Goal: Task Accomplishment & Management: Manage account settings

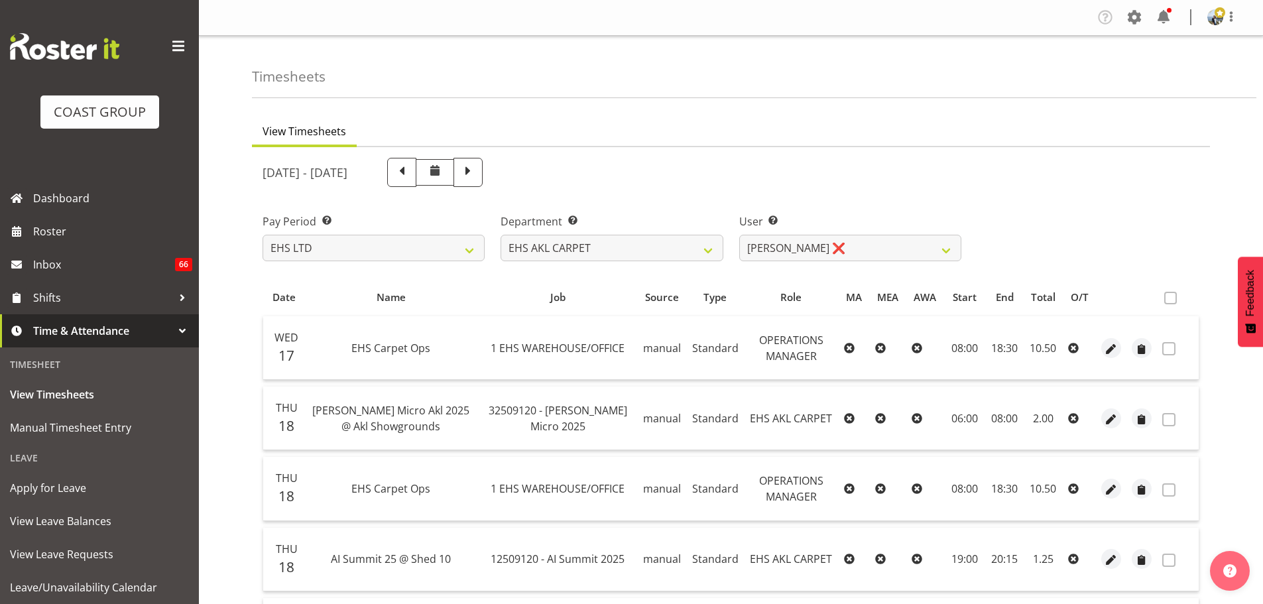
select select "7"
click at [797, 239] on select "[PERSON_NAME] ❌ [PERSON_NAME] ❌ [PERSON_NAME] ❌ [PERSON_NAME] ❌ [PERSON_NAME] […" at bounding box center [850, 248] width 222 height 27
select select "9907"
click at [739, 235] on select "[PERSON_NAME] ❌ [PERSON_NAME] ❌ [PERSON_NAME] ❌ [PERSON_NAME] ❌ [PERSON_NAME] […" at bounding box center [850, 248] width 222 height 27
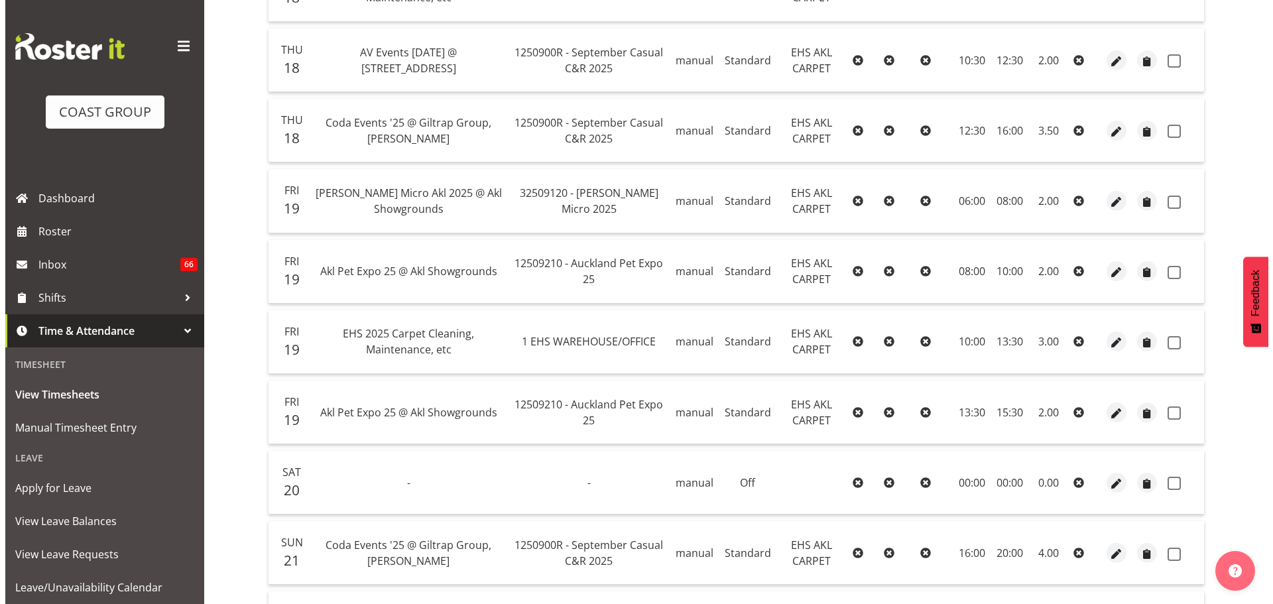
scroll to position [663, 0]
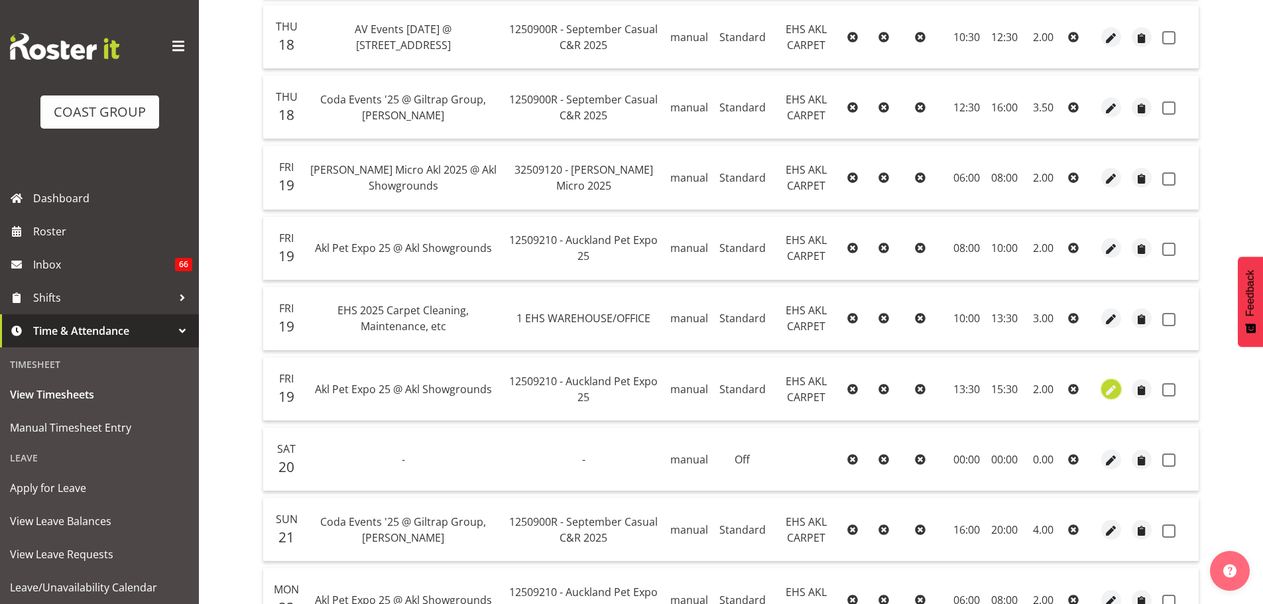
click at [1120, 392] on button "button" at bounding box center [1111, 389] width 20 height 20
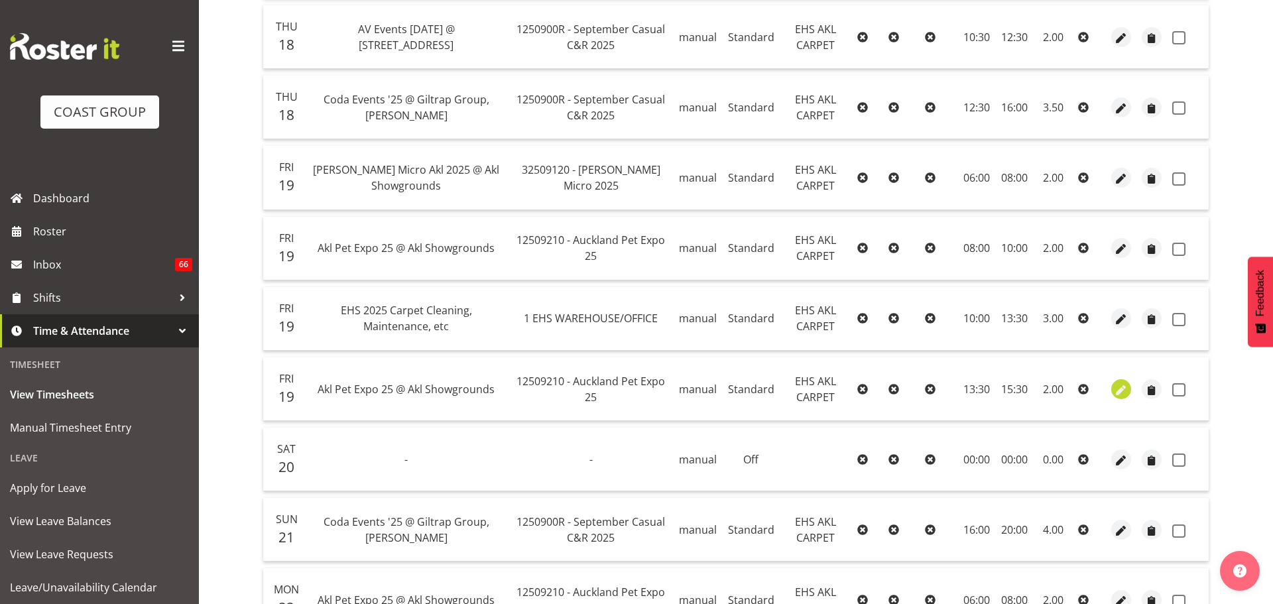
select select "Standard"
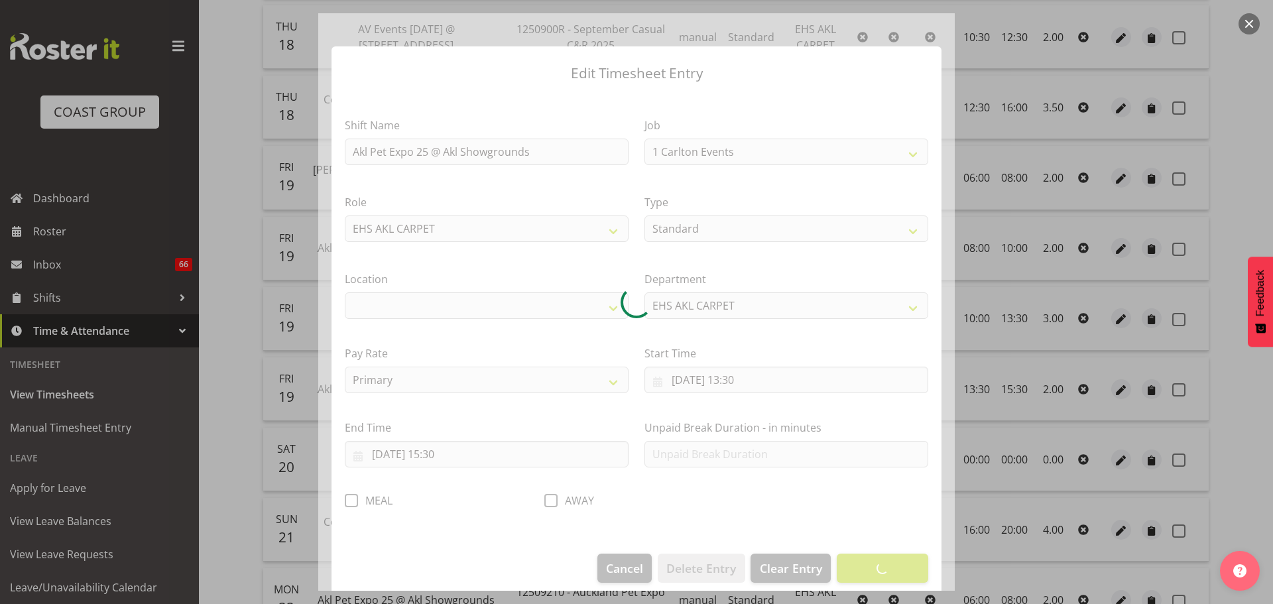
select select "10191"
select select "35"
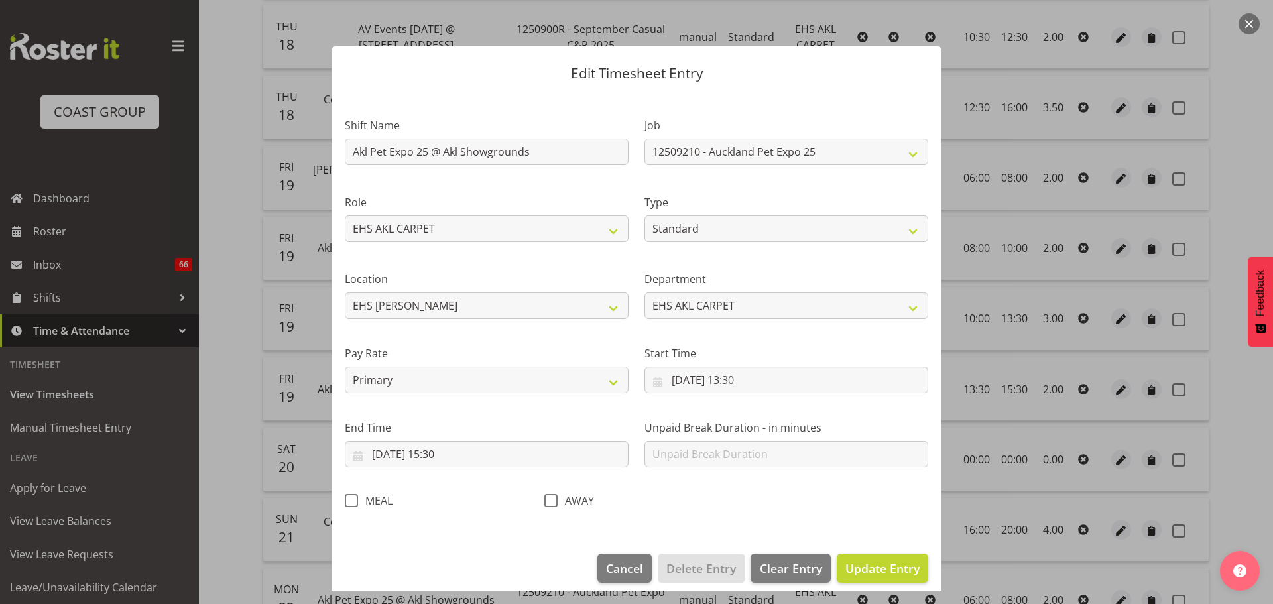
click at [1257, 25] on button "button" at bounding box center [1248, 23] width 21 height 21
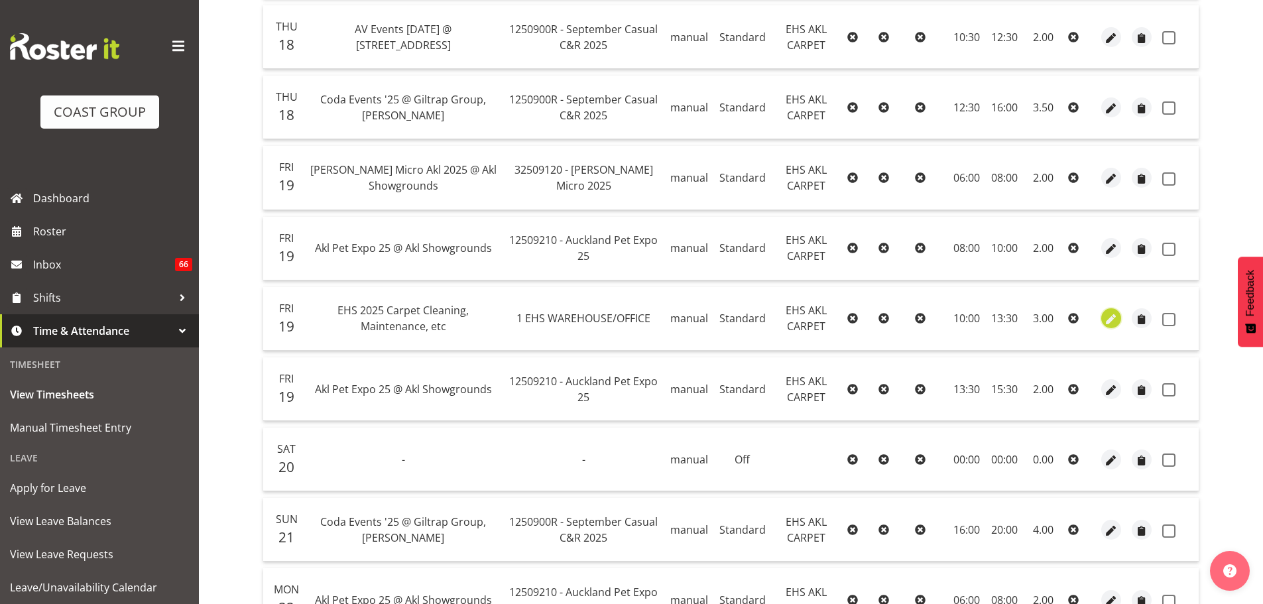
click at [1118, 318] on span "button" at bounding box center [1111, 319] width 15 height 15
select select "Standard"
select select "8"
select select "2025"
select select "13"
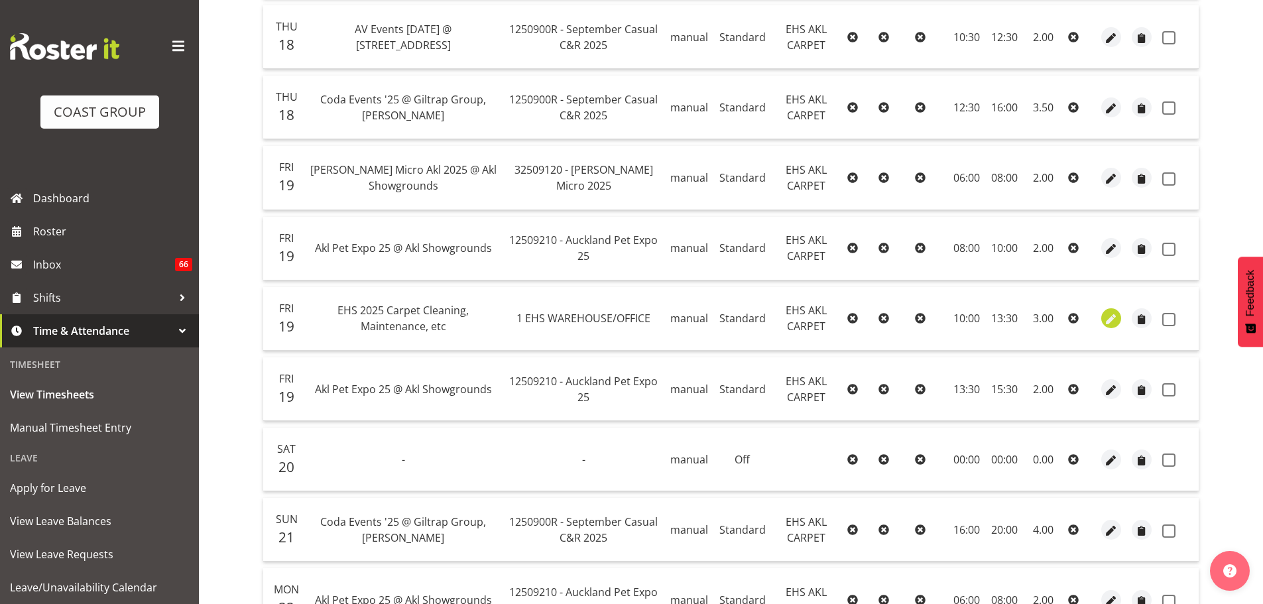
select select "30"
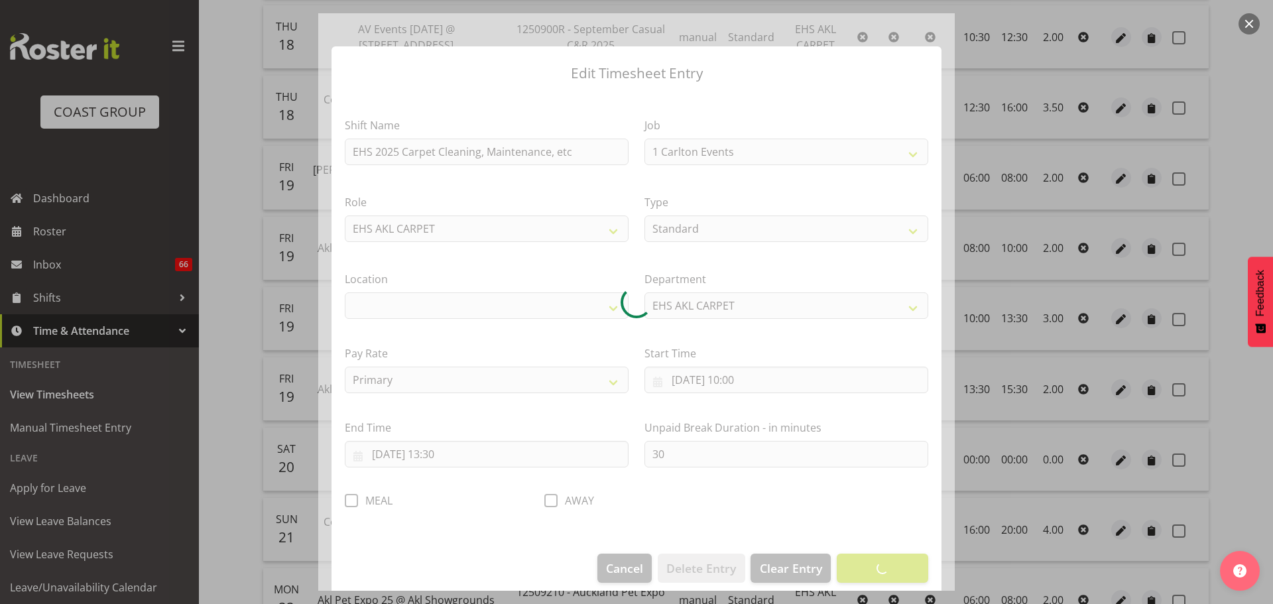
select select "69"
select select "35"
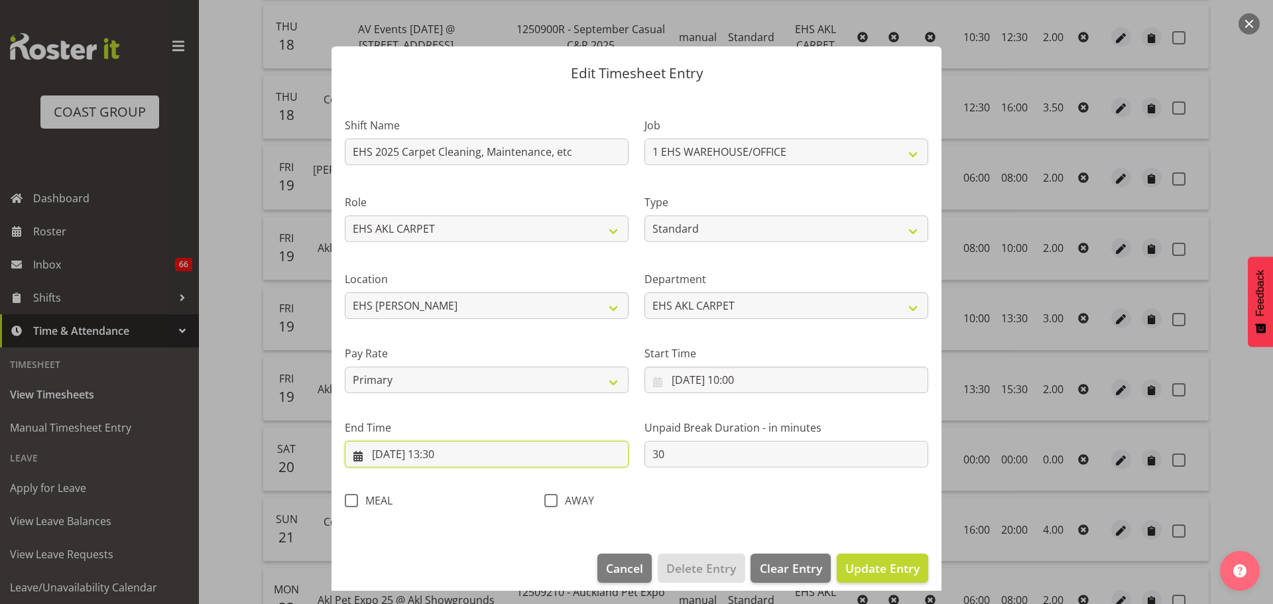
click at [447, 456] on input "[DATE] 13:30" at bounding box center [487, 454] width 284 height 27
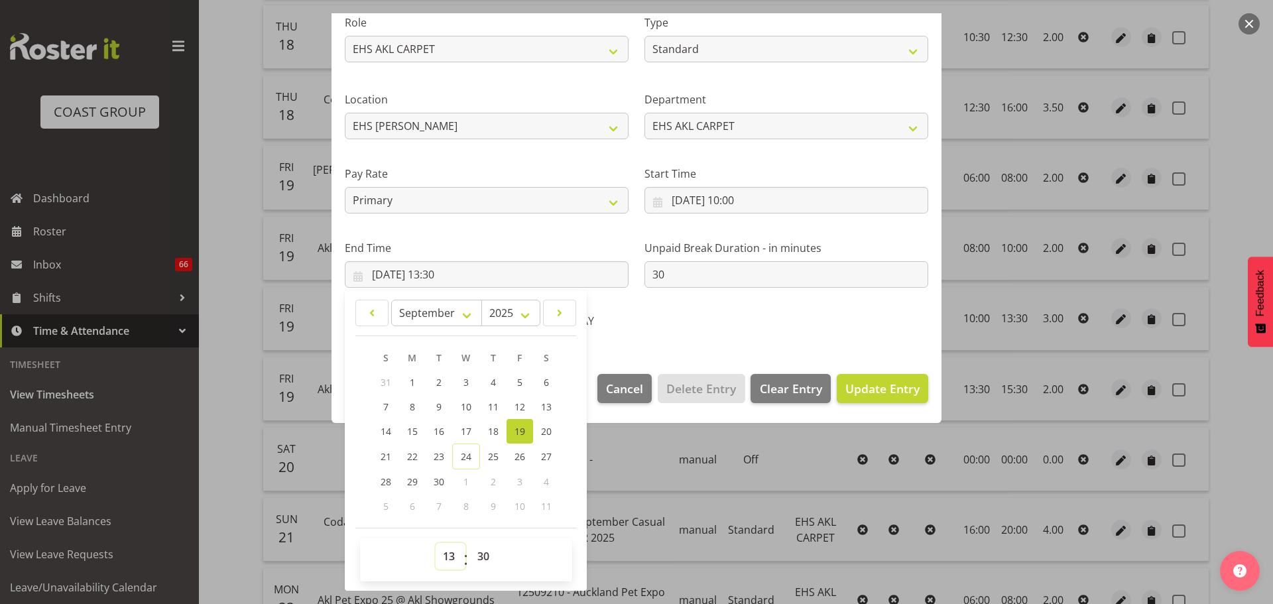
drag, startPoint x: 449, startPoint y: 552, endPoint x: 449, endPoint y: 546, distance: 6.7
click at [449, 552] on select "00 01 02 03 04 05 06 07 08 09 10 11 12 13 14 15 16 17 18 19 20 21 22 23" at bounding box center [450, 556] width 30 height 27
select select "12"
click at [435, 543] on select "00 01 02 03 04 05 06 07 08 09 10 11 12 13 14 15 16 17 18 19 20 21 22 23" at bounding box center [450, 556] width 30 height 27
type input "[DATE] 12:30"
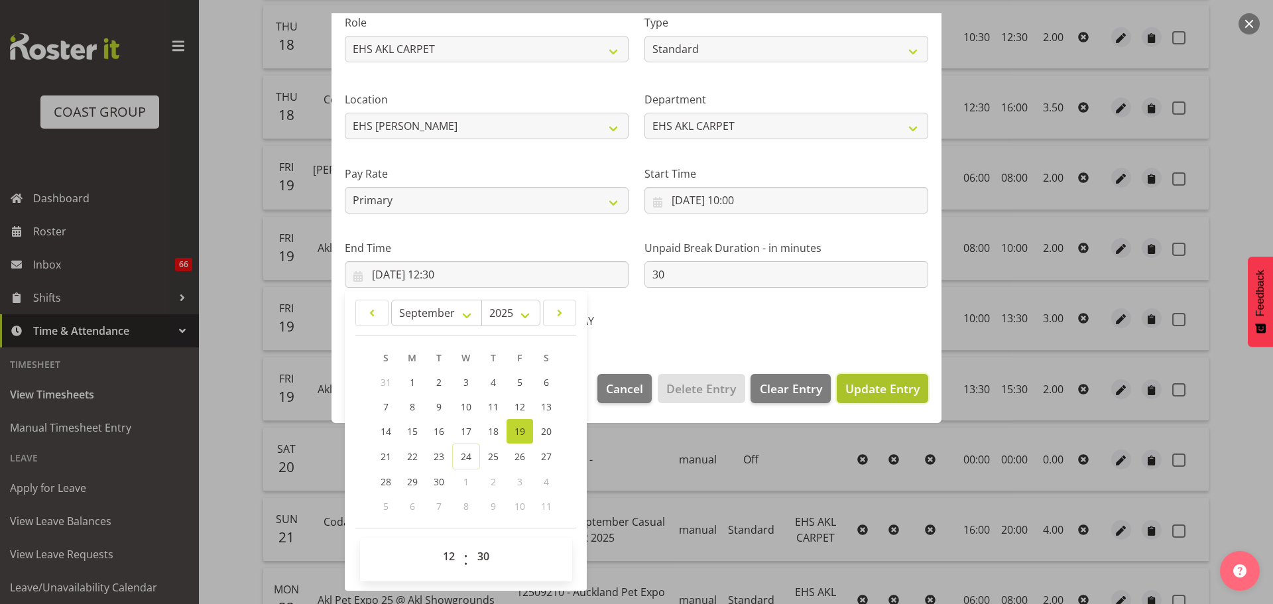
click at [860, 382] on span "Update Entry" at bounding box center [882, 388] width 74 height 16
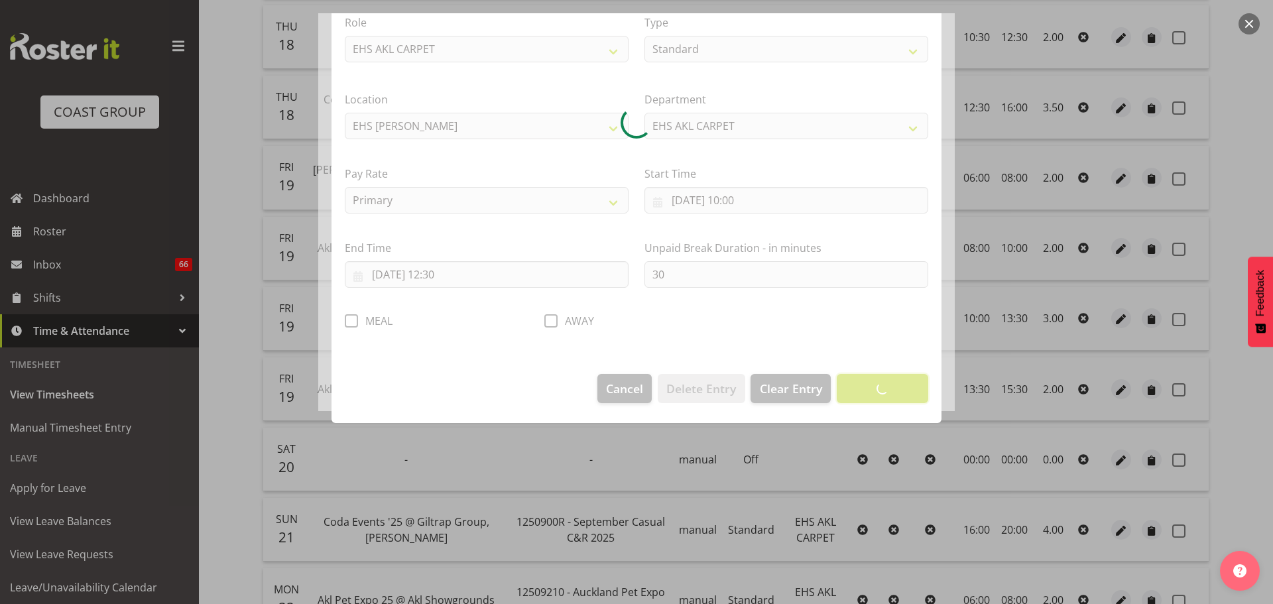
scroll to position [12, 0]
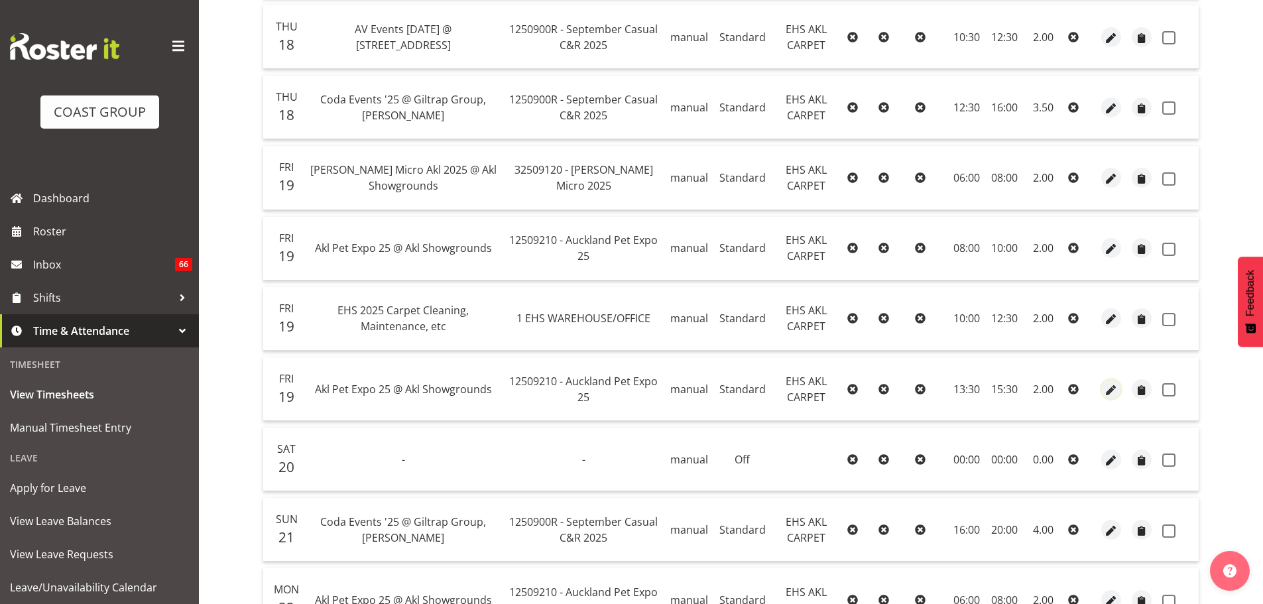
click at [1112, 385] on span "button" at bounding box center [1111, 389] width 15 height 15
select select "Standard"
select select "8"
select select "2025"
select select "13"
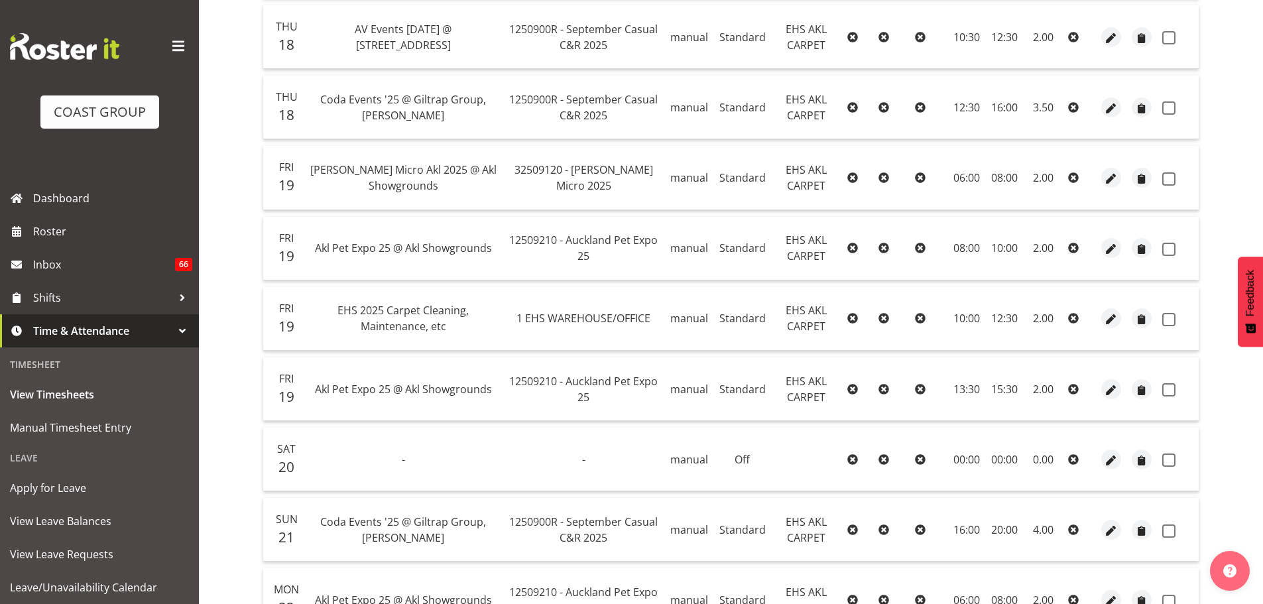
select select "30"
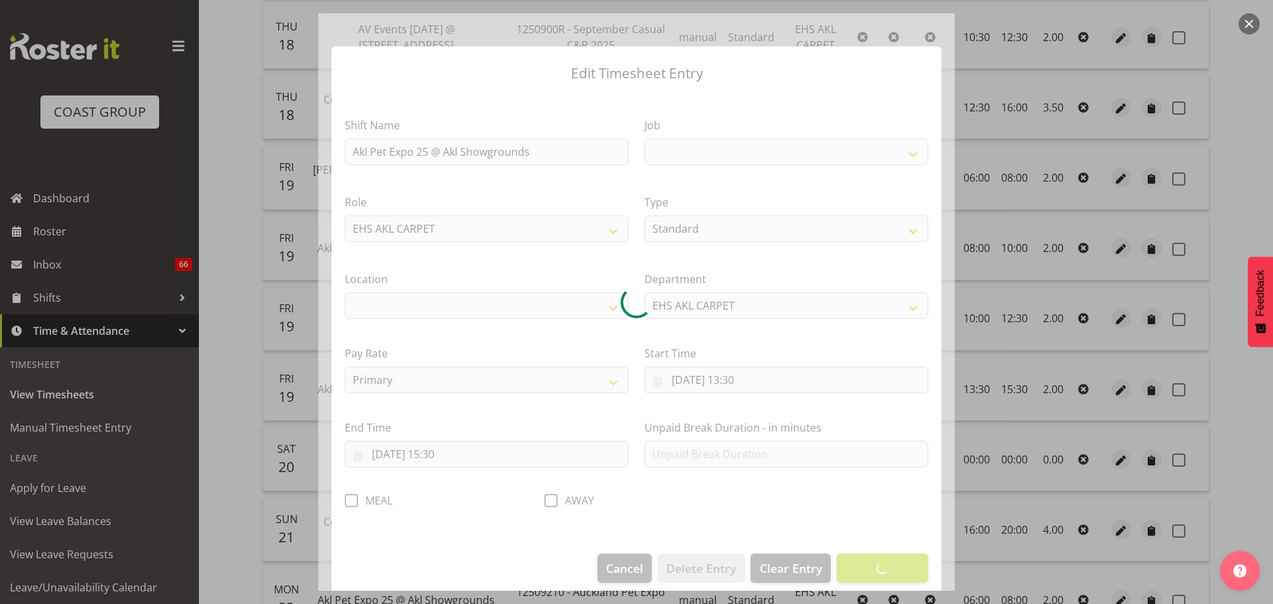
select select
select select "10191"
select select "35"
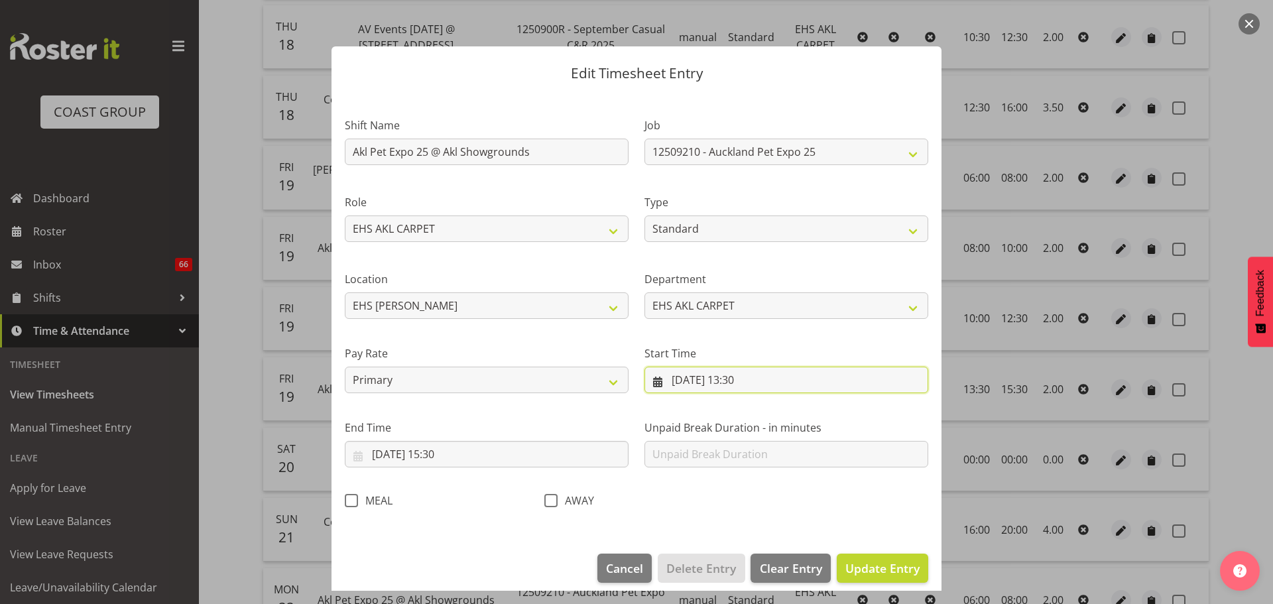
click at [749, 382] on input "[DATE] 13:30" at bounding box center [786, 380] width 284 height 27
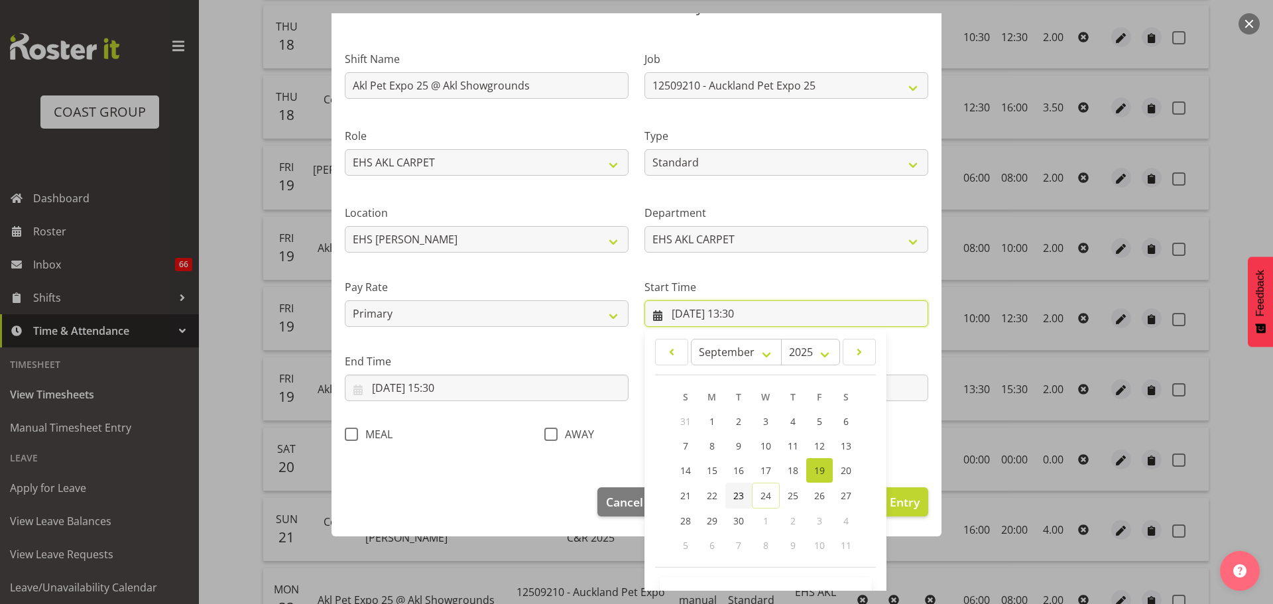
scroll to position [105, 0]
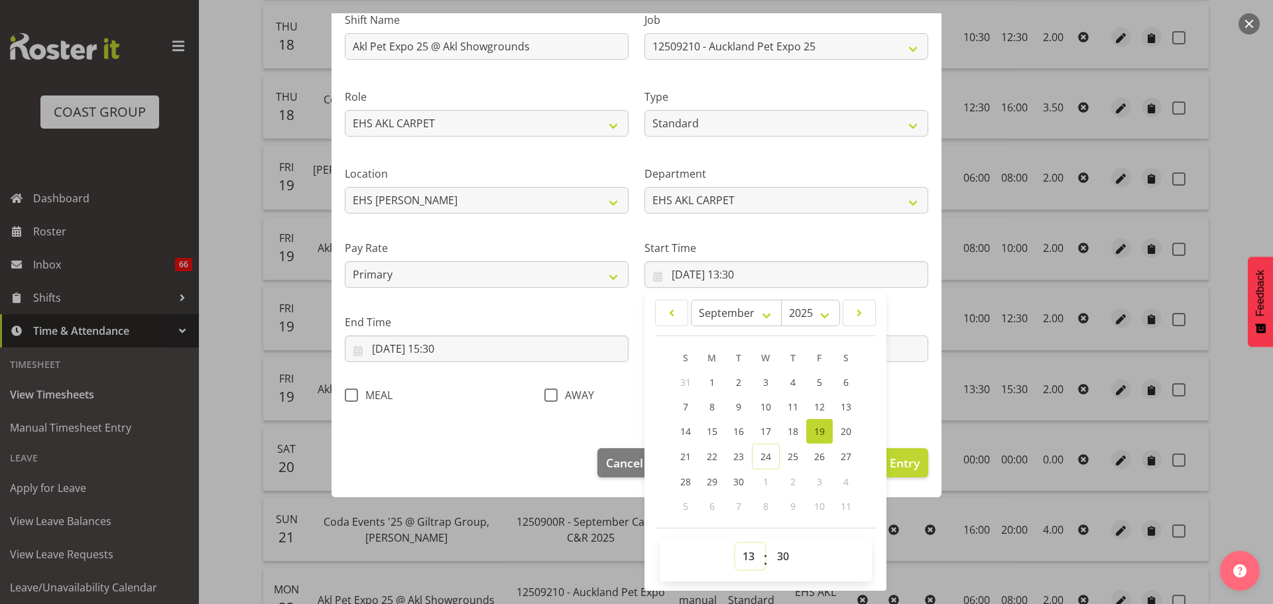
click at [740, 568] on select "00 01 02 03 04 05 06 07 08 09 10 11 12 13 14 15 16 17 18 19 20 21 22 23" at bounding box center [750, 556] width 30 height 27
select select "12"
click at [735, 543] on select "00 01 02 03 04 05 06 07 08 09 10 11 12 13 14 15 16 17 18 19 20 21 22 23" at bounding box center [750, 556] width 30 height 27
type input "[DATE] 12:30"
click at [455, 351] on input "[DATE] 15:30" at bounding box center [487, 348] width 284 height 27
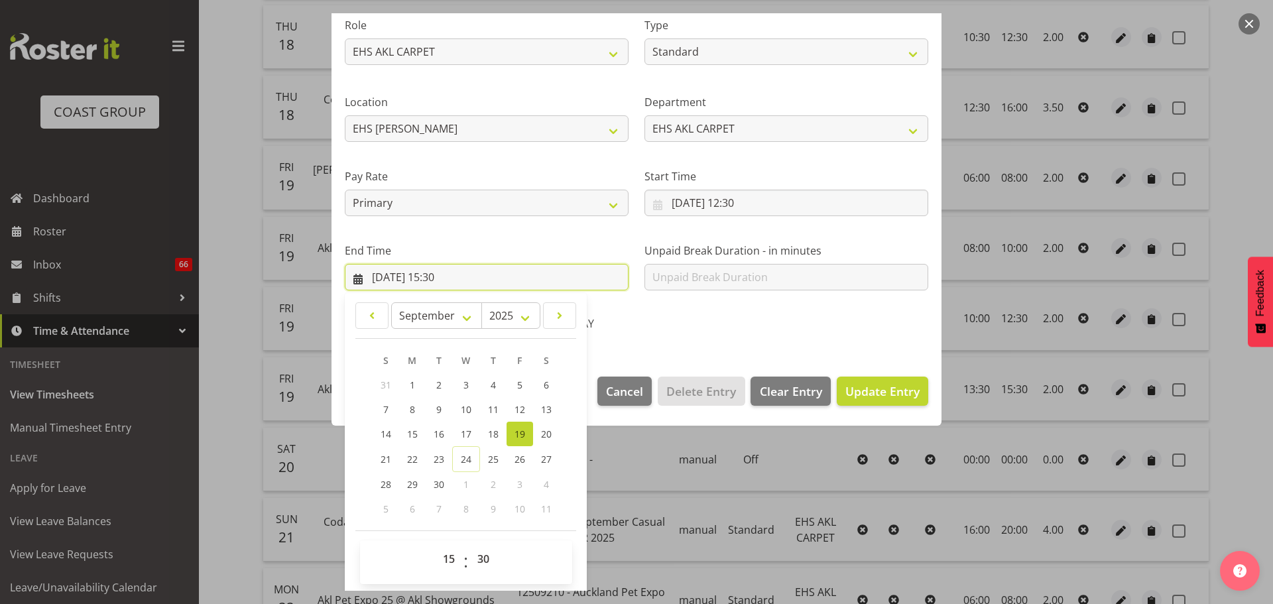
scroll to position [180, 0]
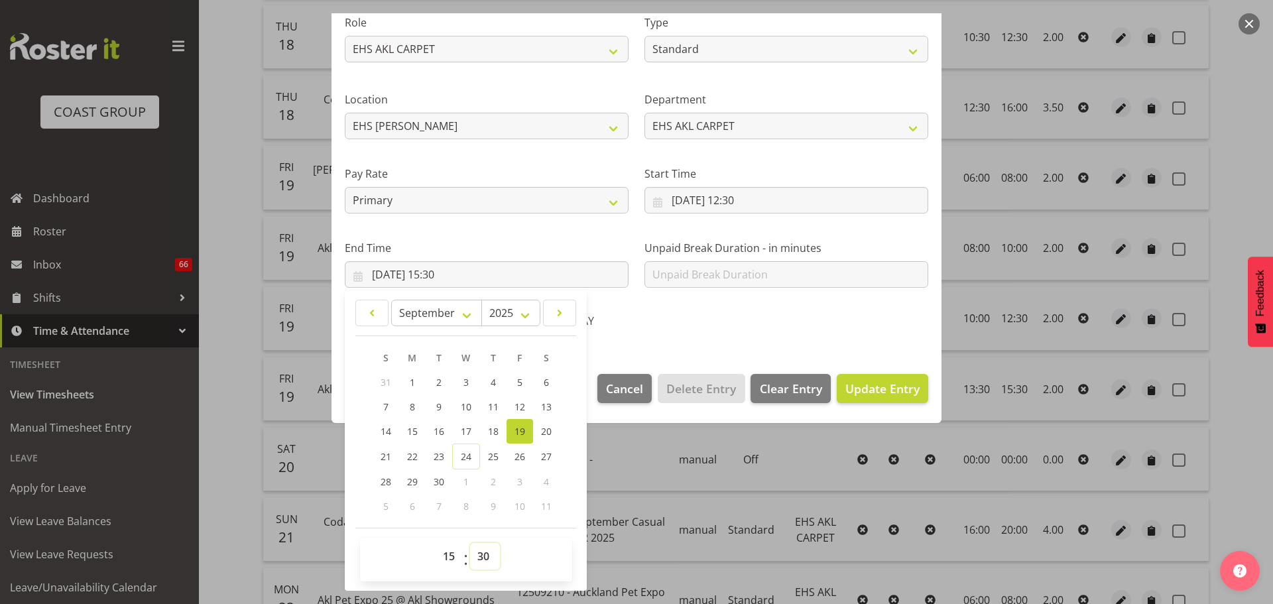
click at [490, 557] on select "00 01 02 03 04 05 06 07 08 09 10 11 12 13 14 15 16 17 18 19 20 21 22 23 24 25 2…" at bounding box center [485, 556] width 30 height 27
select select "0"
type input "[DATE] 15:00"
click at [865, 393] on span "Update Entry" at bounding box center [882, 388] width 74 height 16
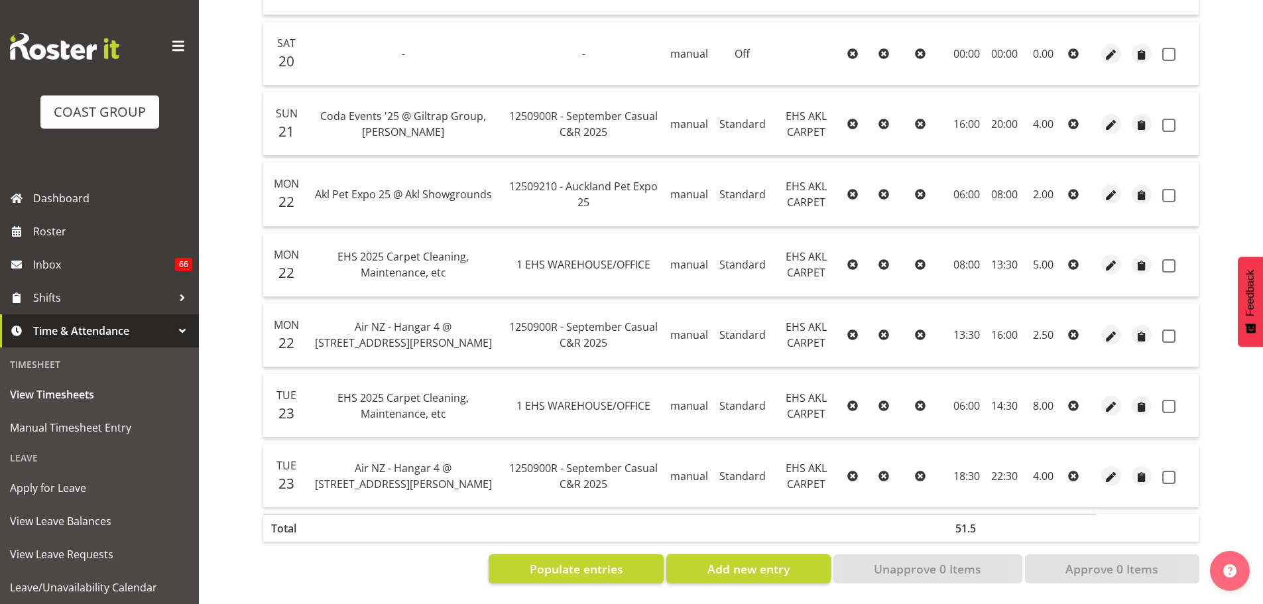
scroll to position [1078, 0]
click at [1104, 469] on span "button" at bounding box center [1111, 476] width 15 height 15
select select "Standard"
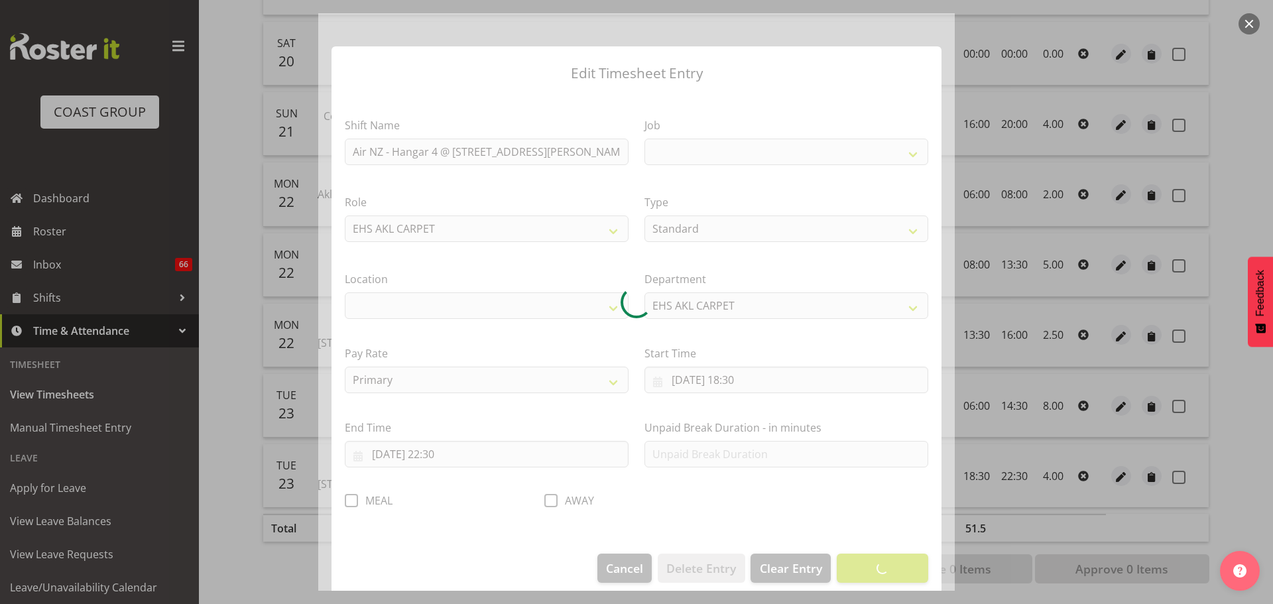
select select
select select "8575"
select select "35"
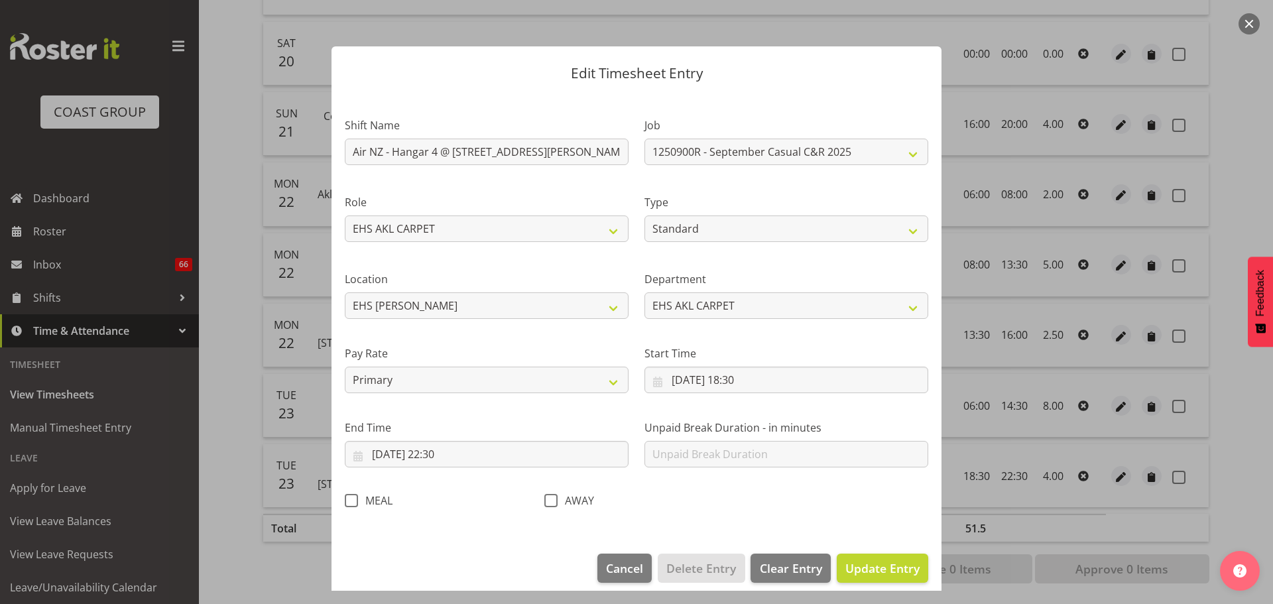
click at [351, 500] on span at bounding box center [351, 500] width 13 height 13
click at [351, 500] on input "MEAL" at bounding box center [349, 500] width 9 height 9
checkbox input "true"
click at [900, 567] on span "Update Entry" at bounding box center [882, 568] width 74 height 16
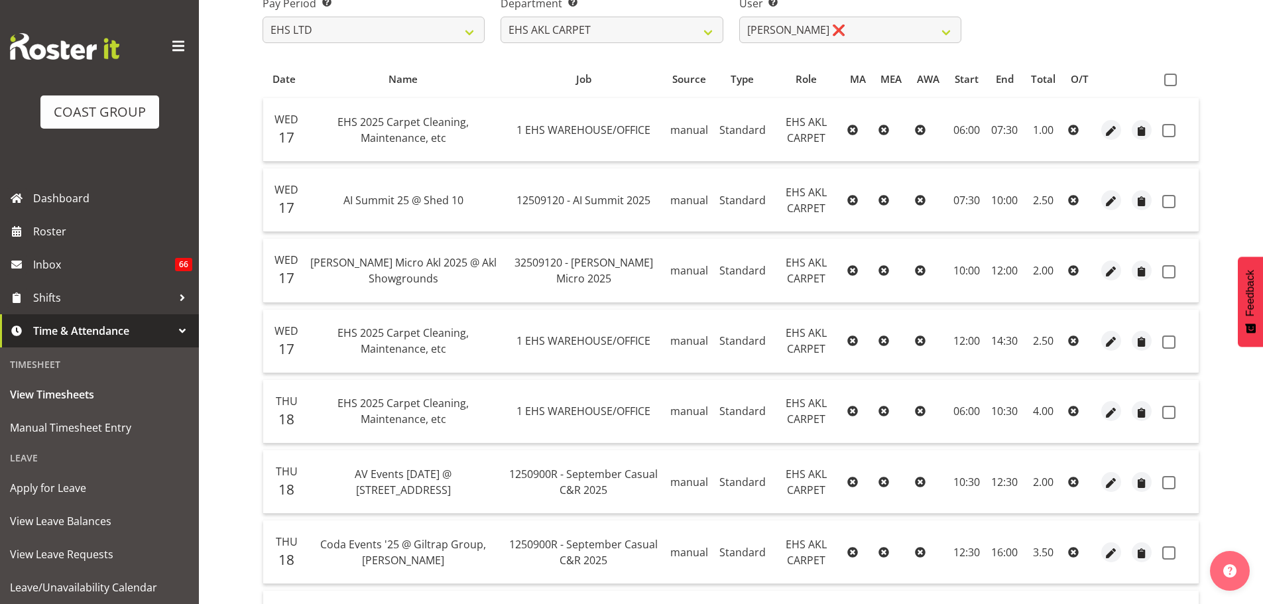
scroll to position [84, 0]
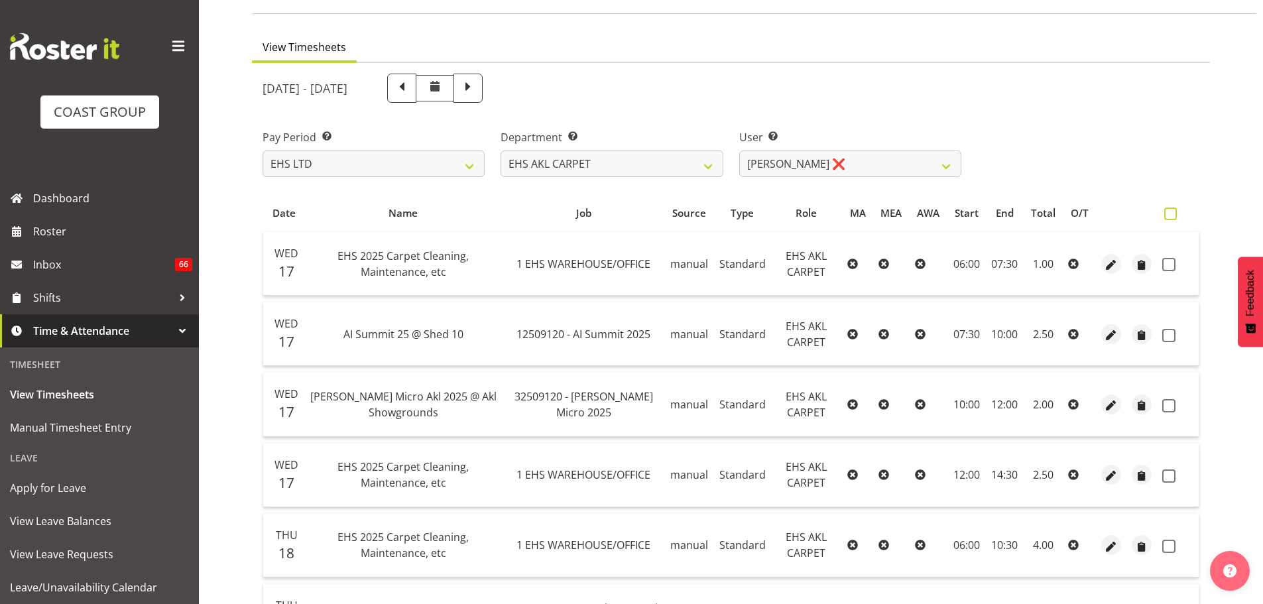
click at [1171, 215] on span at bounding box center [1170, 213] width 13 height 13
click at [1171, 215] on input "checkbox" at bounding box center [1168, 213] width 9 height 9
checkbox input "true"
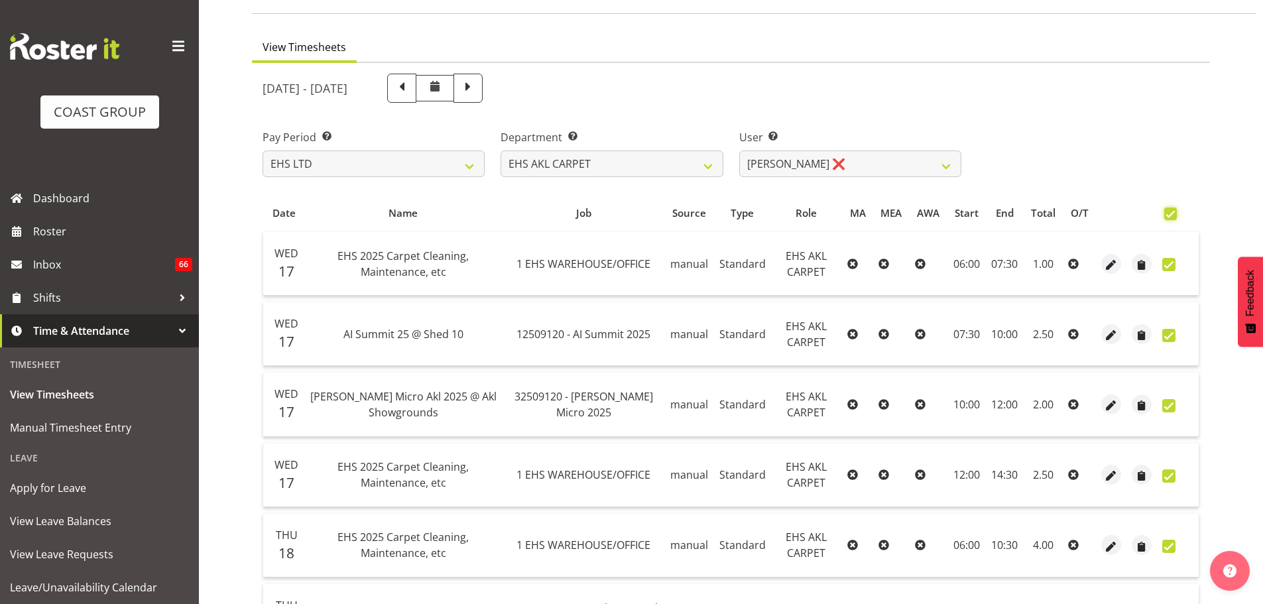
checkbox input "true"
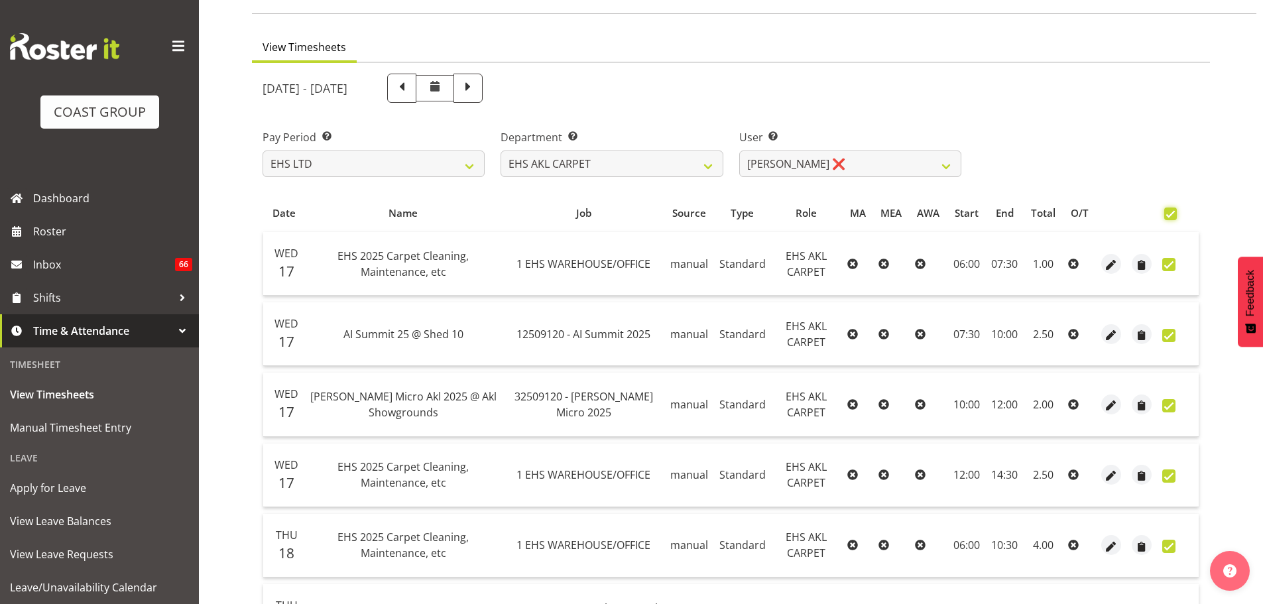
checkbox input "true"
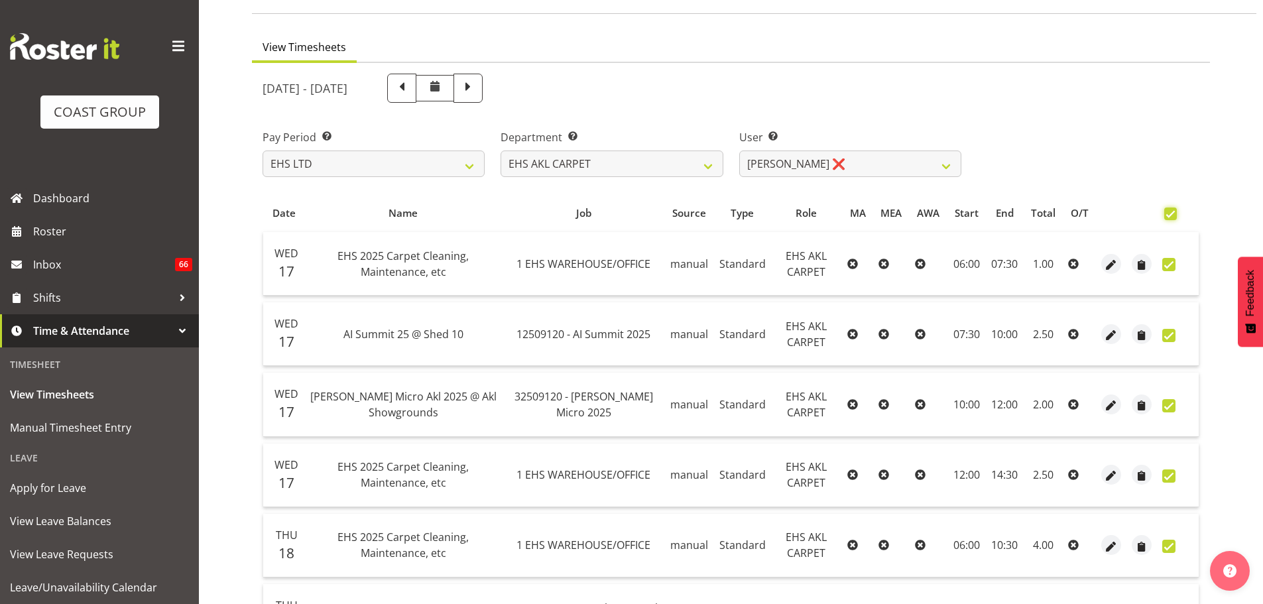
checkbox input "true"
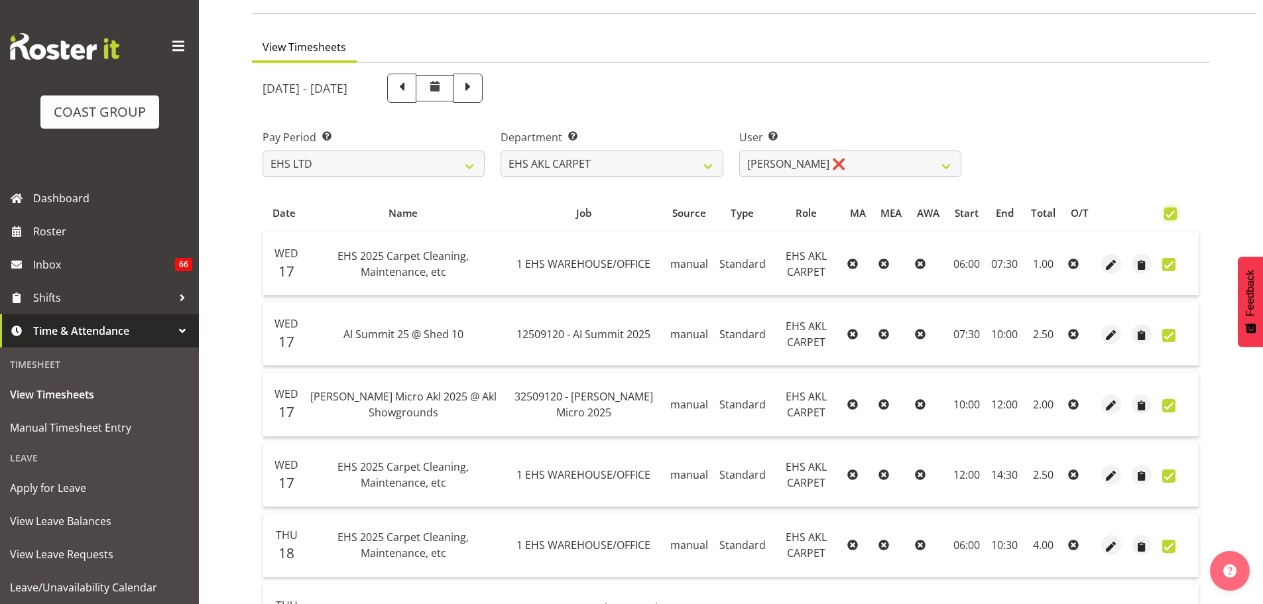
checkbox input "true"
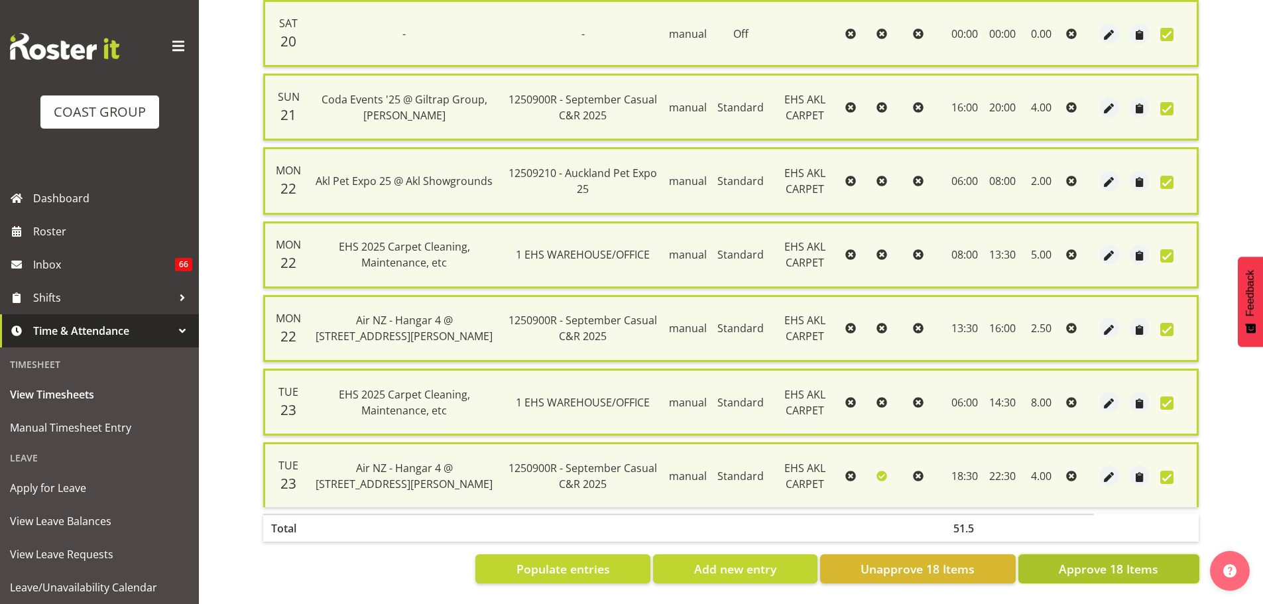
click at [1139, 561] on span "Approve 18 Items" at bounding box center [1108, 568] width 99 height 17
checkbox input "false"
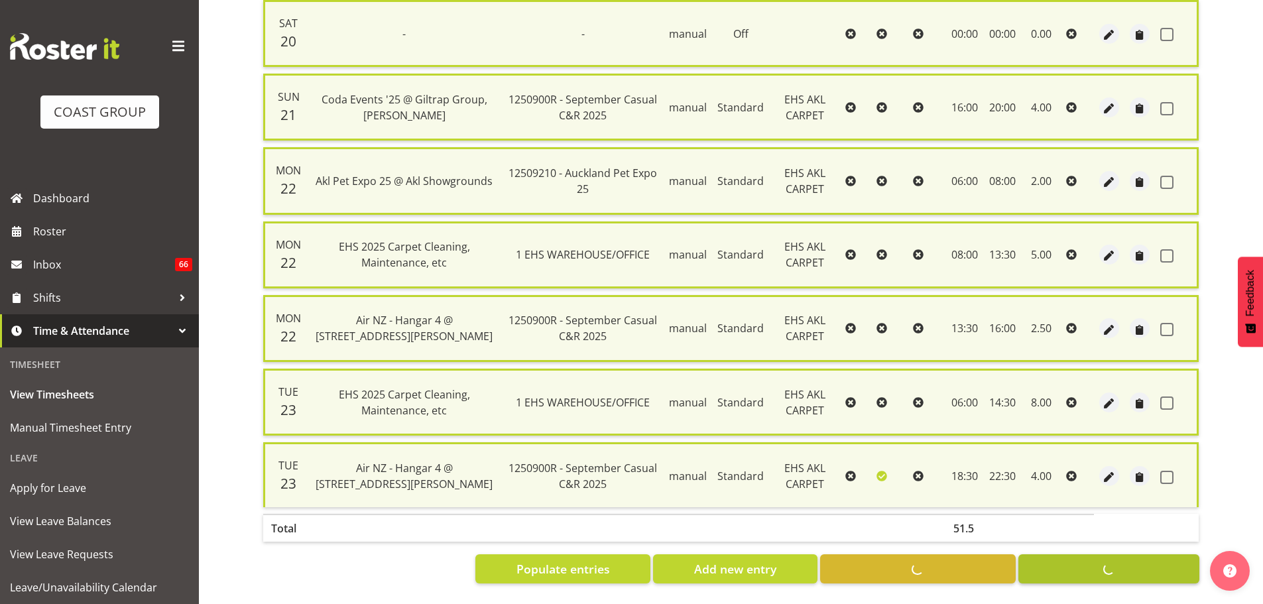
checkbox input "false"
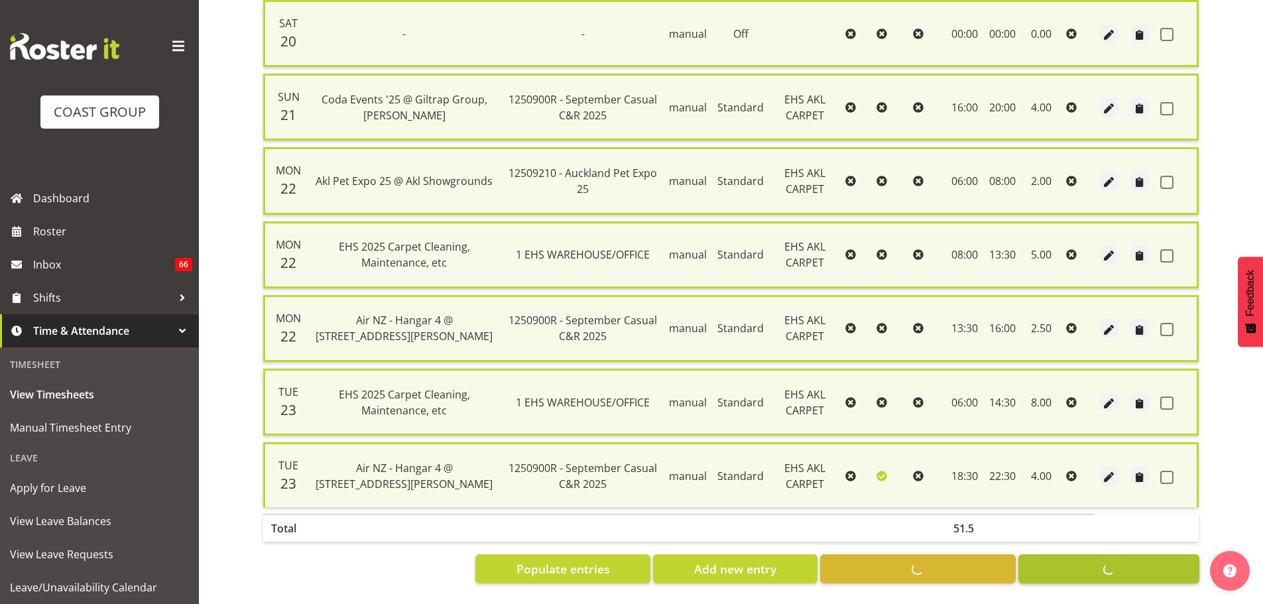
checkbox input "false"
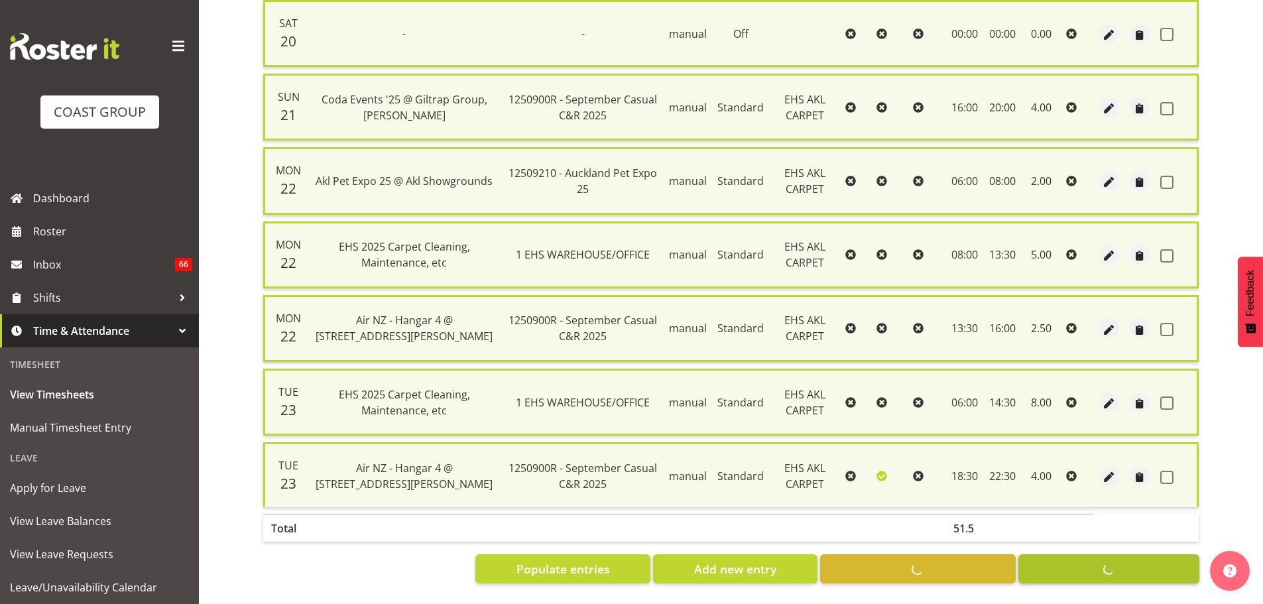
checkbox input "false"
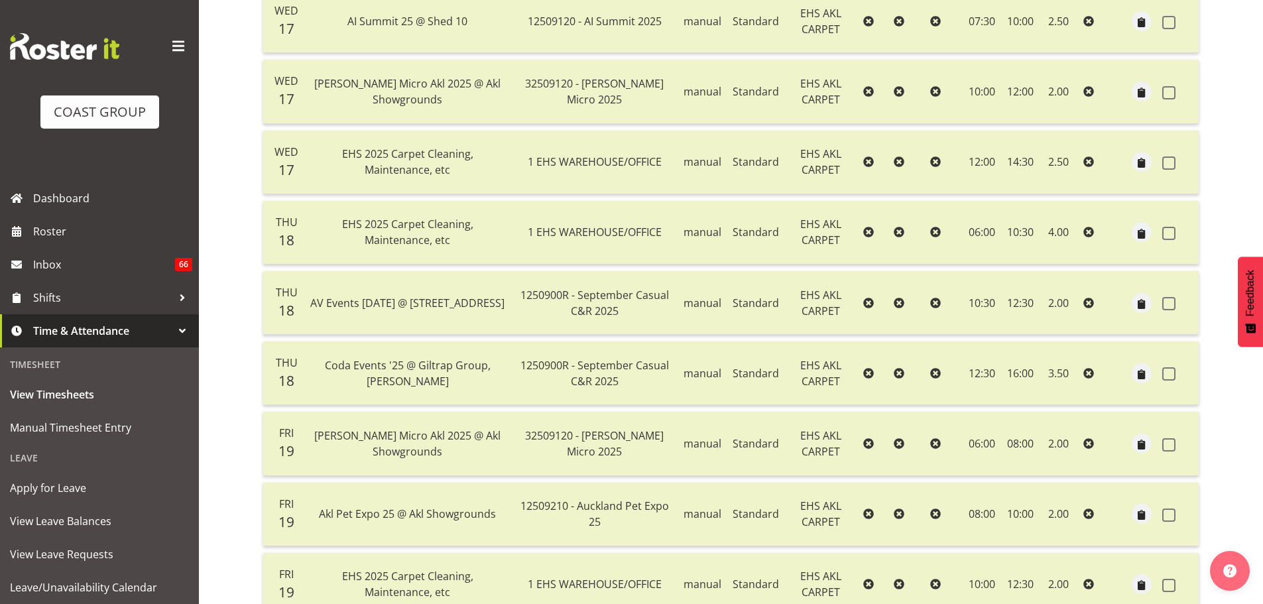
scroll to position [150, 0]
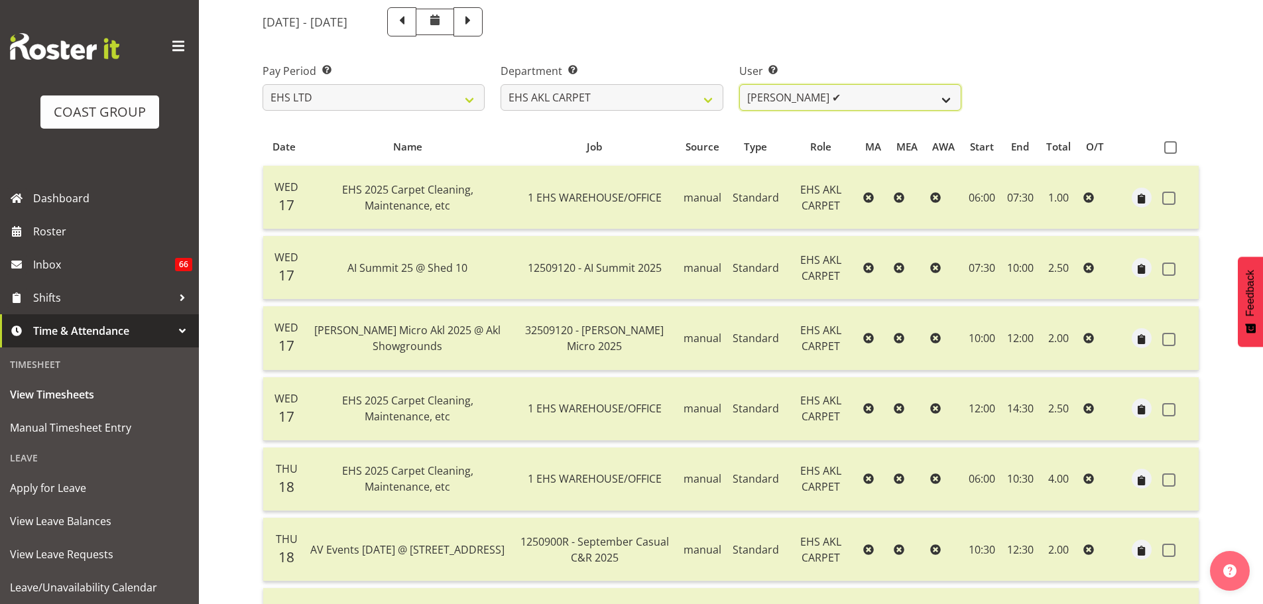
click at [858, 107] on select "[PERSON_NAME] ✔ [PERSON_NAME] ✔ [PERSON_NAME] ❌ [PERSON_NAME] ❌ [PERSON_NAME] […" at bounding box center [850, 97] width 222 height 27
select select "3114"
click at [739, 84] on select "[PERSON_NAME] ✔ [PERSON_NAME] ✔ [PERSON_NAME] ❌ [PERSON_NAME] ❌ [PERSON_NAME] […" at bounding box center [850, 97] width 222 height 27
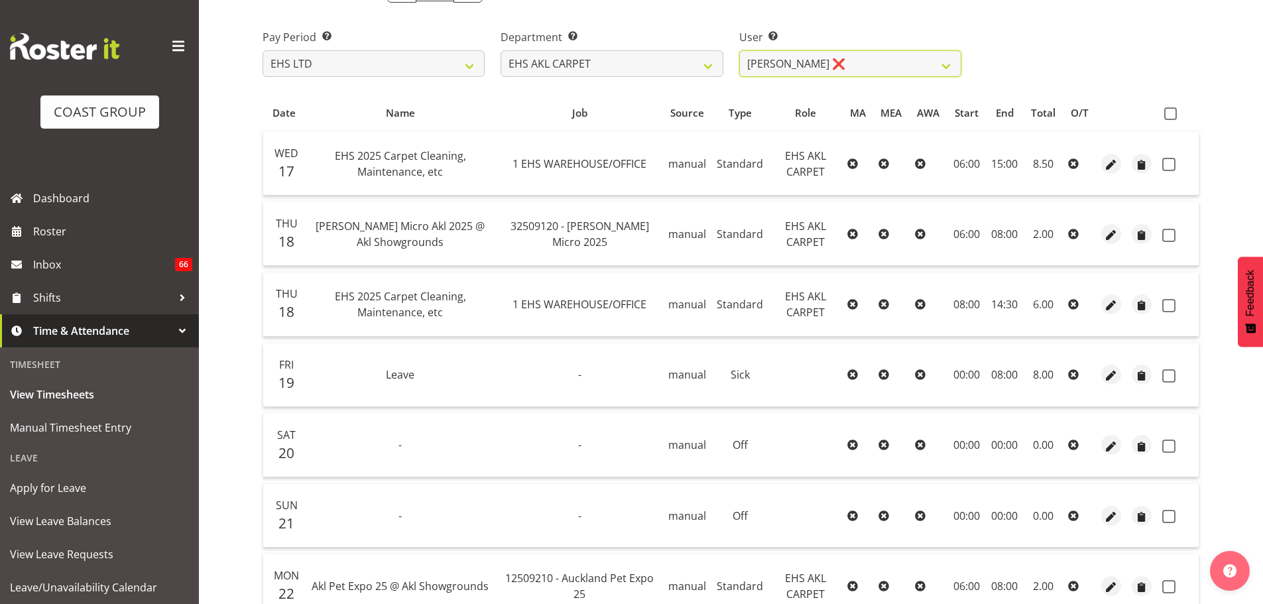
scroll to position [118, 0]
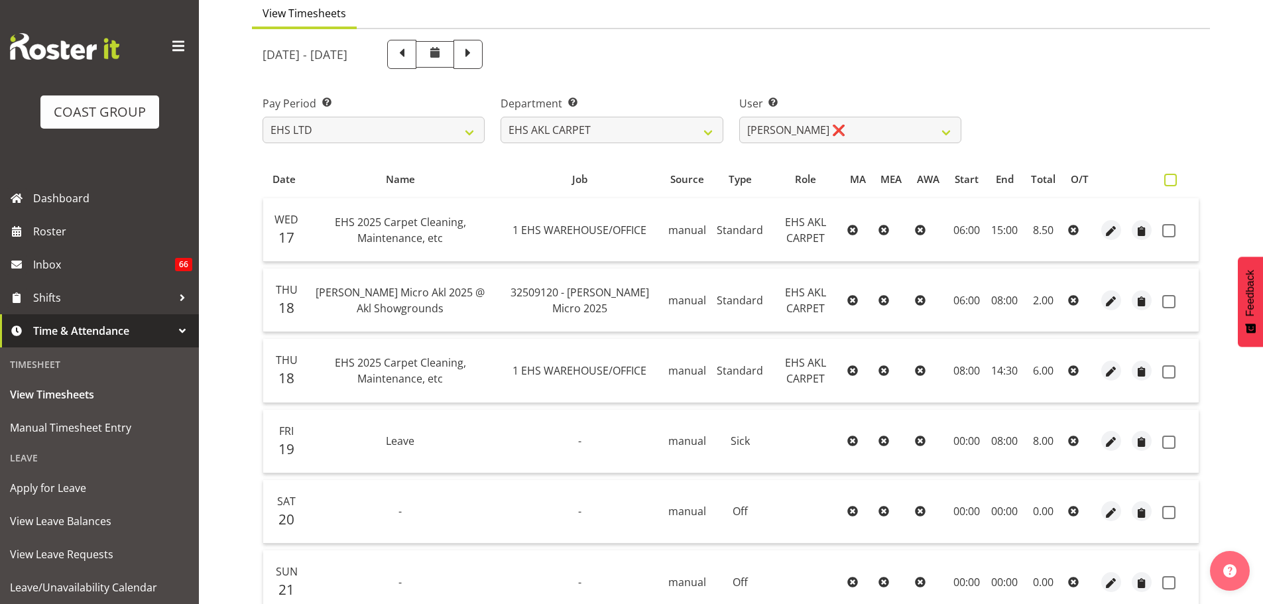
click at [1177, 181] on span at bounding box center [1170, 180] width 13 height 13
click at [1173, 181] on input "checkbox" at bounding box center [1168, 180] width 9 height 9
checkbox input "true"
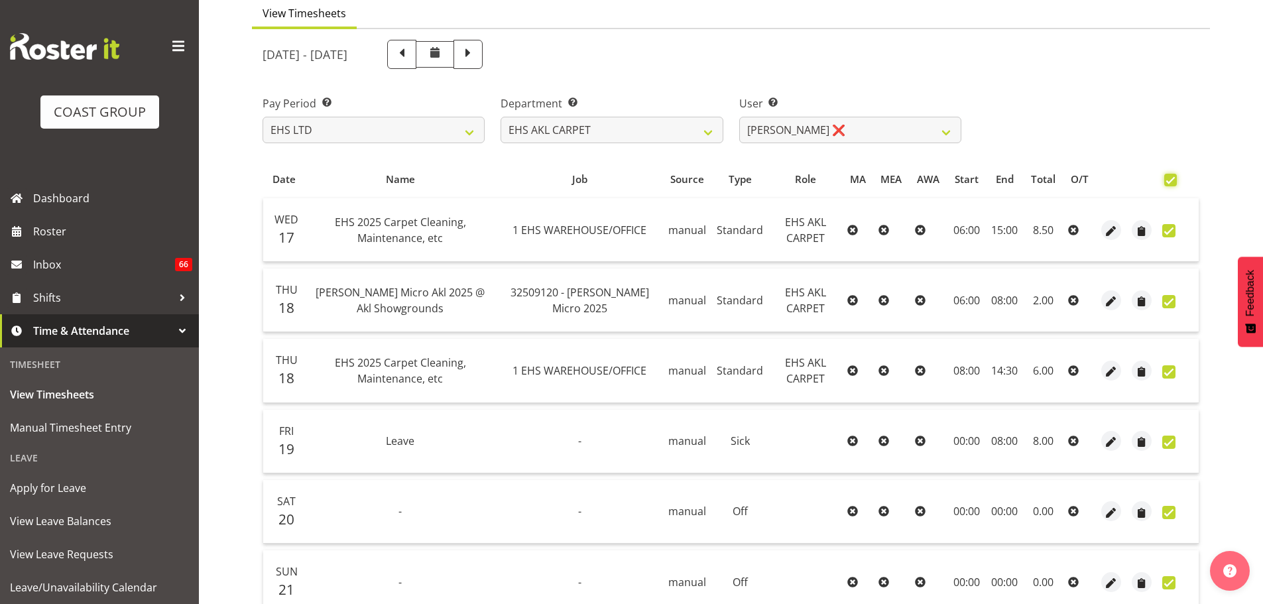
checkbox input "true"
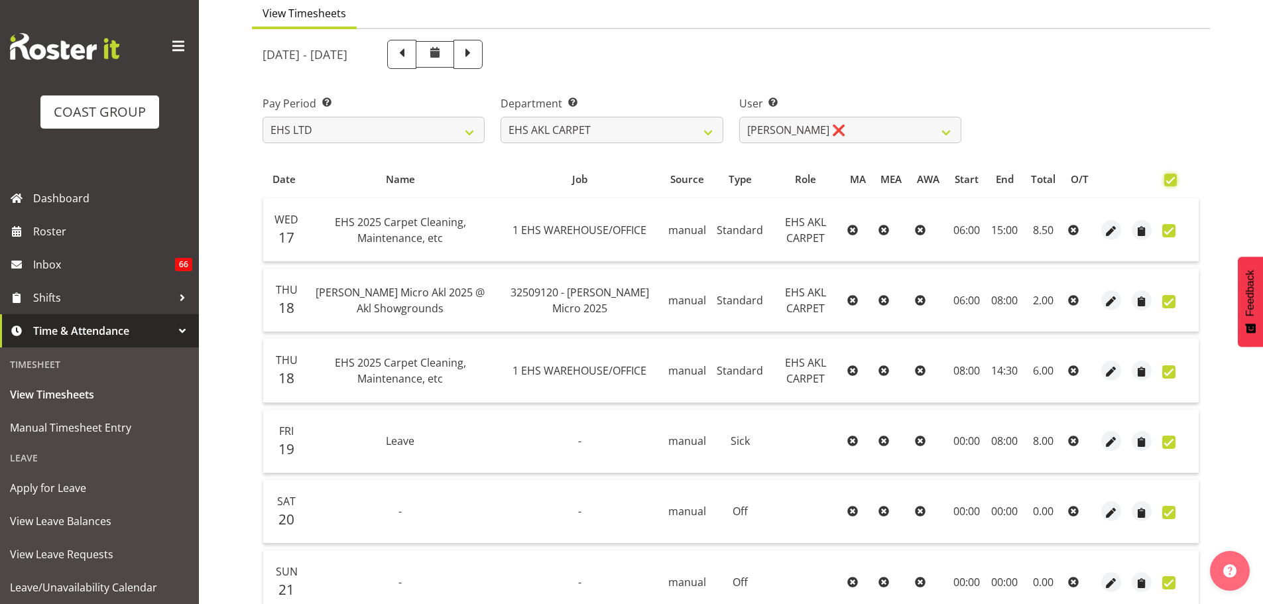
checkbox input "true"
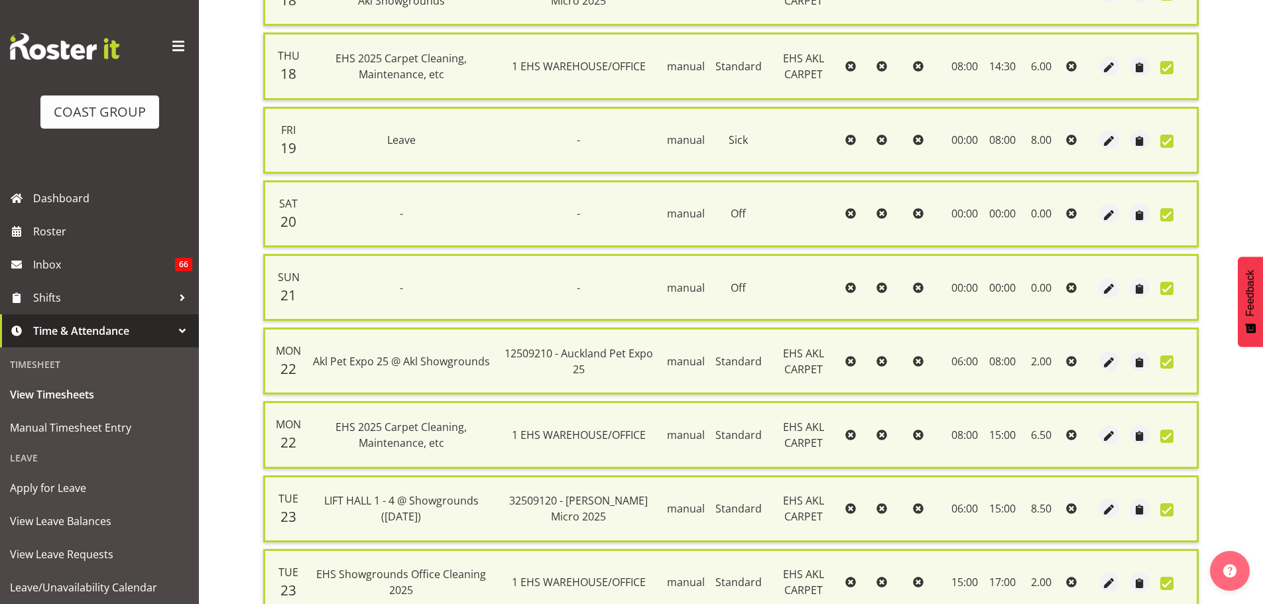
scroll to position [548, 0]
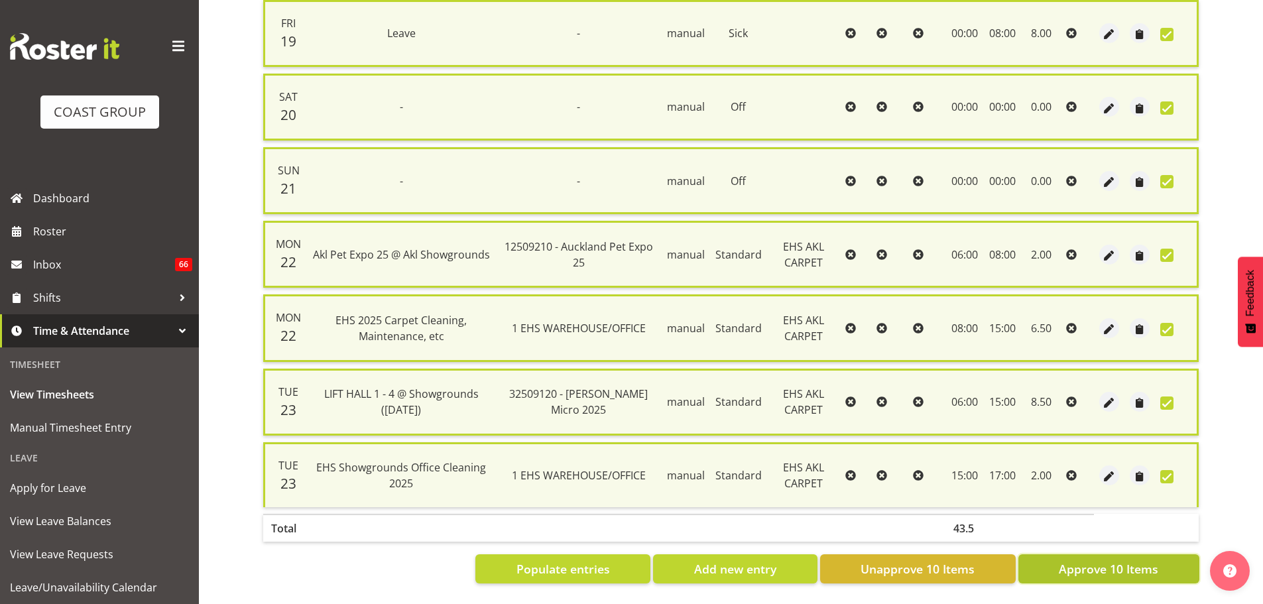
click at [1111, 563] on span "Approve 10 Items" at bounding box center [1108, 568] width 99 height 17
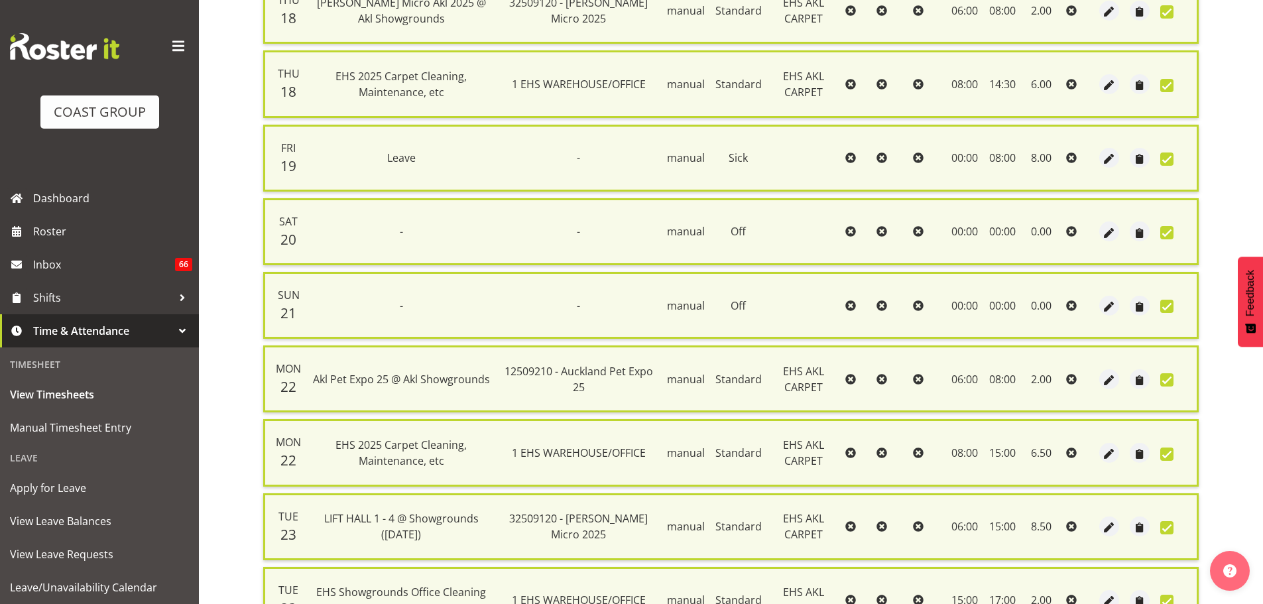
scroll to position [216, 0]
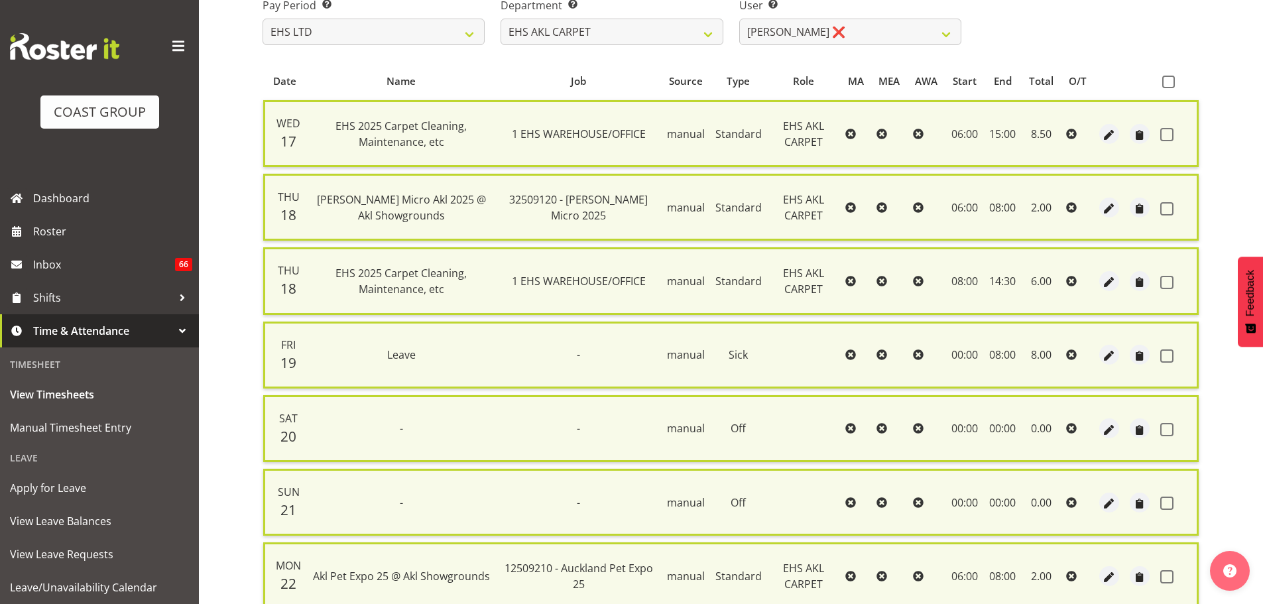
checkbox input "false"
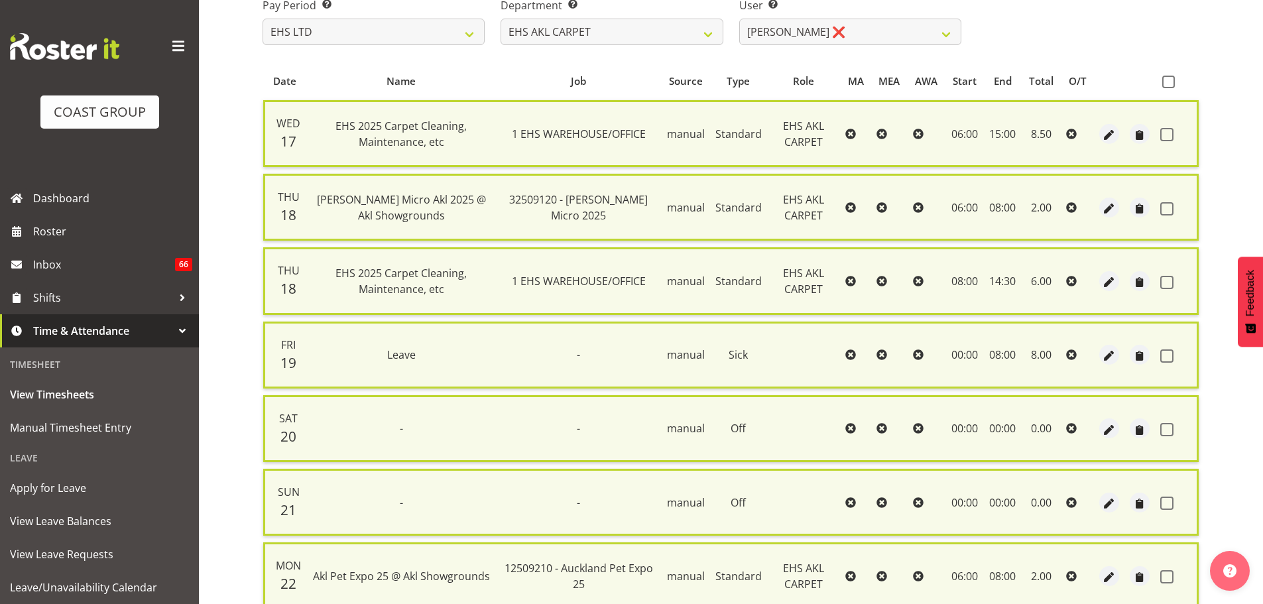
checkbox input "false"
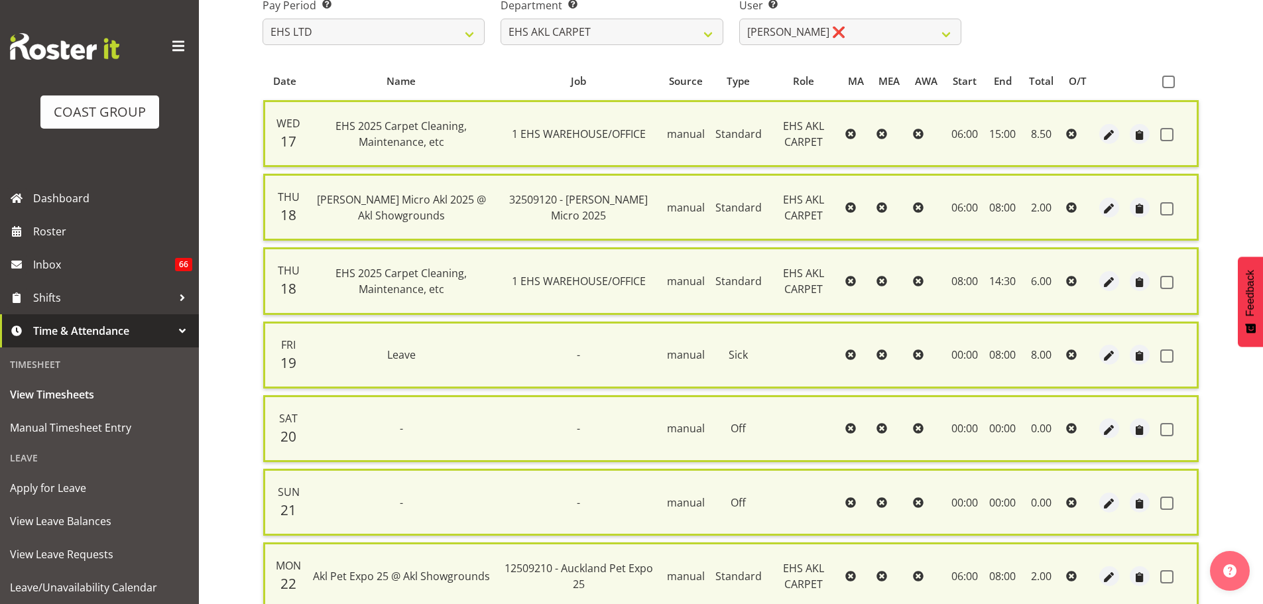
checkbox input "false"
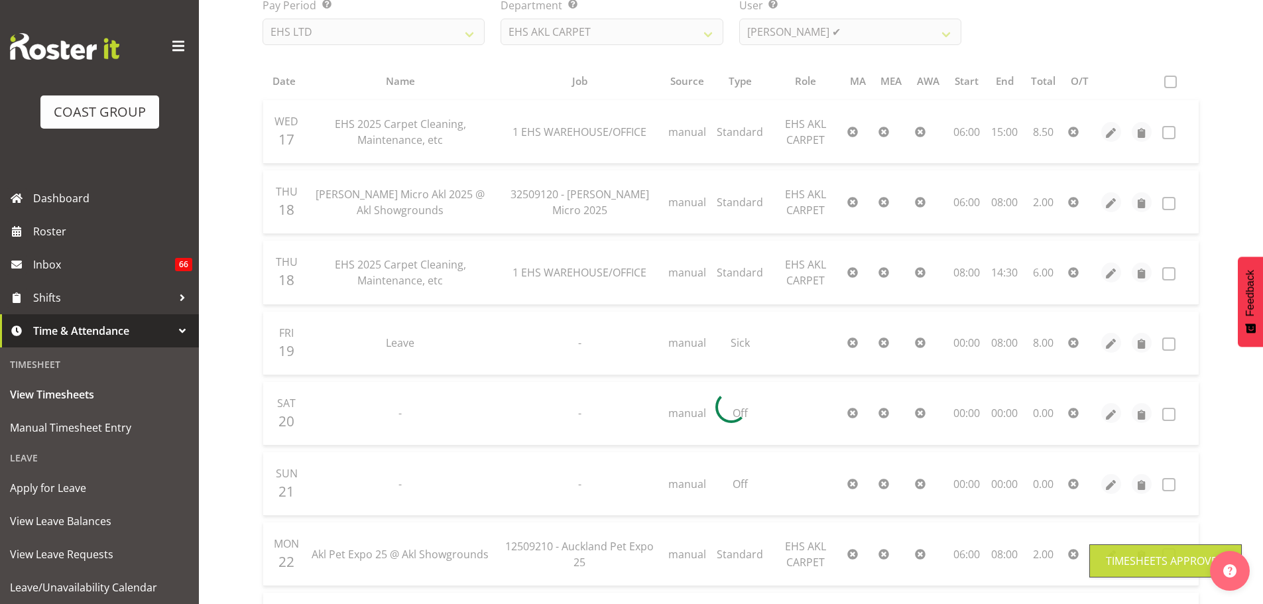
click at [860, 30] on div at bounding box center [731, 407] width 958 height 953
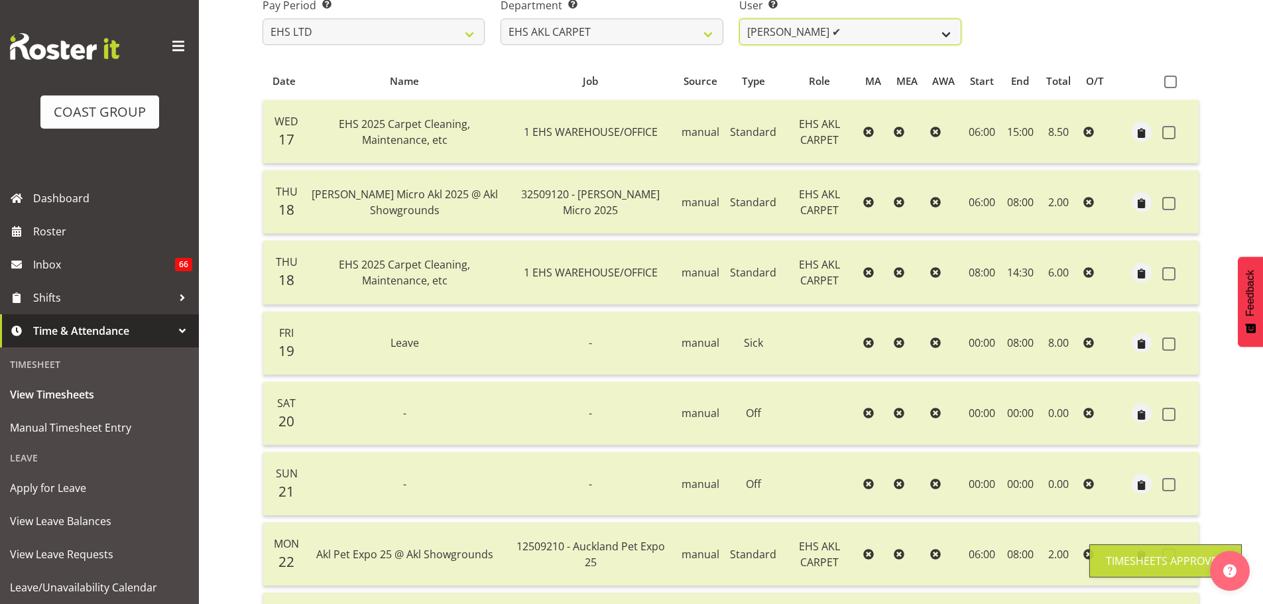
click at [858, 35] on select "[PERSON_NAME] ✔ [PERSON_NAME] ✔ [PERSON_NAME] ✔ [PERSON_NAME] ❌ [PERSON_NAME] […" at bounding box center [850, 32] width 222 height 27
select select "1120"
click at [739, 19] on select "[PERSON_NAME] ✔ [PERSON_NAME] ✔ [PERSON_NAME] ✔ [PERSON_NAME] ❌ [PERSON_NAME] […" at bounding box center [850, 32] width 222 height 27
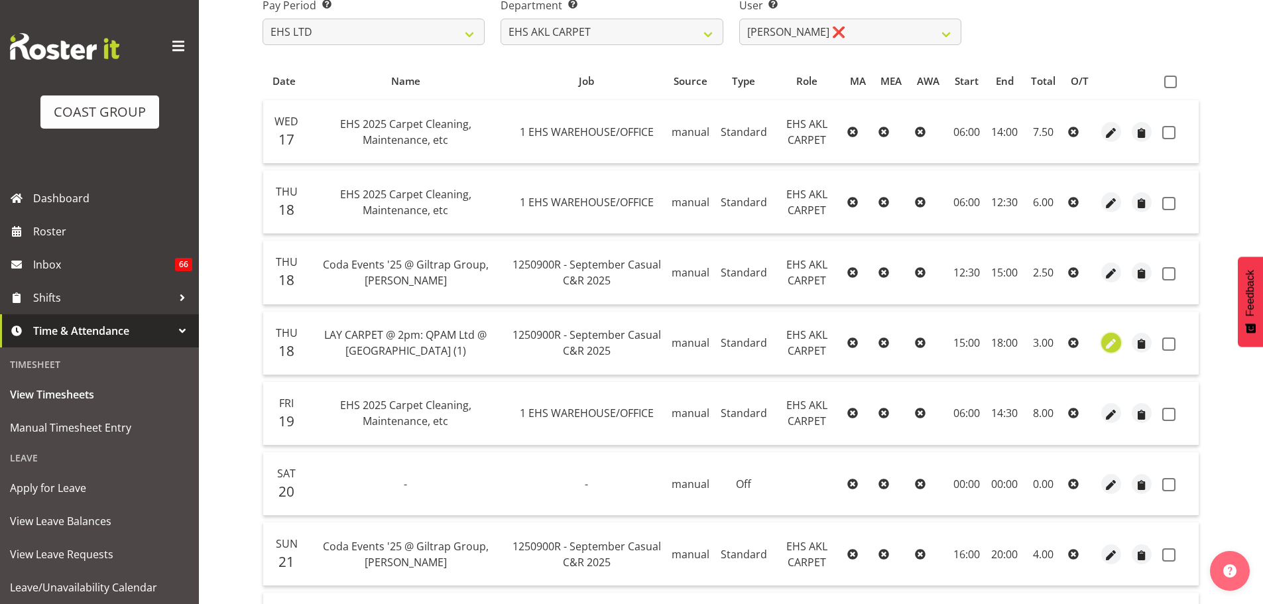
click at [1104, 349] on span "button" at bounding box center [1111, 344] width 15 height 15
select select "Standard"
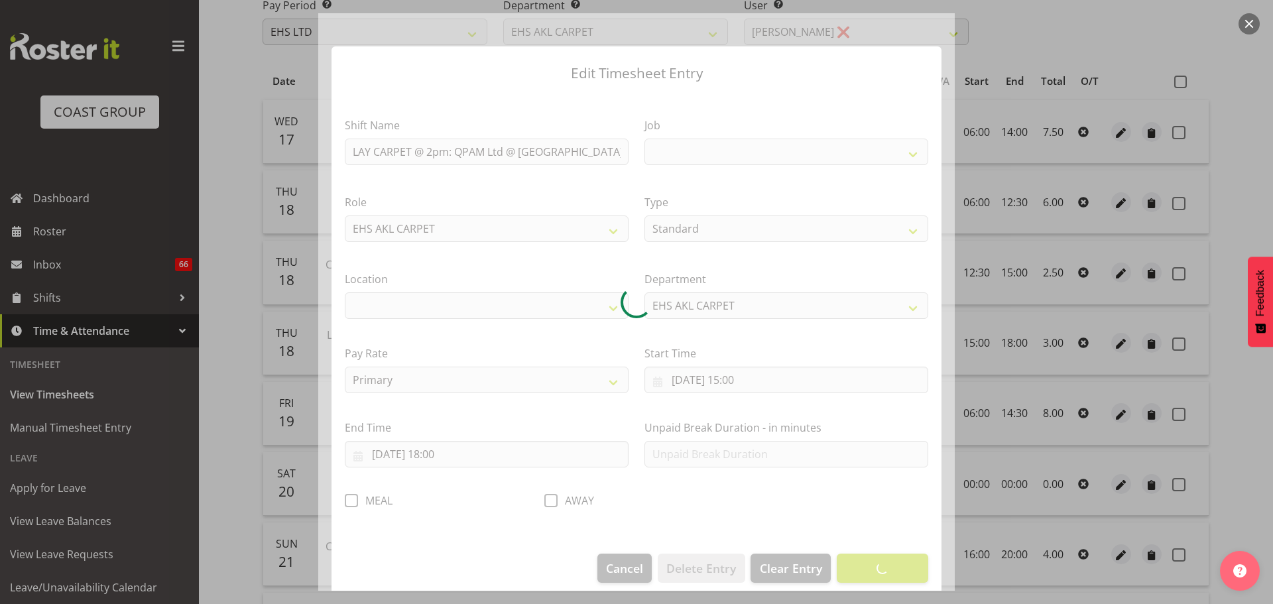
select select
select select "8575"
select select "35"
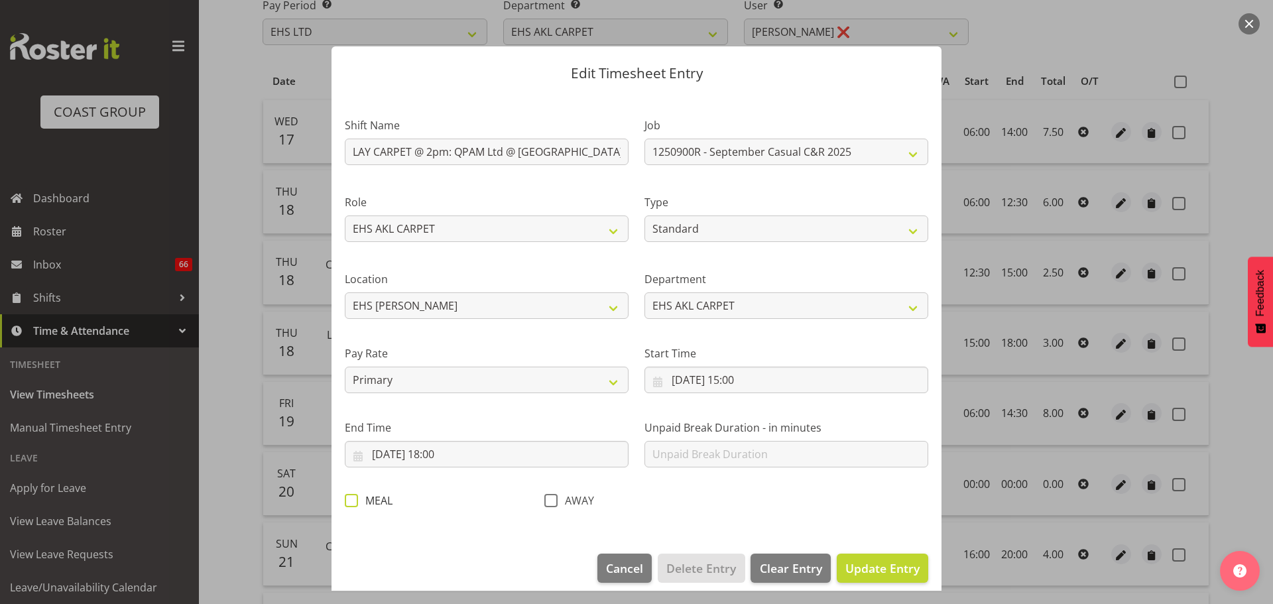
click at [353, 502] on span at bounding box center [351, 500] width 13 height 13
click at [353, 502] on input "MEAL" at bounding box center [349, 500] width 9 height 9
checkbox input "true"
click at [845, 561] on span "Update Entry" at bounding box center [882, 568] width 74 height 16
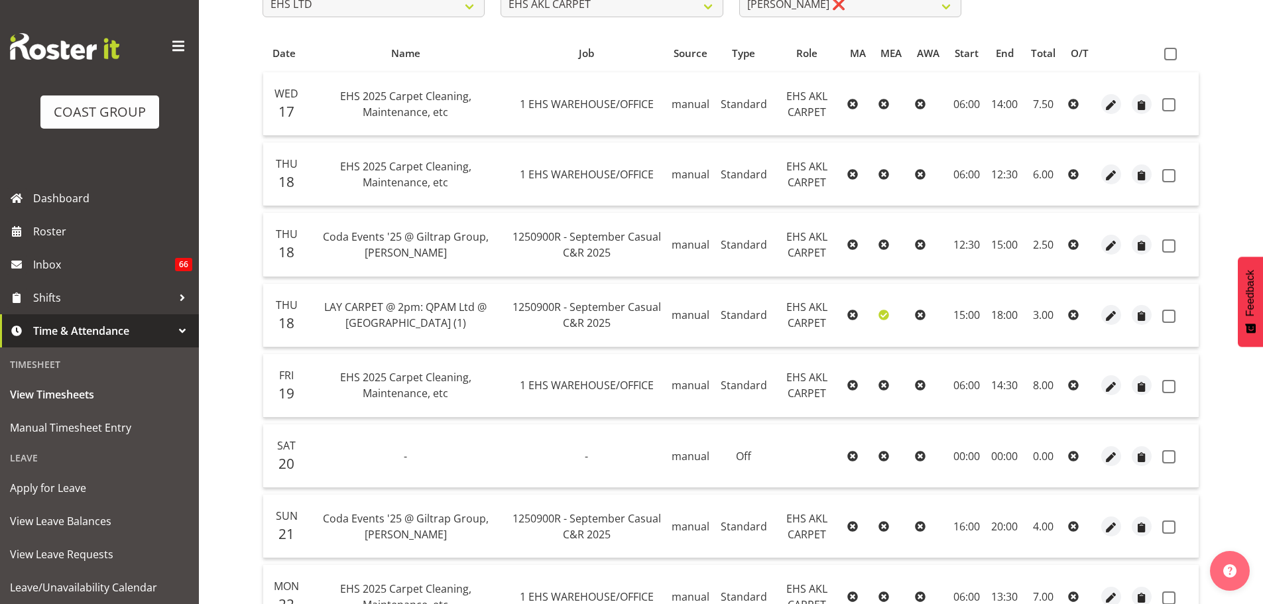
scroll to position [52, 0]
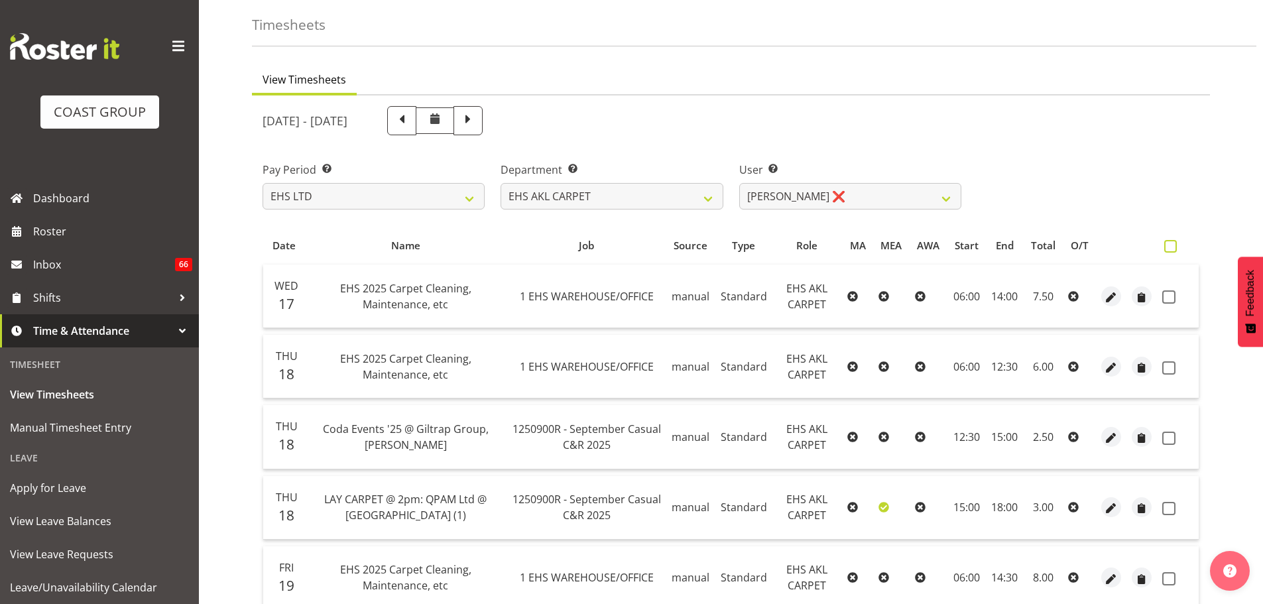
click at [1173, 246] on span at bounding box center [1170, 246] width 13 height 13
click at [1173, 246] on input "checkbox" at bounding box center [1168, 246] width 9 height 9
checkbox input "true"
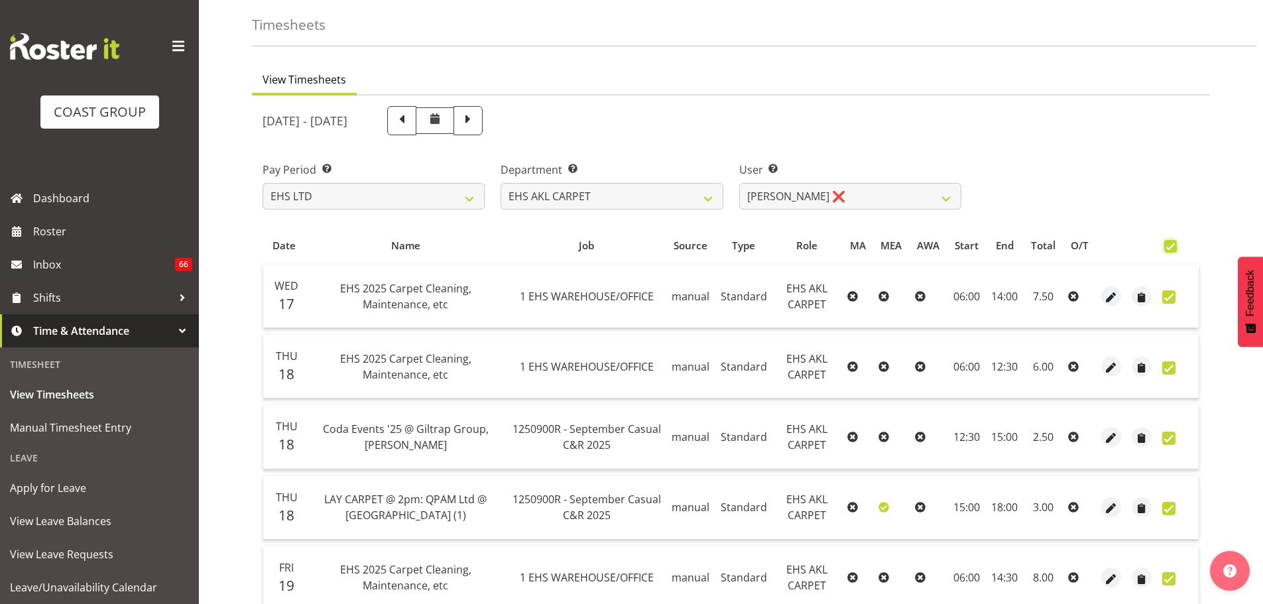
checkbox input "true"
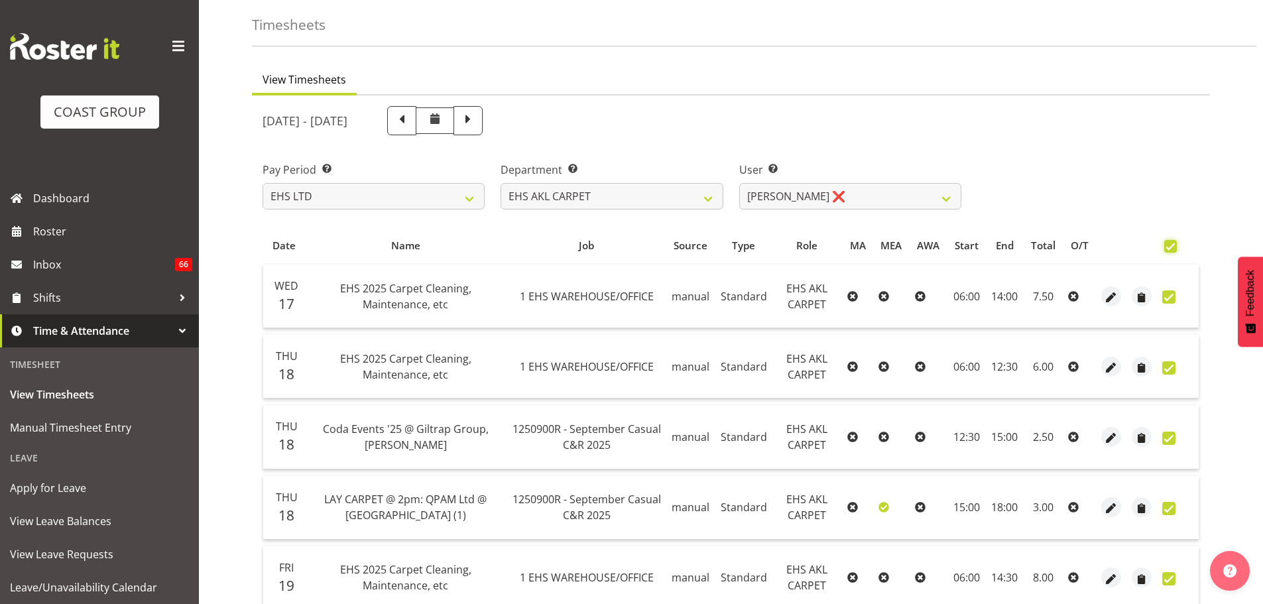
checkbox input "true"
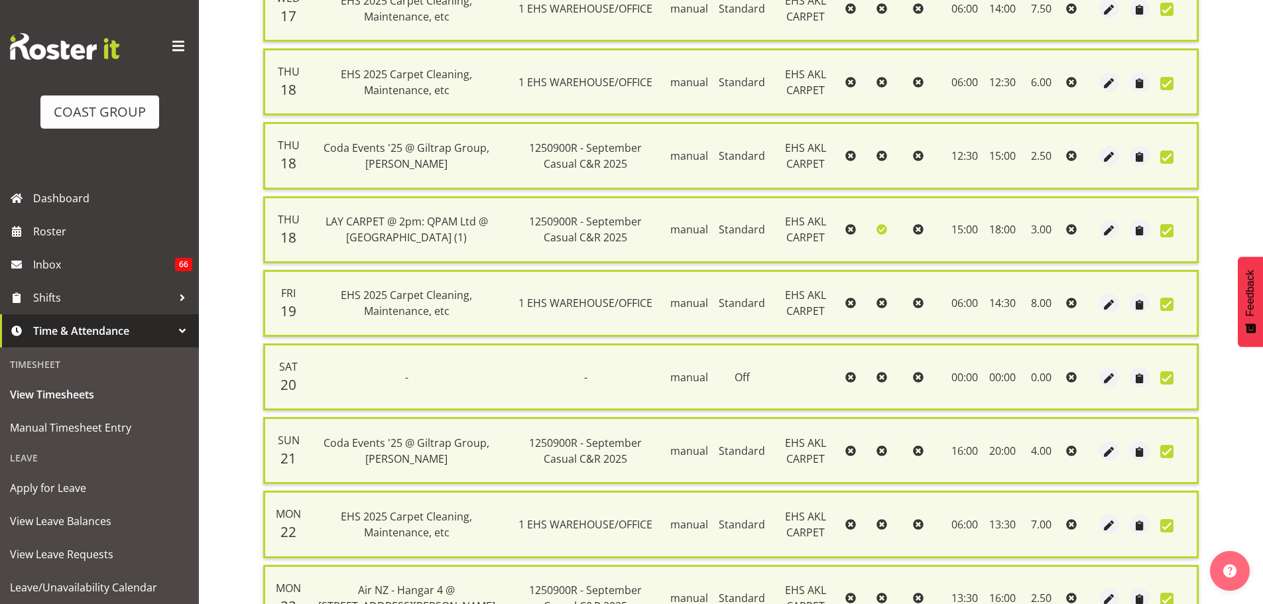
scroll to position [548, 0]
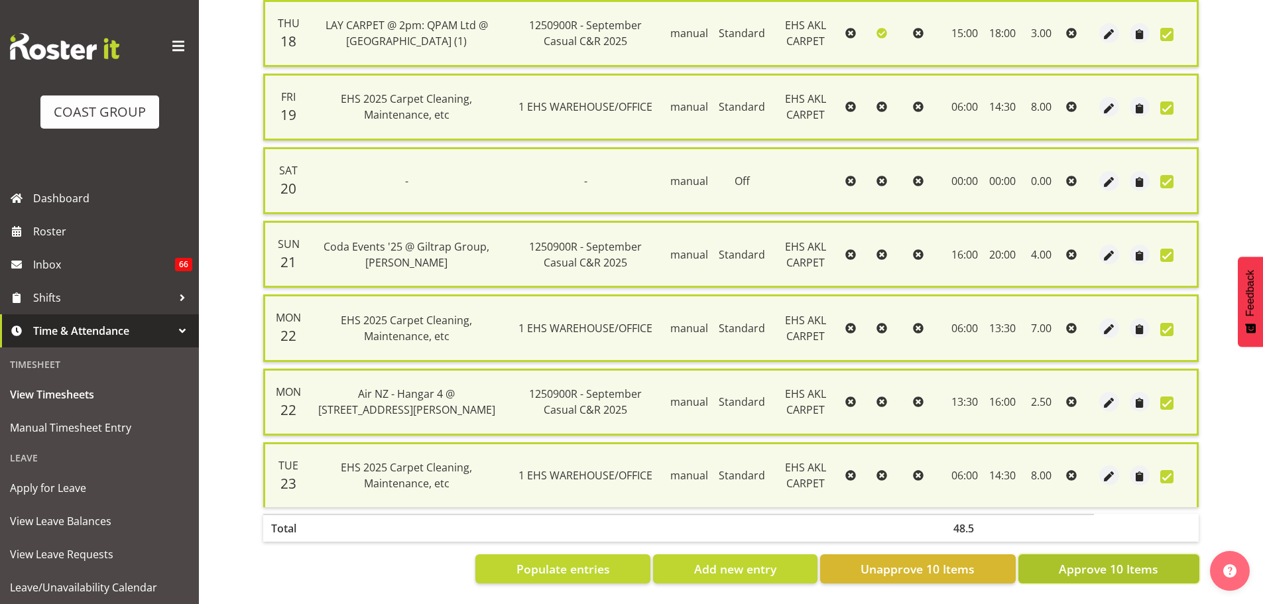
click at [1128, 560] on span "Approve 10 Items" at bounding box center [1108, 568] width 99 height 17
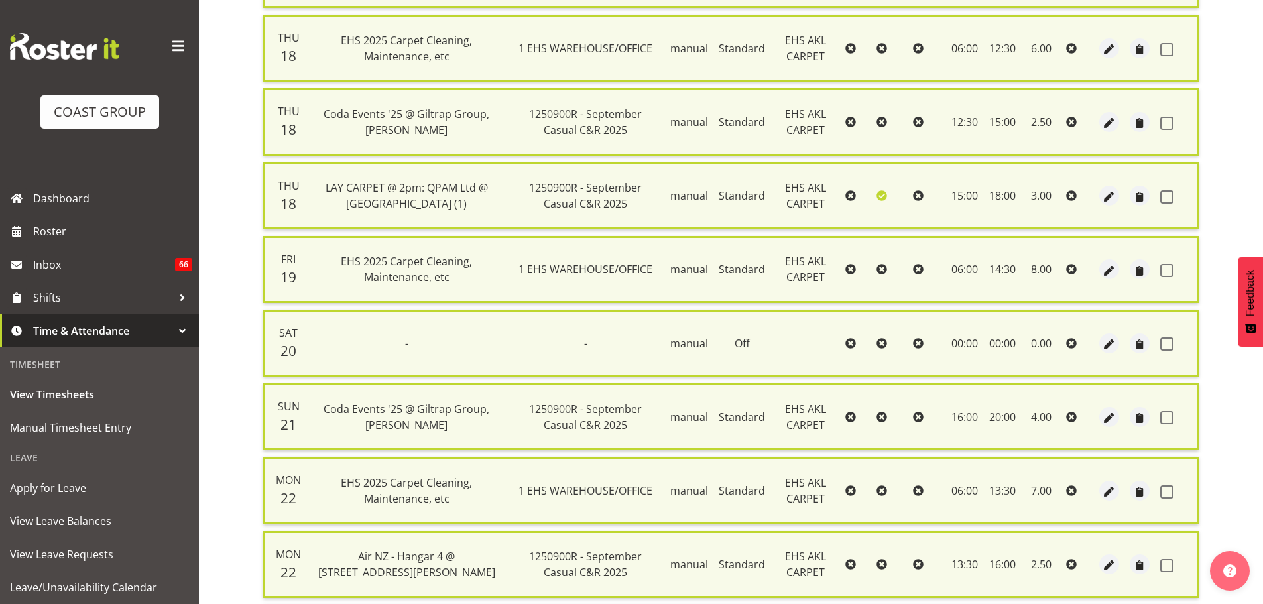
checkbox input "false"
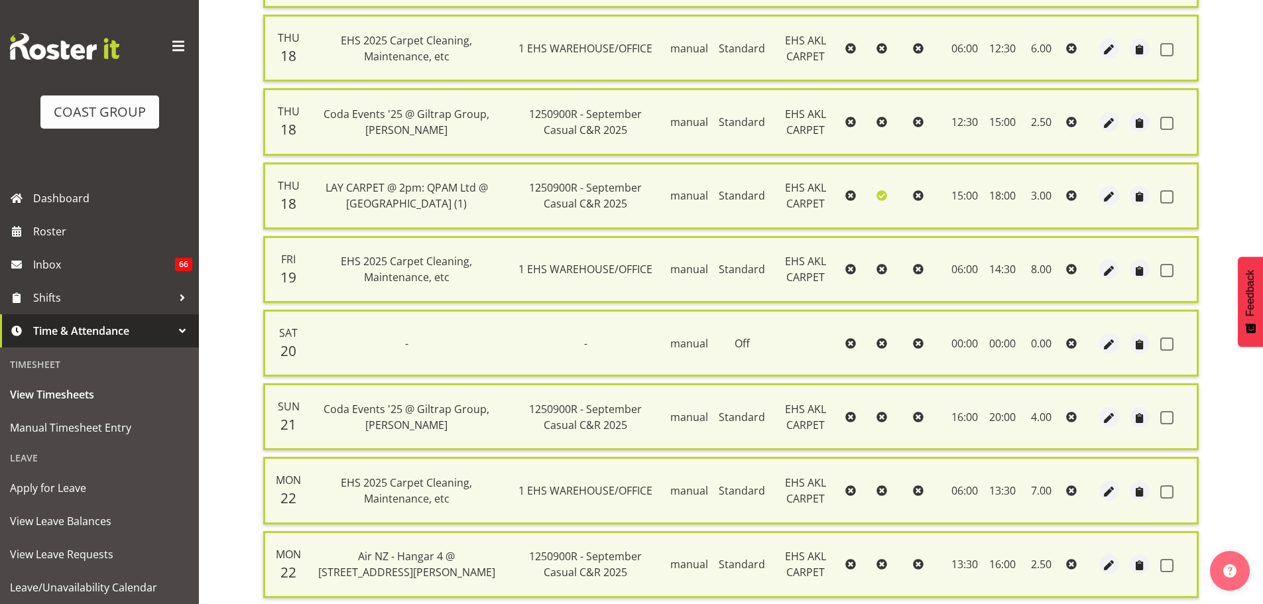
checkbox input "false"
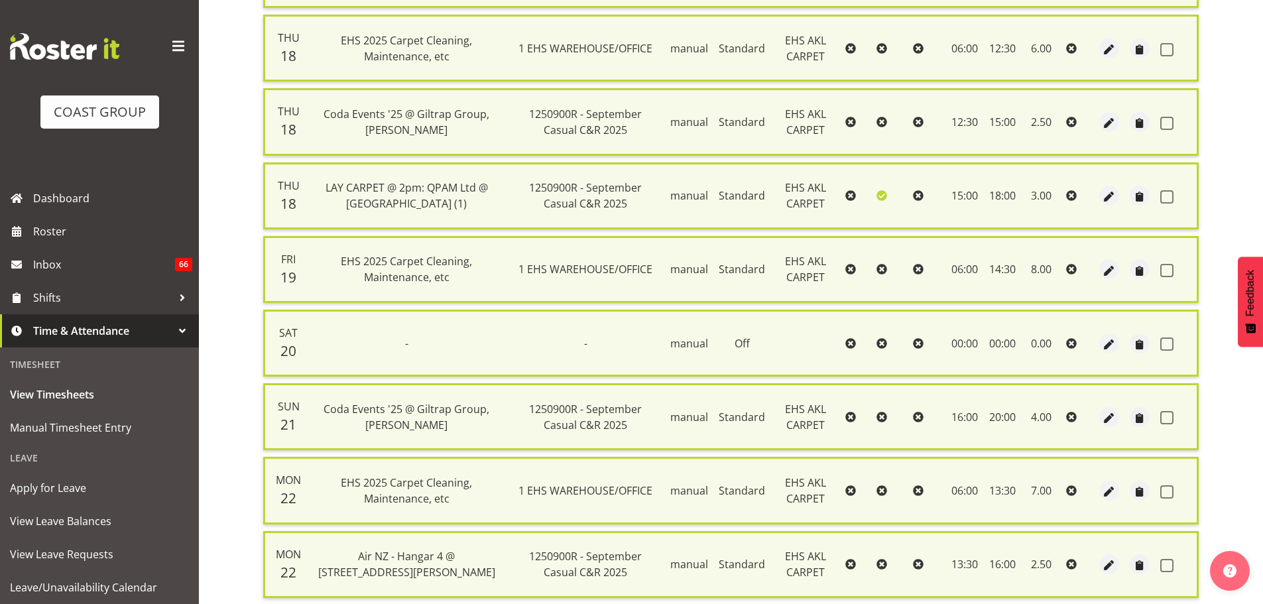
checkbox input "false"
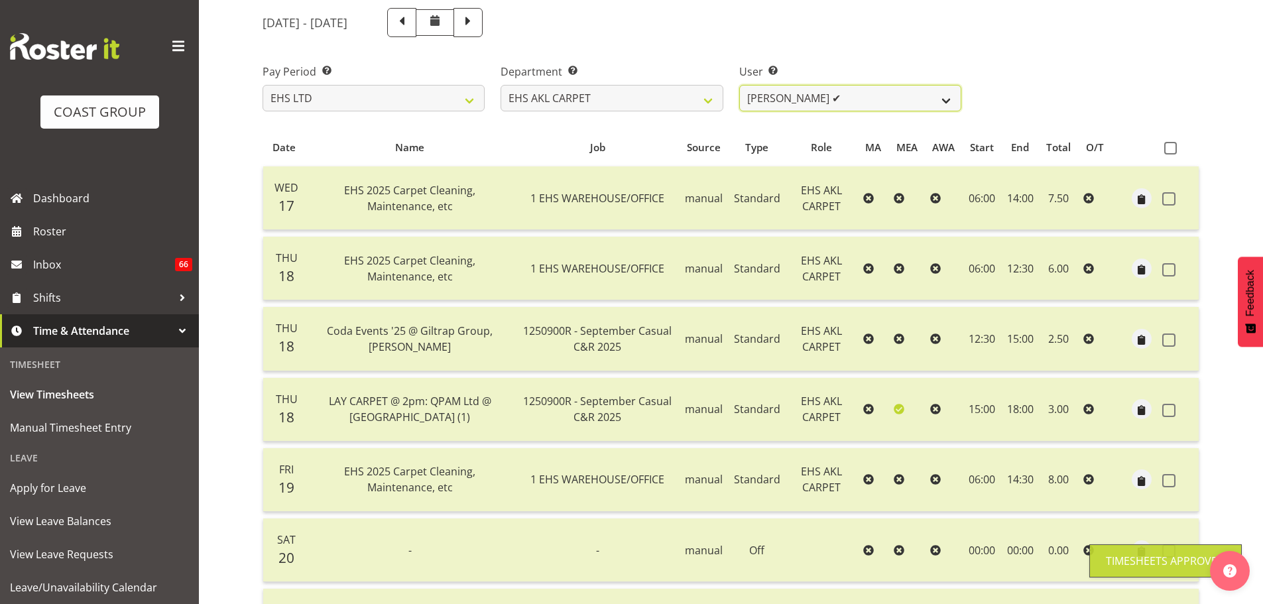
click at [925, 101] on select "[PERSON_NAME] ✔ [PERSON_NAME] ✔ [PERSON_NAME] ✔ [PERSON_NAME] ✔ [PERSON_NAME] […" at bounding box center [850, 98] width 222 height 27
select select "10070"
click at [739, 85] on select "[PERSON_NAME] ✔ [PERSON_NAME] ✔ [PERSON_NAME] ✔ [PERSON_NAME] ✔ [PERSON_NAME] […" at bounding box center [850, 98] width 222 height 27
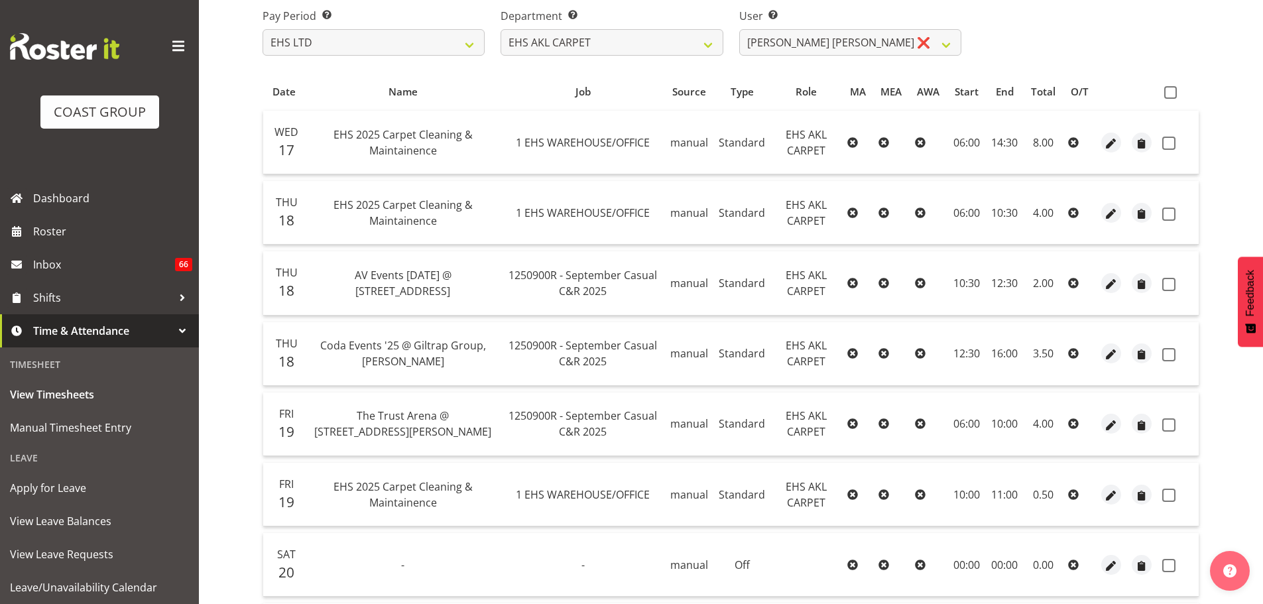
scroll to position [184, 0]
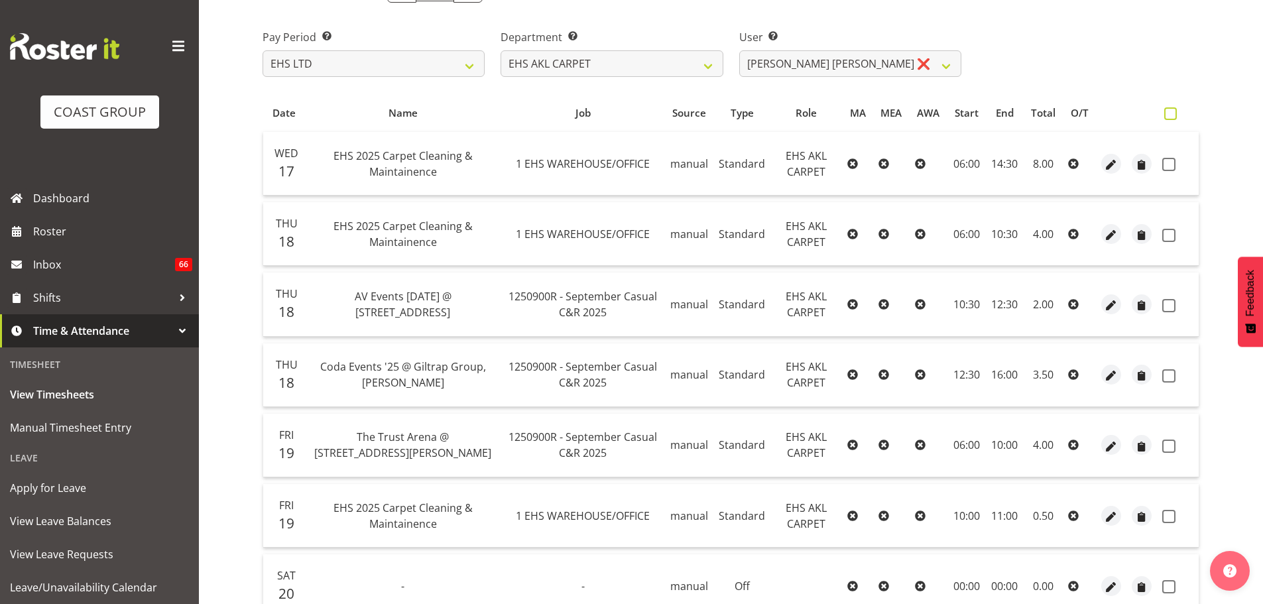
click at [1172, 114] on span at bounding box center [1170, 113] width 13 height 13
click at [1172, 114] on input "checkbox" at bounding box center [1168, 113] width 9 height 9
checkbox input "true"
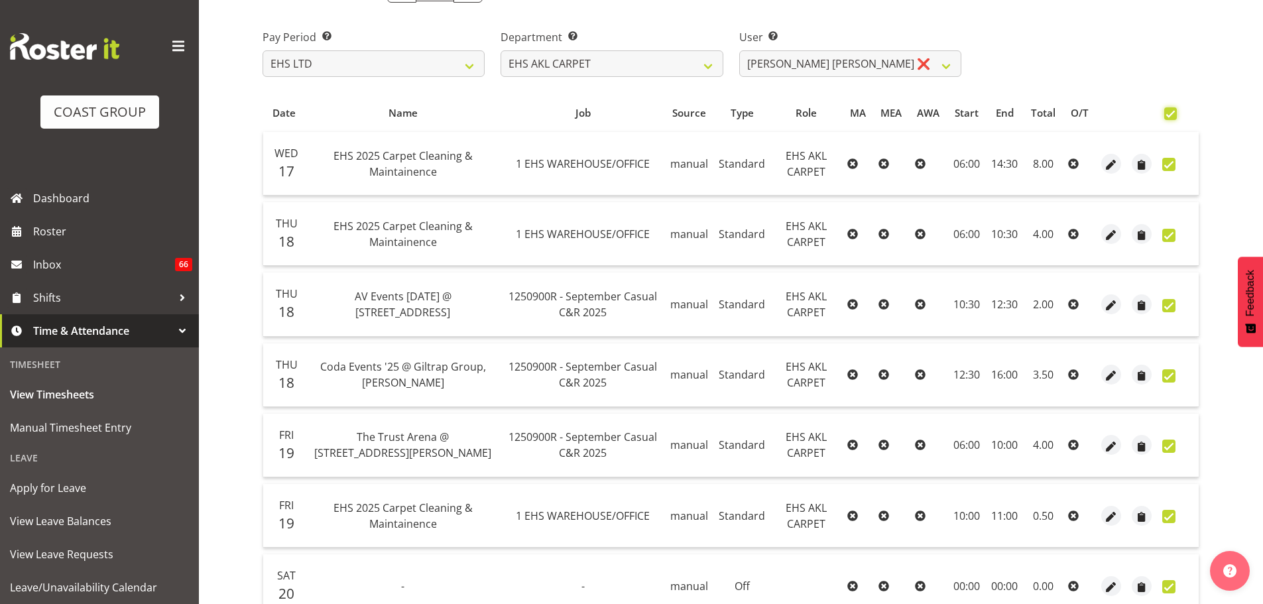
checkbox input "true"
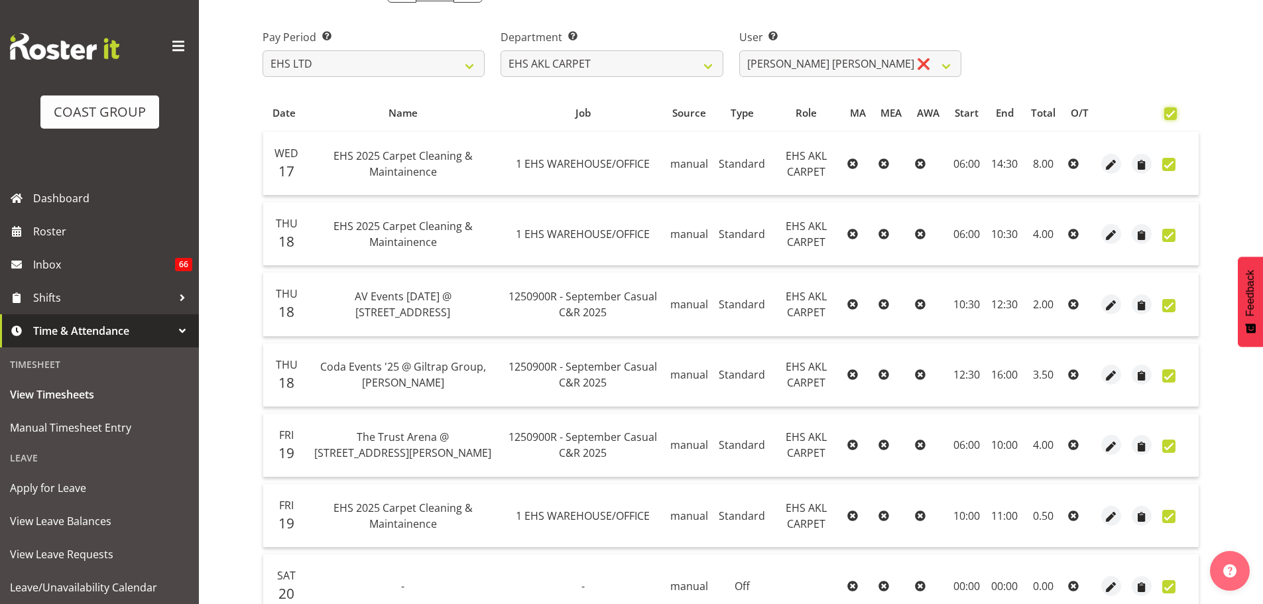
checkbox input "true"
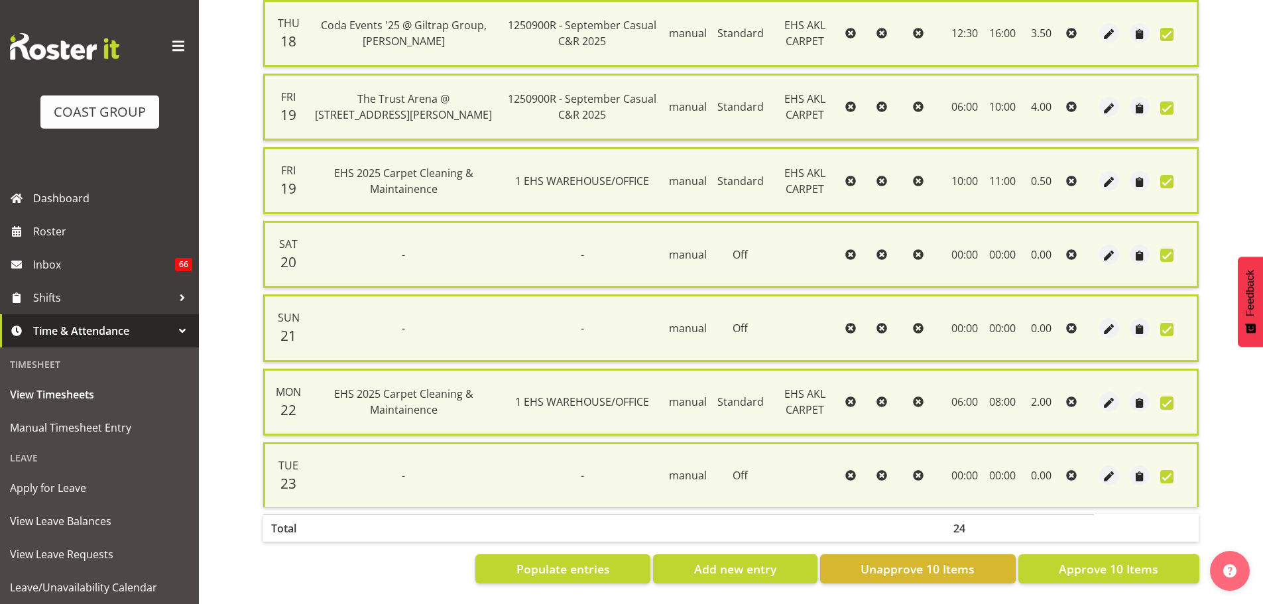
scroll to position [548, 0]
click at [1149, 560] on span "Approve 10 Items" at bounding box center [1108, 568] width 99 height 17
checkbox input "false"
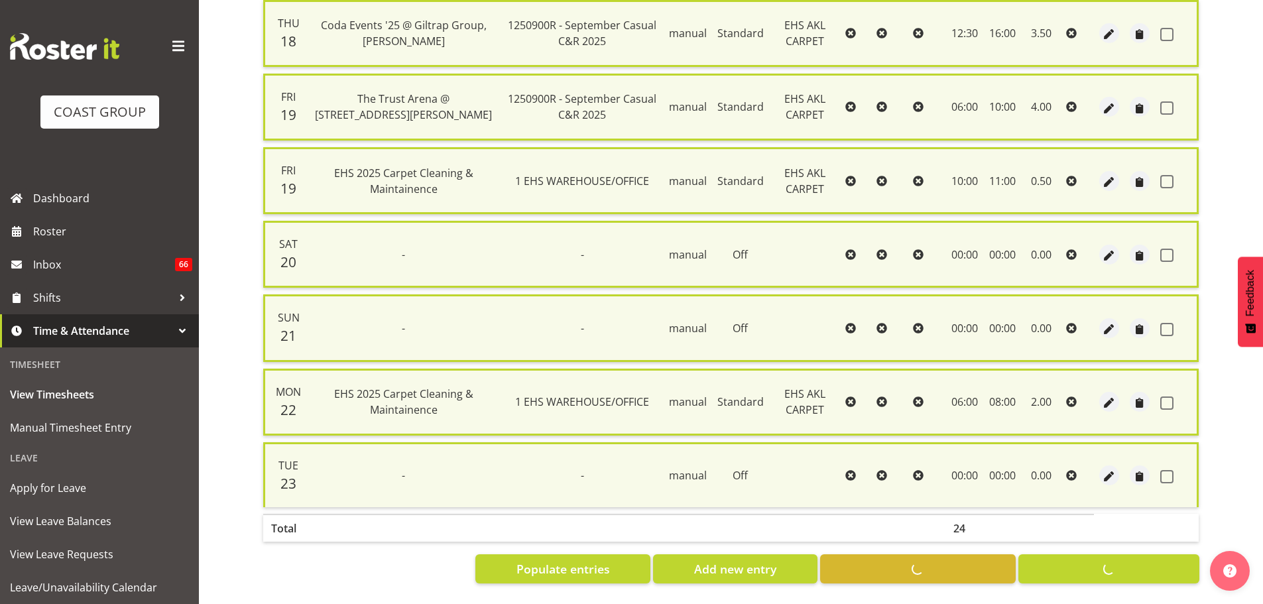
checkbox input "false"
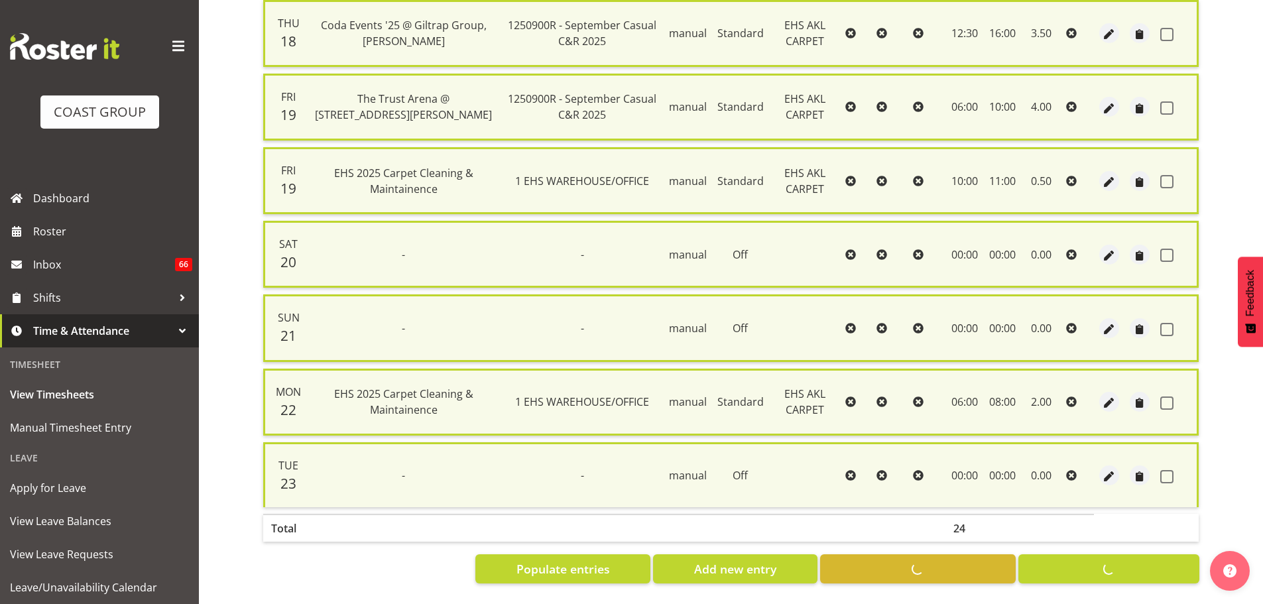
checkbox input "false"
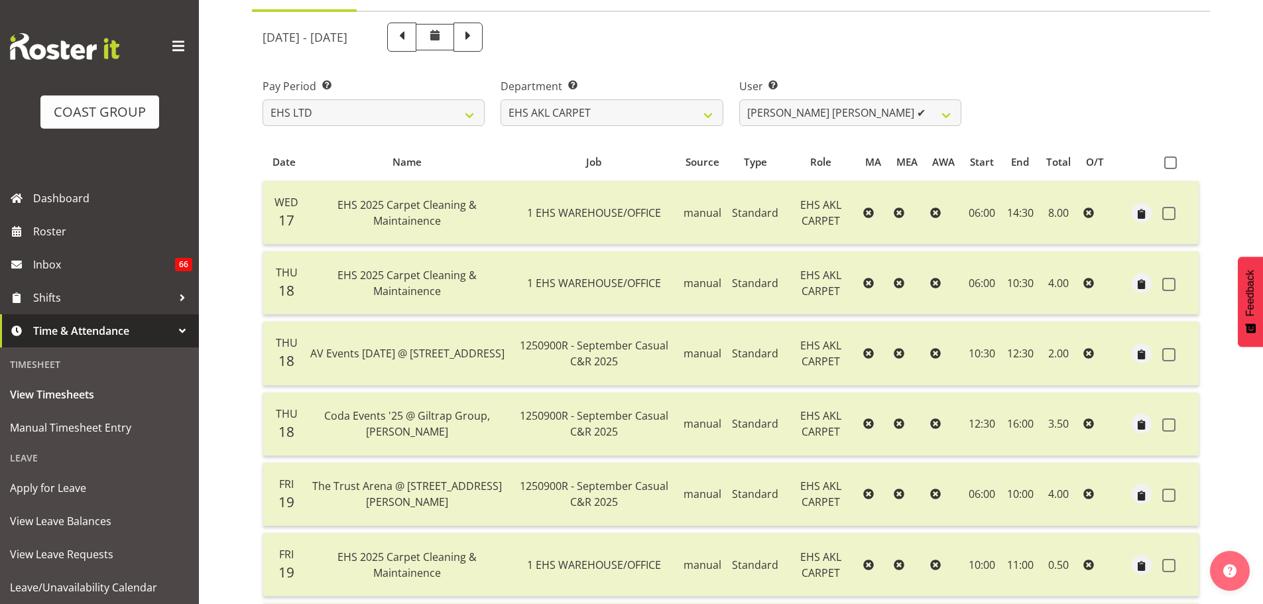
scroll to position [118, 0]
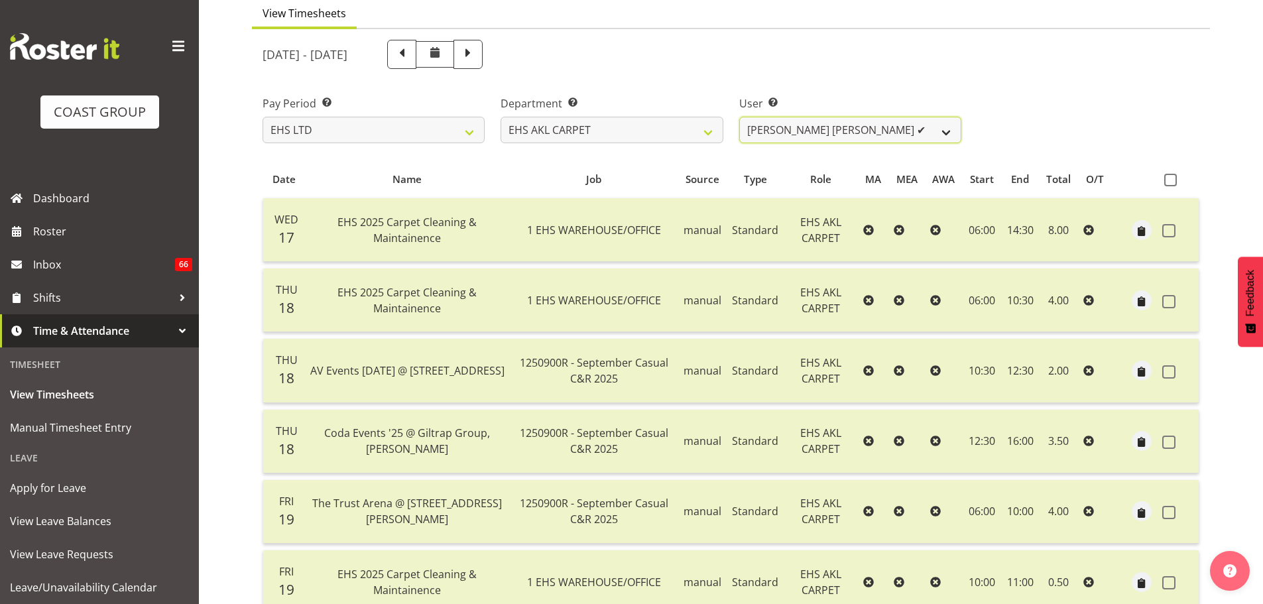
click at [922, 127] on select "[PERSON_NAME] ✔ [PERSON_NAME] ✔ [PERSON_NAME] ✔ [PERSON_NAME] ✔ [PERSON_NAME] […" at bounding box center [850, 130] width 222 height 27
select select "11366"
click at [739, 117] on select "[PERSON_NAME] ✔ [PERSON_NAME] ✔ [PERSON_NAME] ✔ [PERSON_NAME] ✔ [PERSON_NAME] […" at bounding box center [850, 130] width 222 height 27
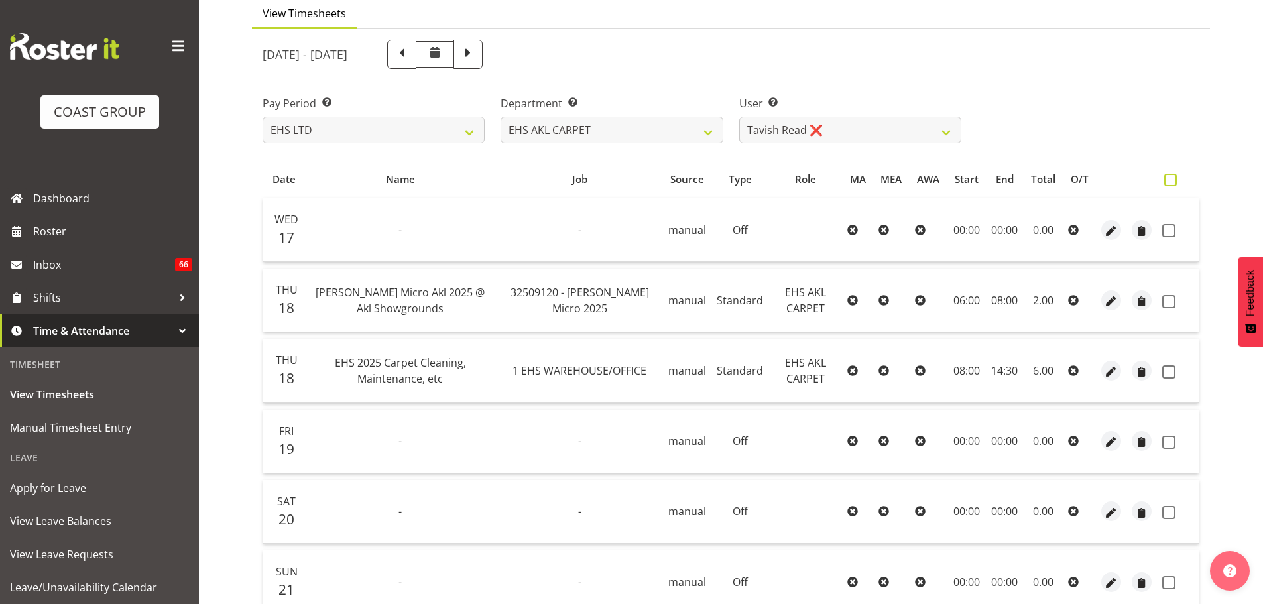
click at [1173, 178] on span at bounding box center [1170, 180] width 13 height 13
click at [1173, 178] on input "checkbox" at bounding box center [1168, 180] width 9 height 9
checkbox input "true"
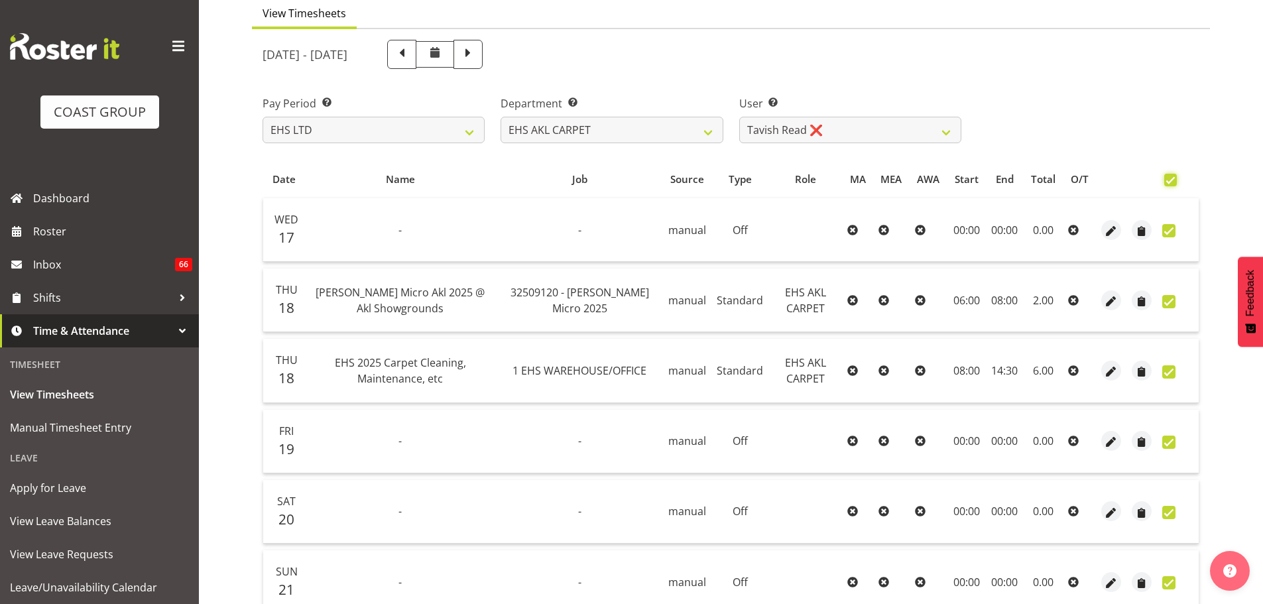
checkbox input "true"
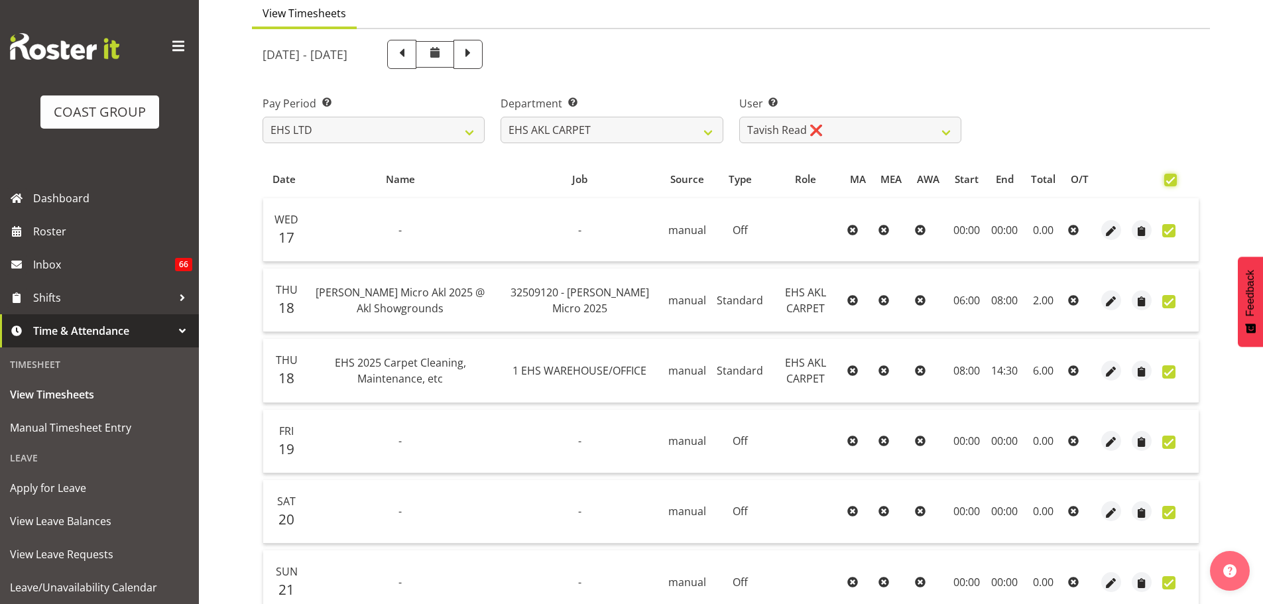
checkbox input "true"
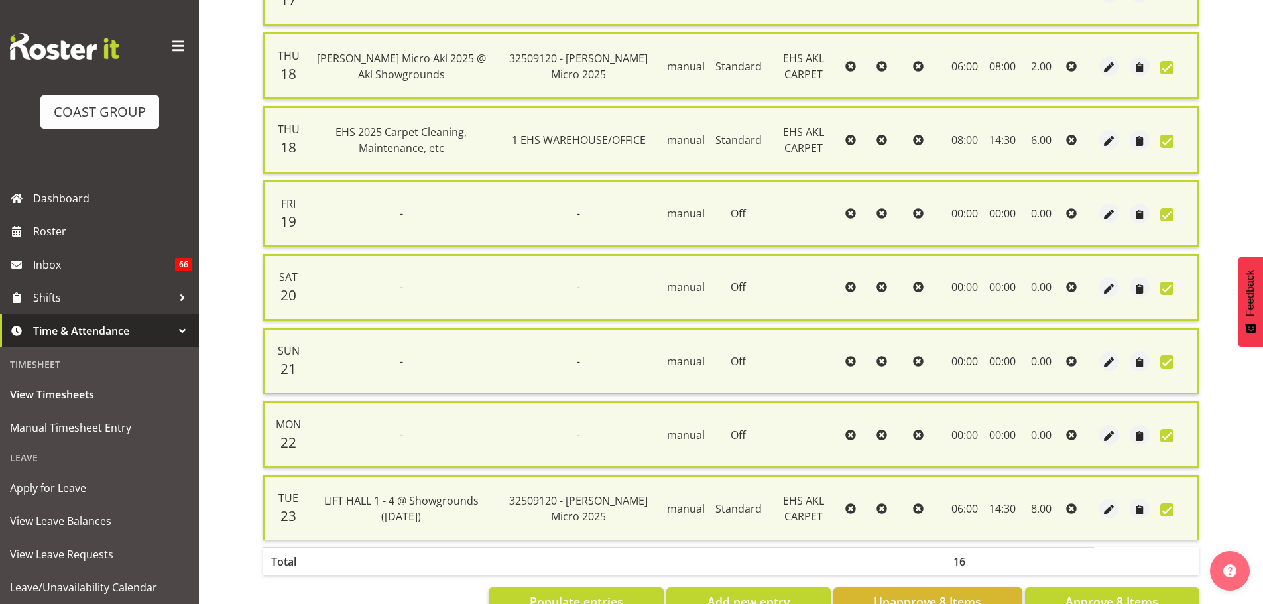
scroll to position [400, 0]
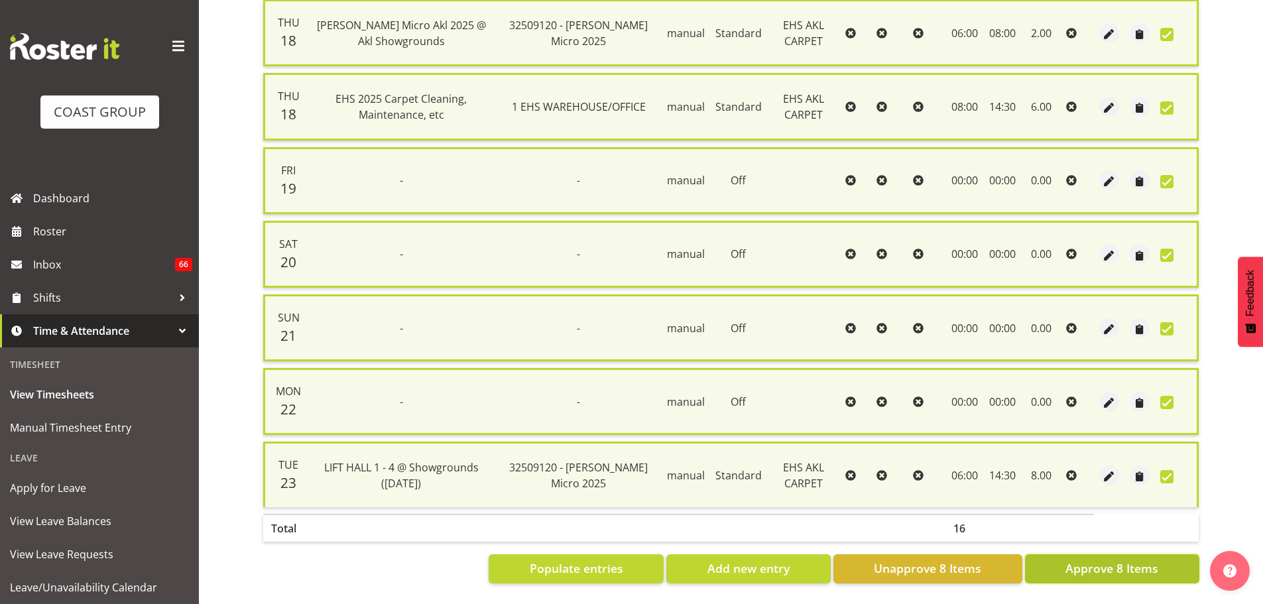
click at [1110, 561] on span "Approve 8 Items" at bounding box center [1111, 567] width 93 height 17
checkbox input "false"
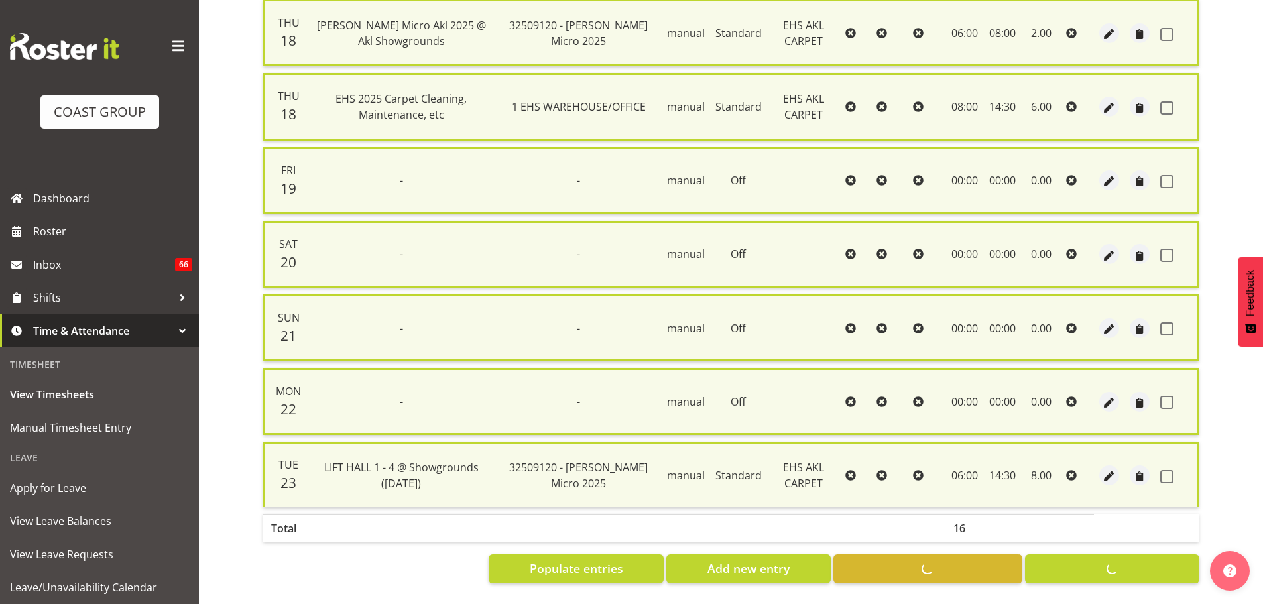
checkbox input "false"
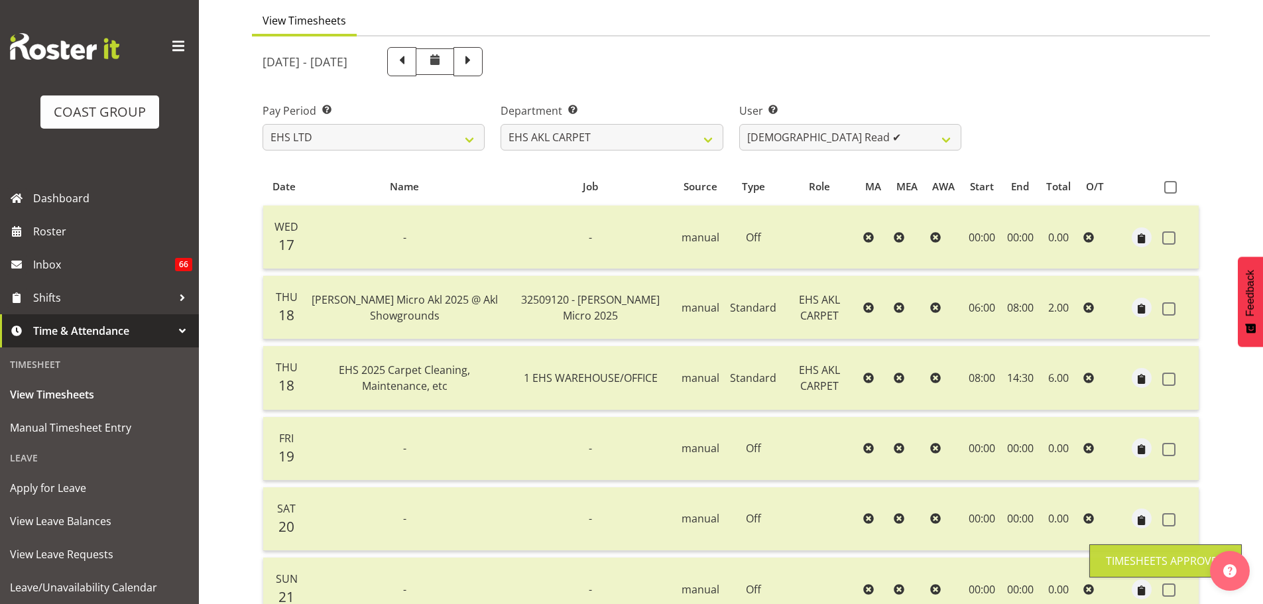
scroll to position [110, 0]
click at [850, 145] on select "[PERSON_NAME] ✔ [PERSON_NAME] ✔ [PERSON_NAME] ✔ [PERSON_NAME] ✔ [PERSON_NAME] […" at bounding box center [850, 138] width 222 height 27
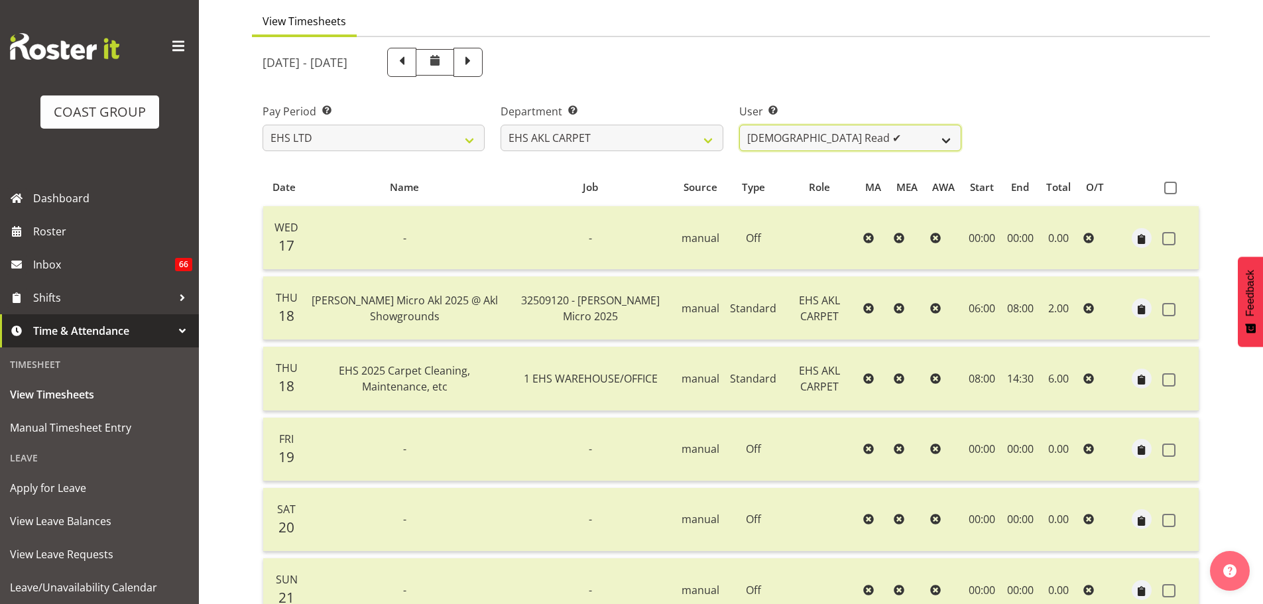
select select "5142"
click at [739, 125] on select "[PERSON_NAME] ✔ [PERSON_NAME] ✔ [PERSON_NAME] ✔ [PERSON_NAME] ✔ [PERSON_NAME] […" at bounding box center [850, 138] width 222 height 27
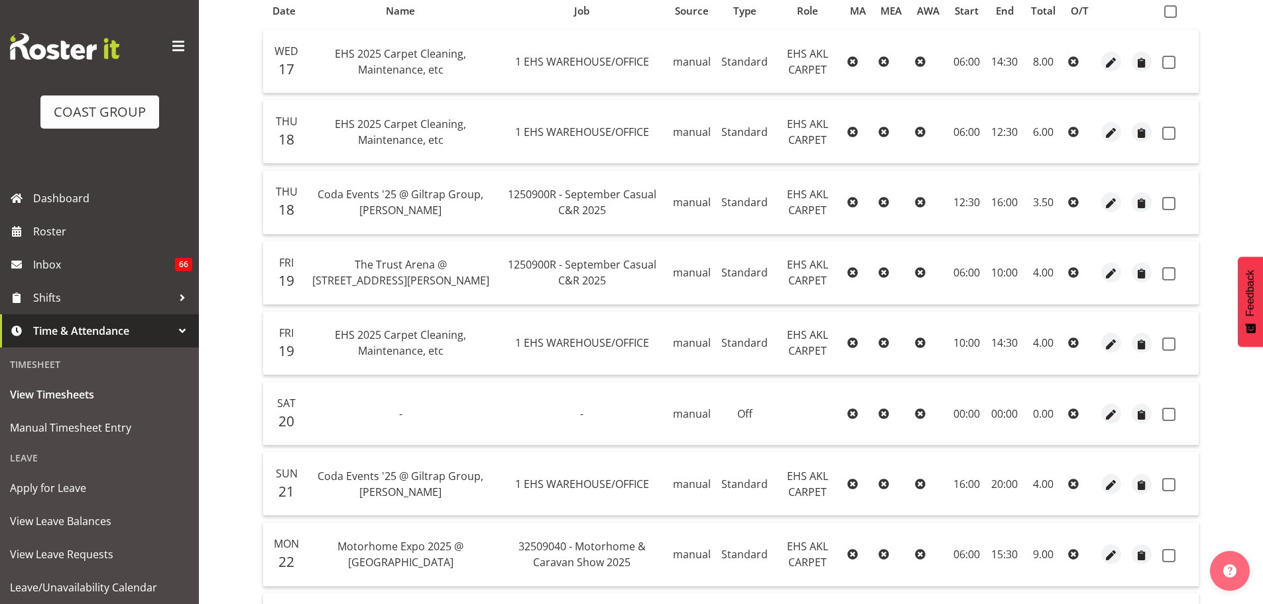
scroll to position [243, 0]
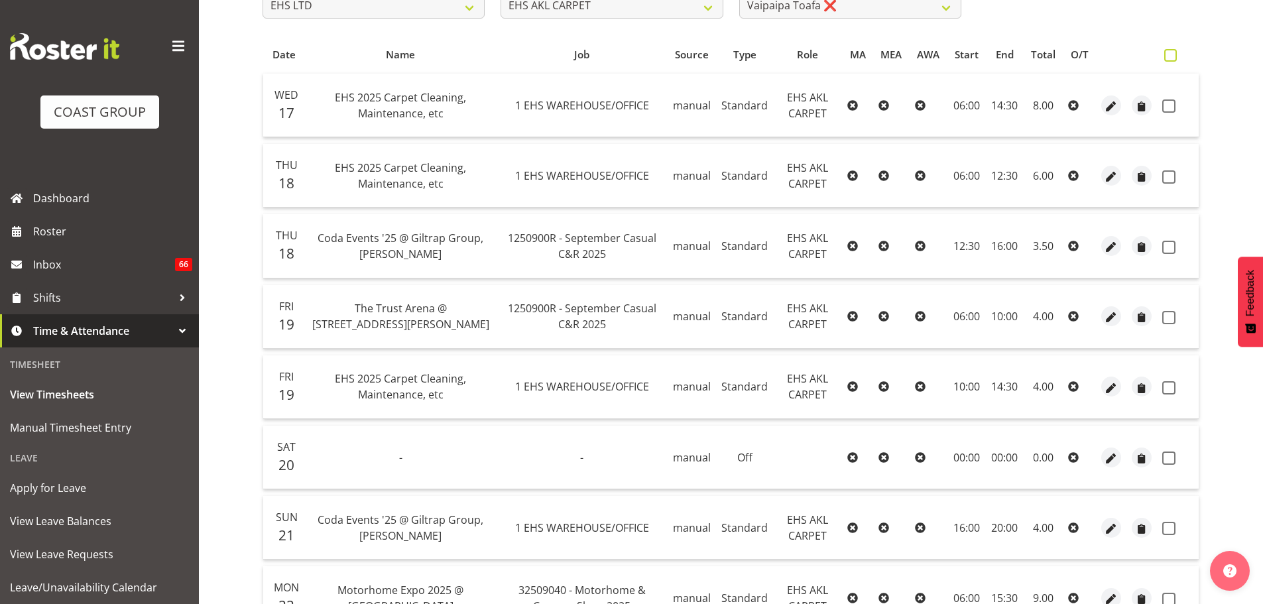
click at [1167, 56] on span at bounding box center [1170, 55] width 13 height 13
click at [1167, 56] on input "checkbox" at bounding box center [1168, 55] width 9 height 9
checkbox input "true"
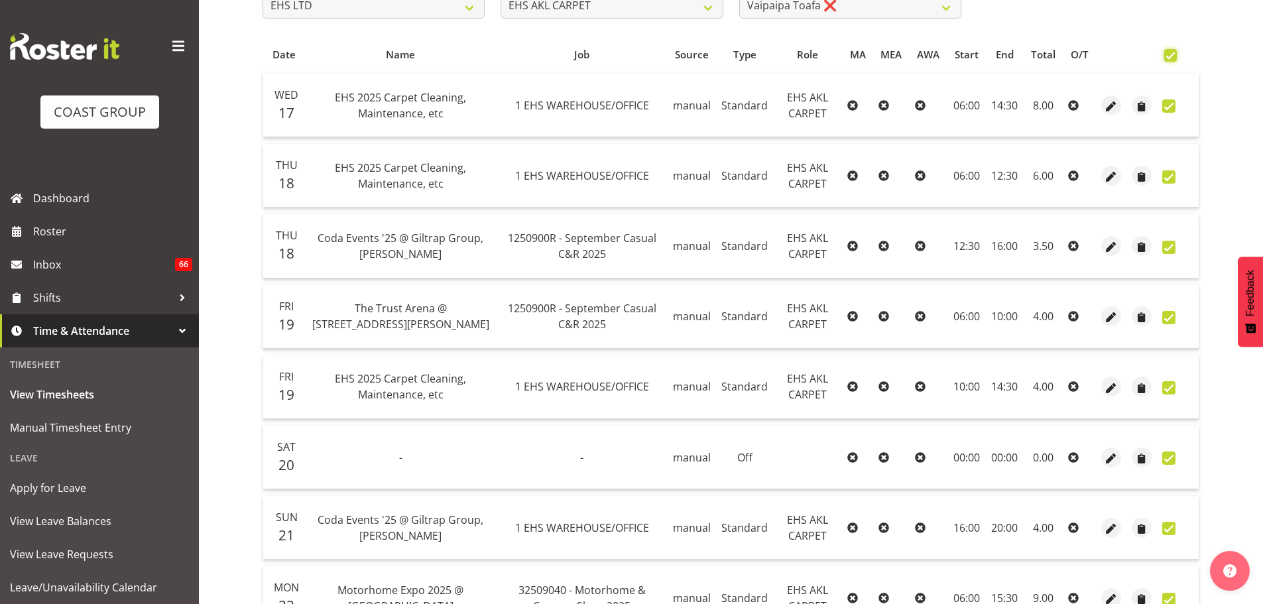
checkbox input "true"
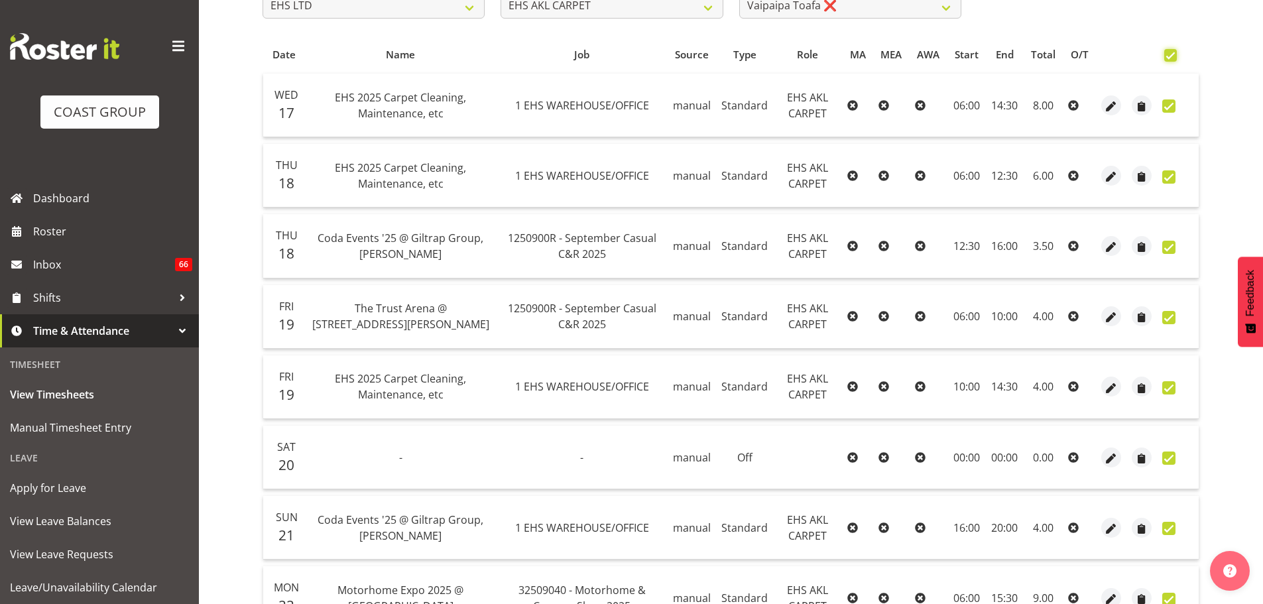
checkbox input "true"
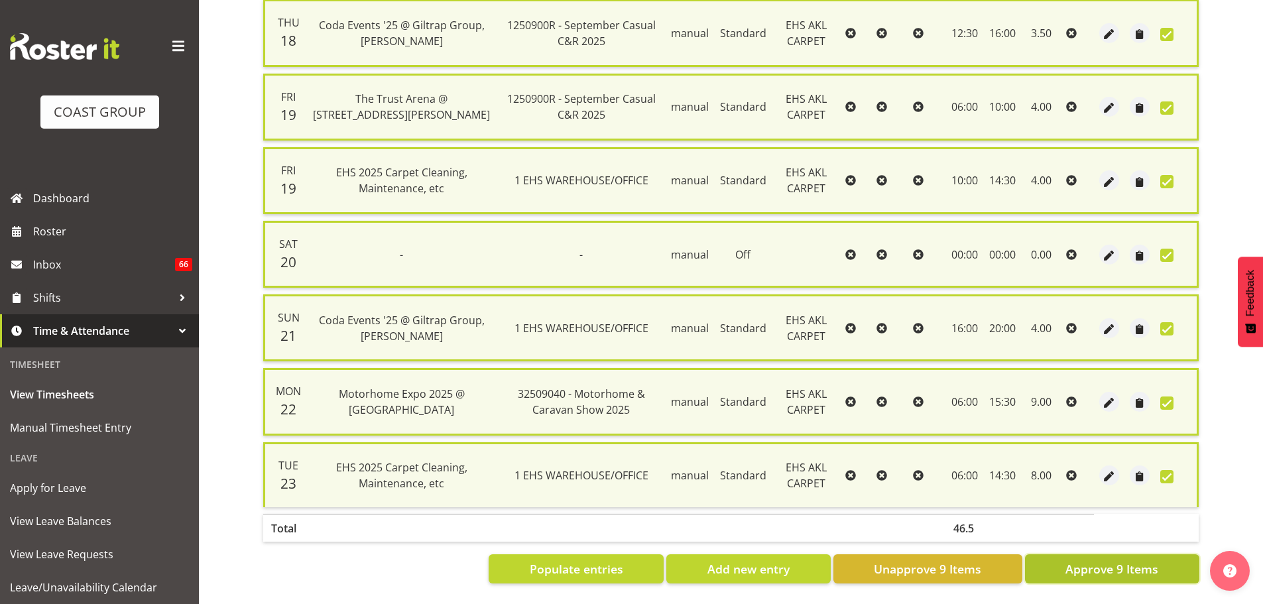
click at [1105, 560] on span "Approve 9 Items" at bounding box center [1111, 568] width 93 height 17
checkbox input "false"
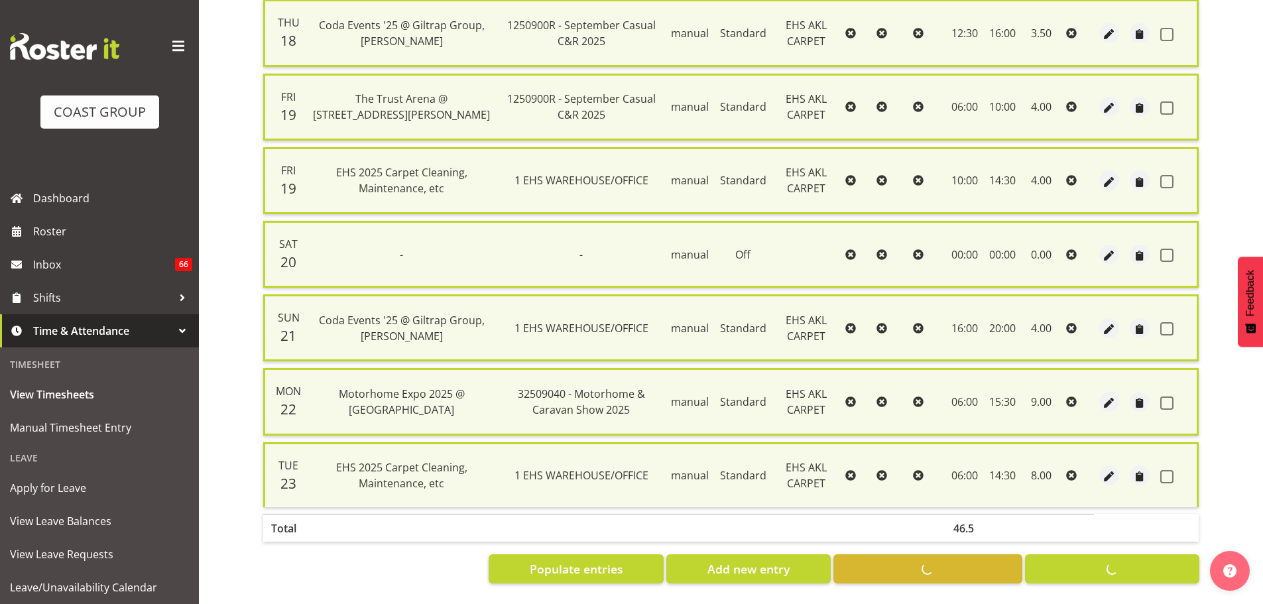
checkbox input "false"
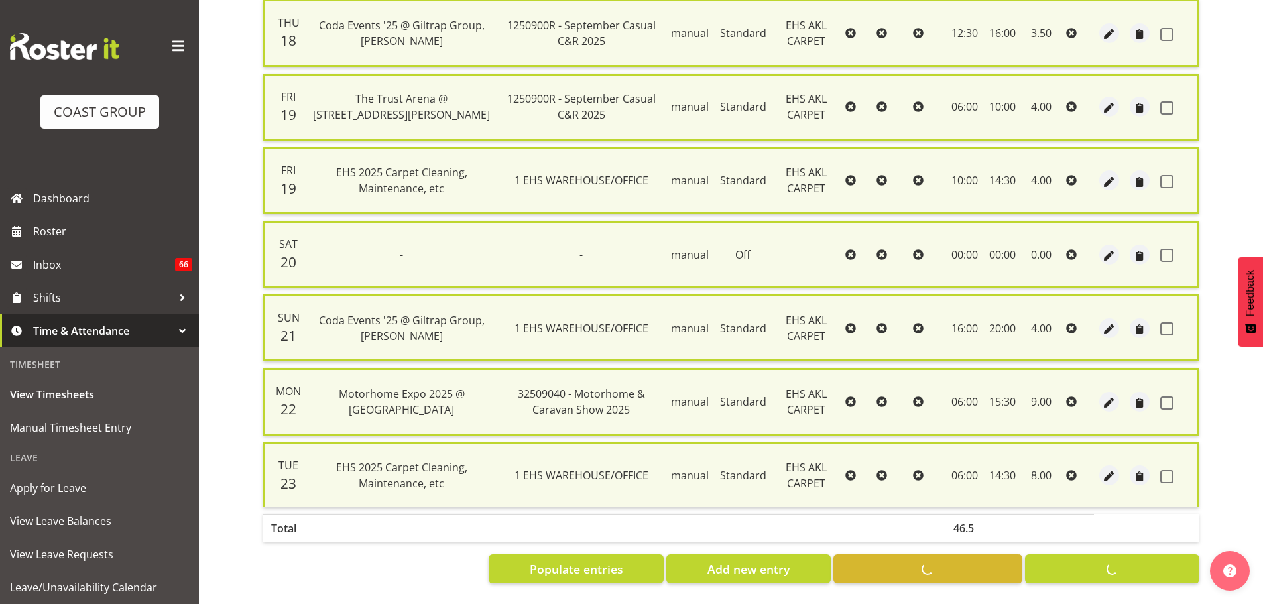
checkbox input "false"
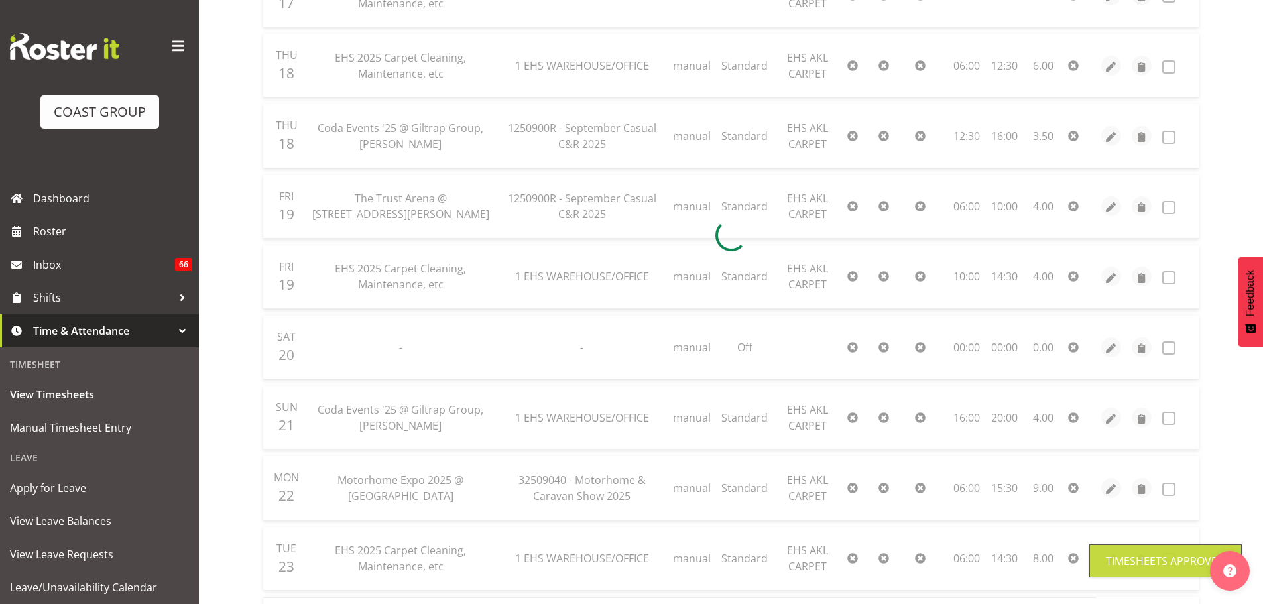
scroll to position [114, 0]
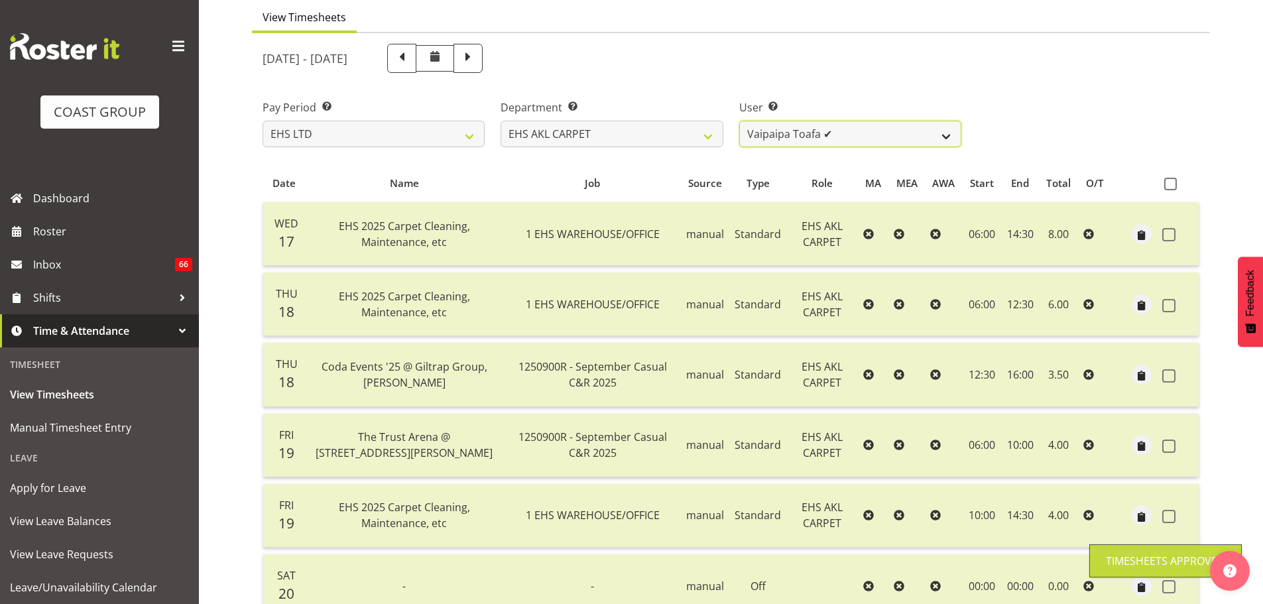
click at [916, 136] on select "[PERSON_NAME] ✔ [PERSON_NAME] ✔ [PERSON_NAME] ✔ [PERSON_NAME] ✔ [PERSON_NAME] […" at bounding box center [850, 134] width 222 height 27
select select "1122"
click at [739, 121] on select "[PERSON_NAME] ✔ [PERSON_NAME] ✔ [PERSON_NAME] ✔ [PERSON_NAME] ✔ [PERSON_NAME] […" at bounding box center [850, 134] width 222 height 27
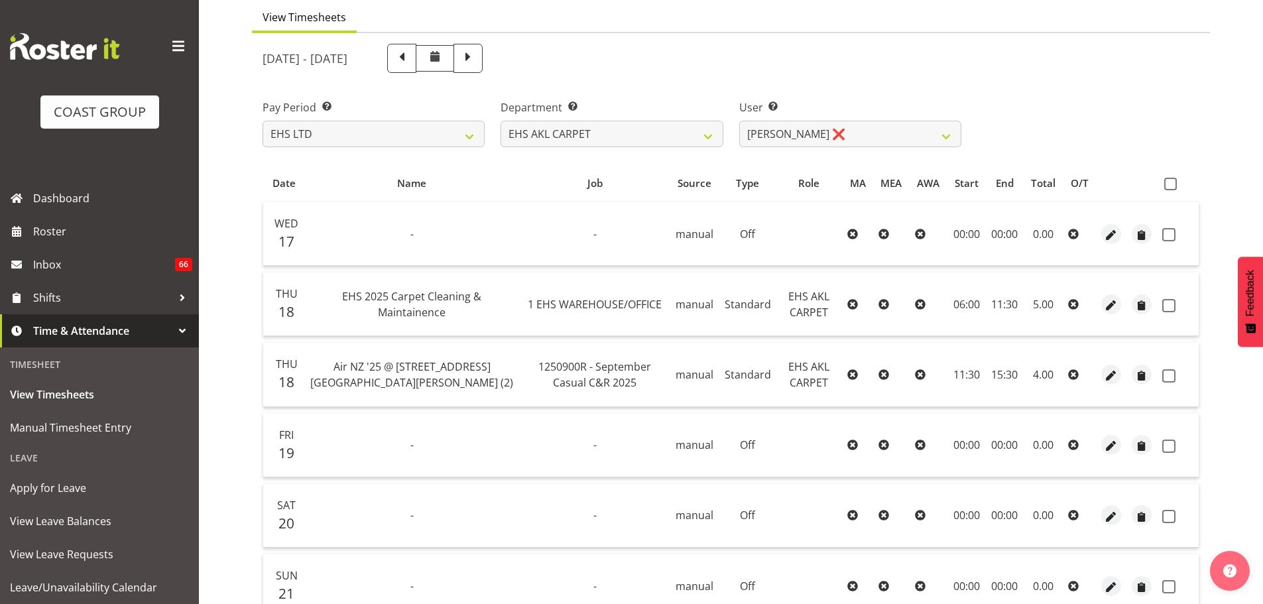
click at [1175, 184] on span at bounding box center [1170, 184] width 13 height 13
click at [1173, 184] on input "checkbox" at bounding box center [1168, 184] width 9 height 9
checkbox input "true"
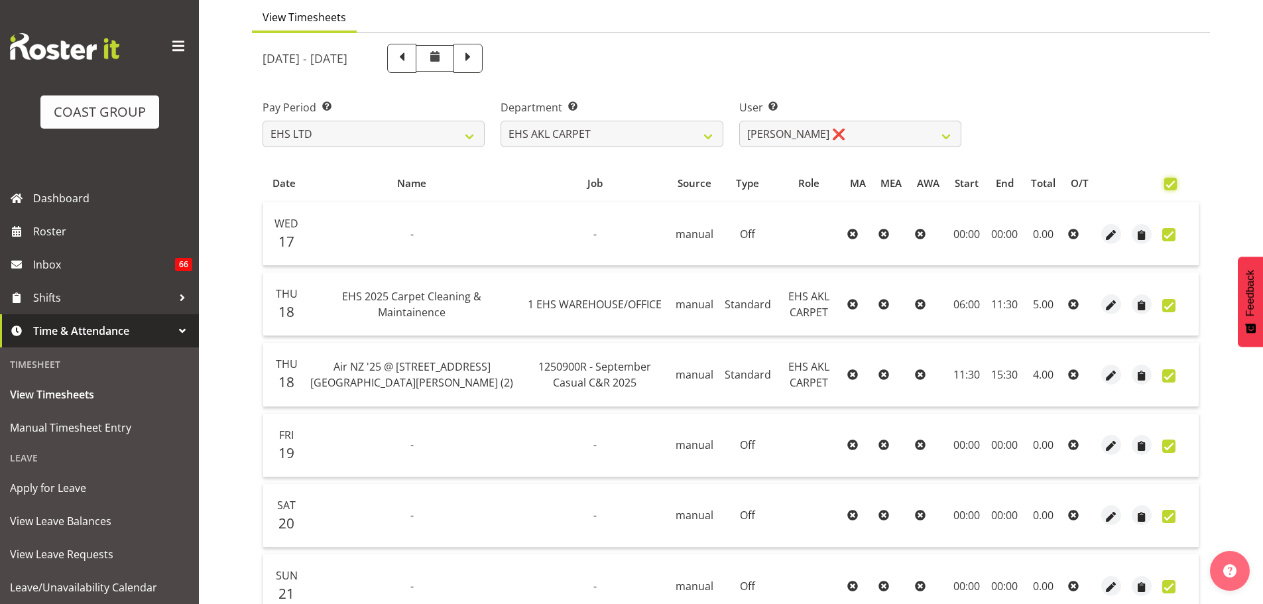
checkbox input "true"
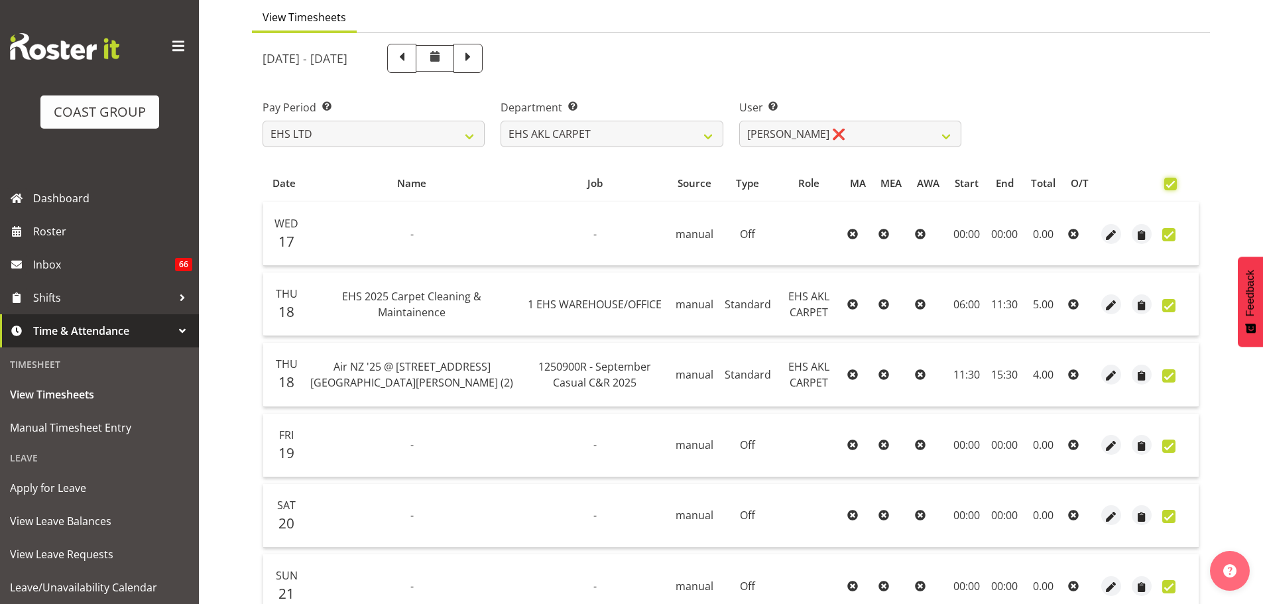
checkbox input "true"
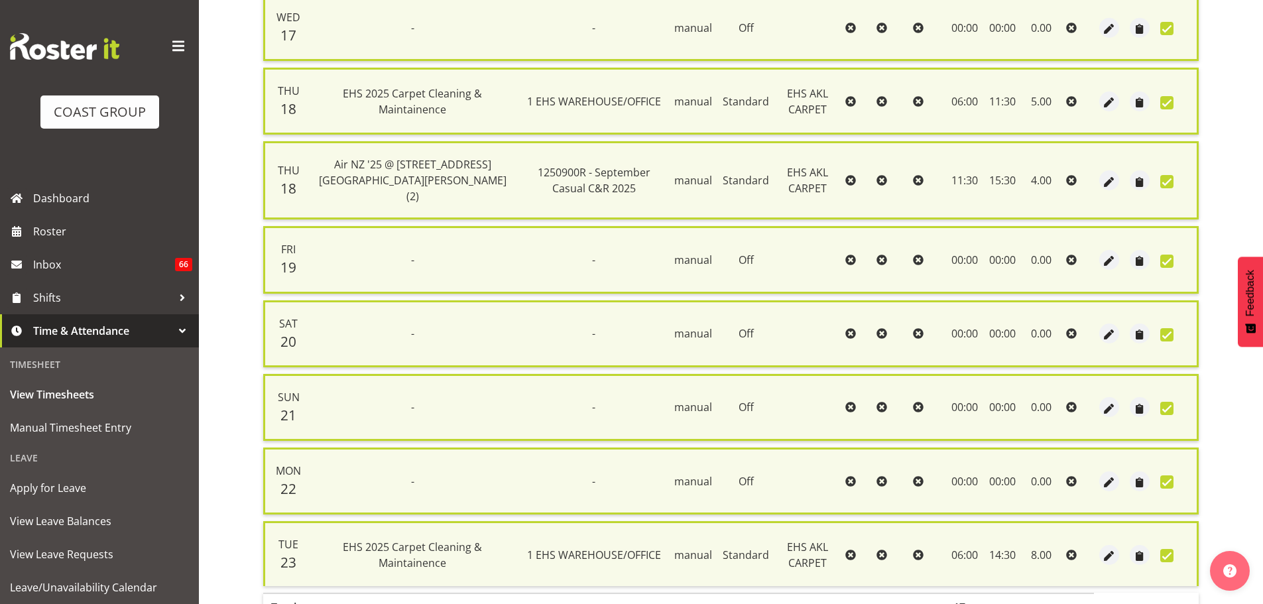
scroll to position [135, 0]
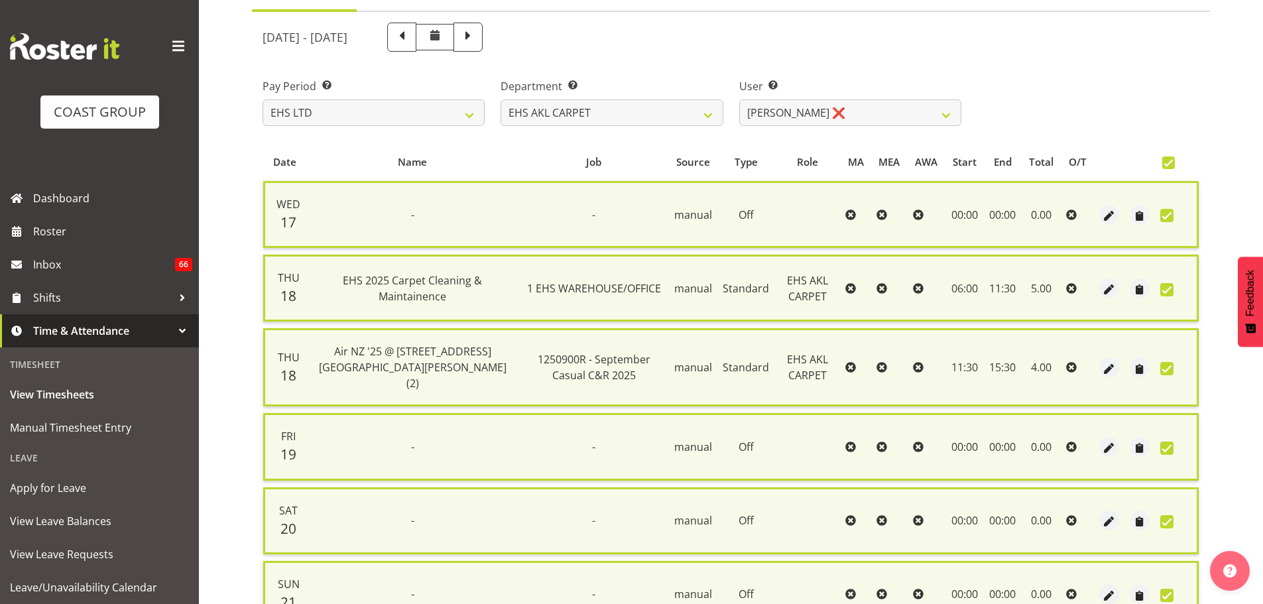
click at [1167, 162] on span at bounding box center [1168, 162] width 13 height 13
click at [1167, 162] on input "checkbox" at bounding box center [1166, 162] width 9 height 9
checkbox input "false"
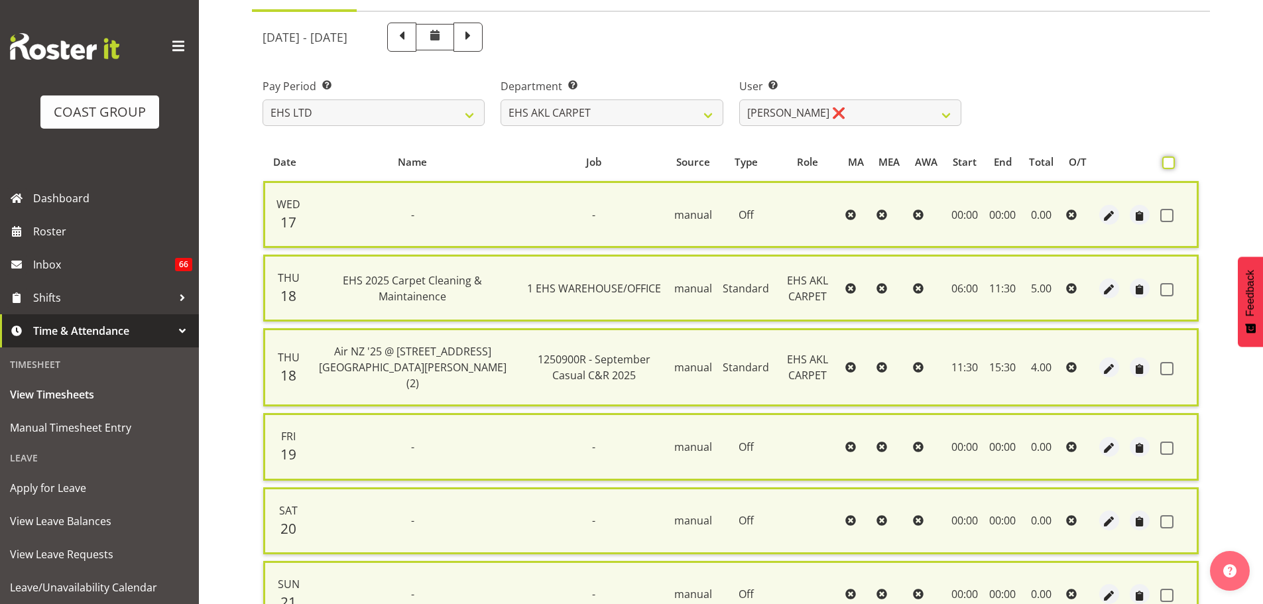
checkbox input "false"
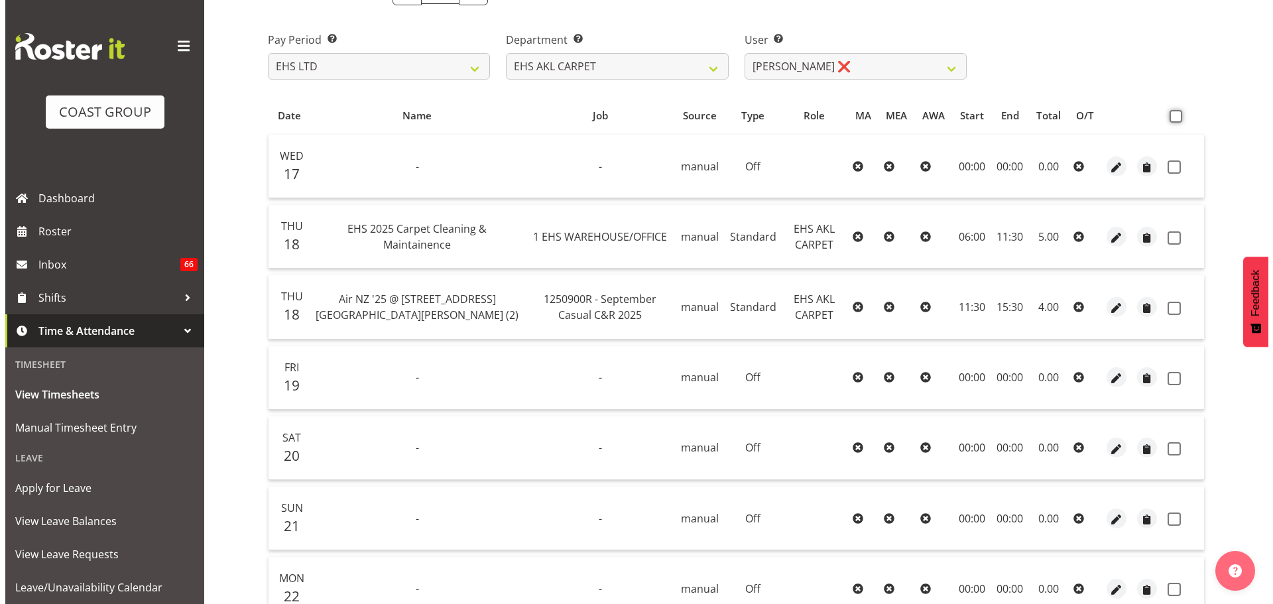
scroll to position [202, 0]
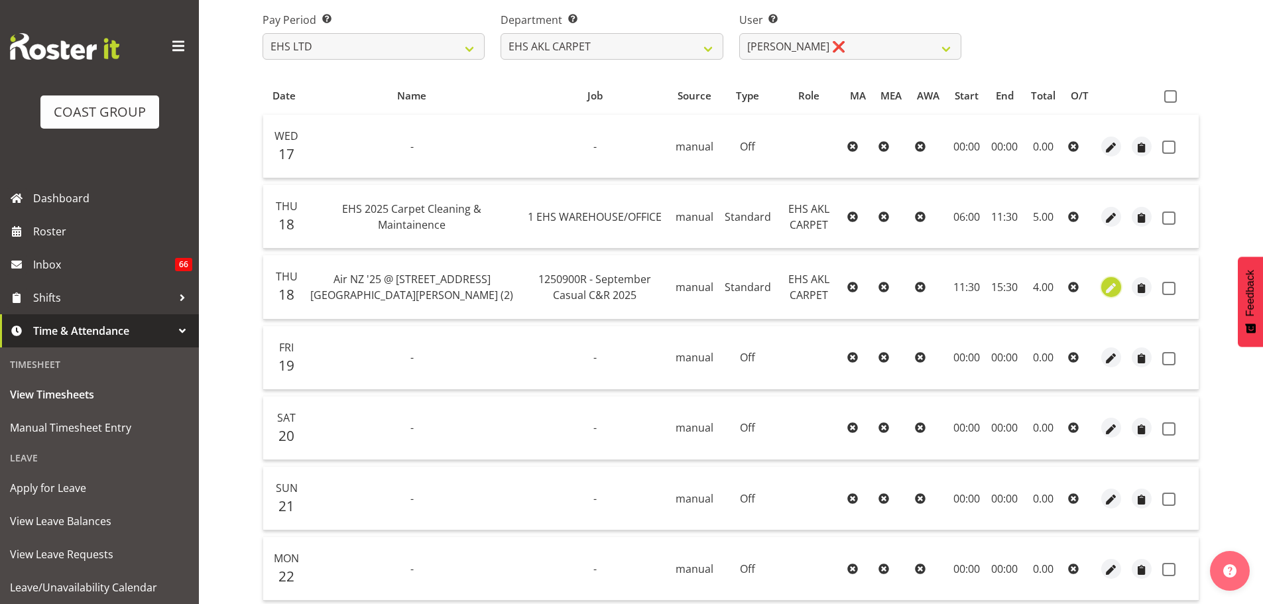
click at [1115, 291] on span "button" at bounding box center [1111, 287] width 15 height 15
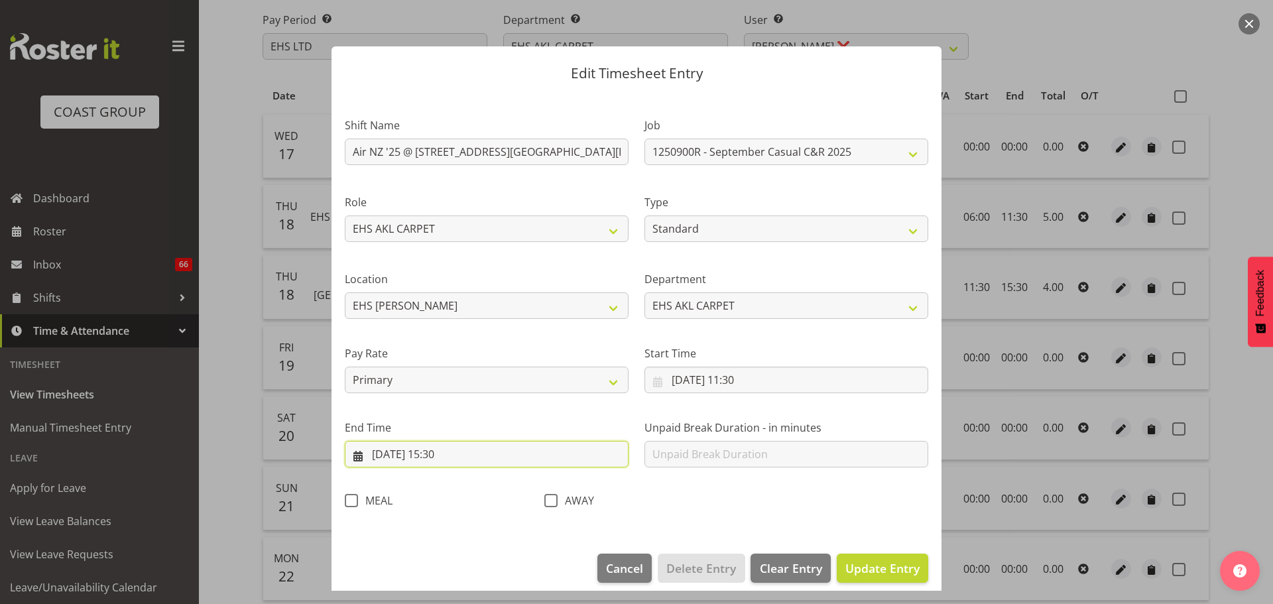
click at [467, 455] on input "[DATE] 15:30" at bounding box center [487, 454] width 284 height 27
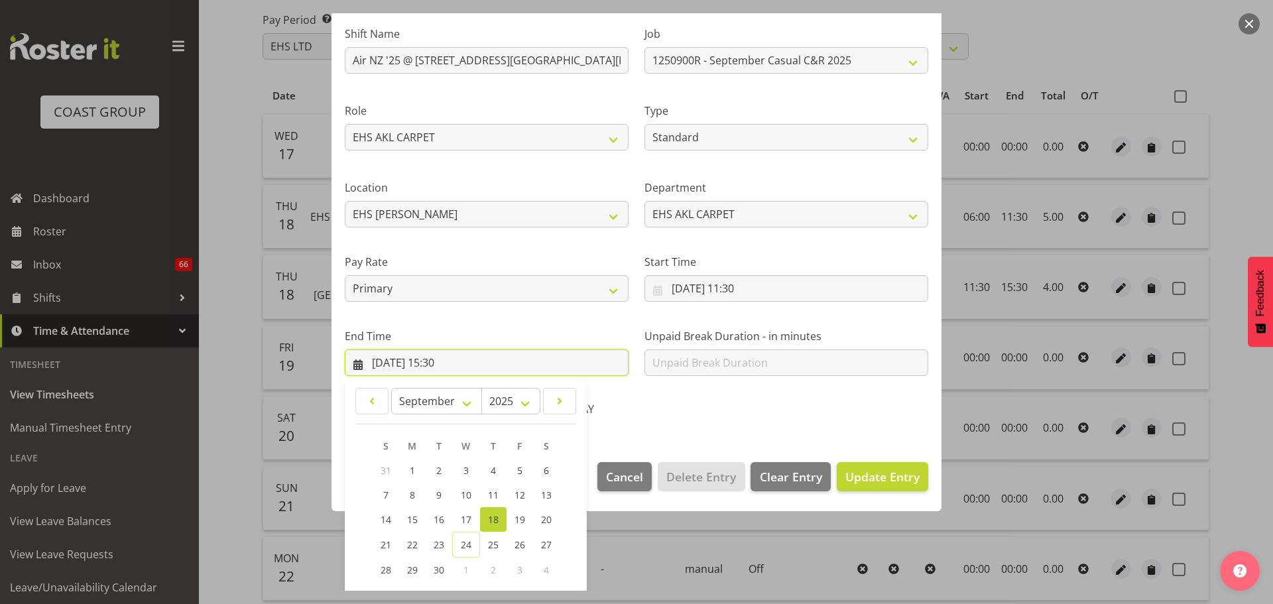
scroll to position [180, 0]
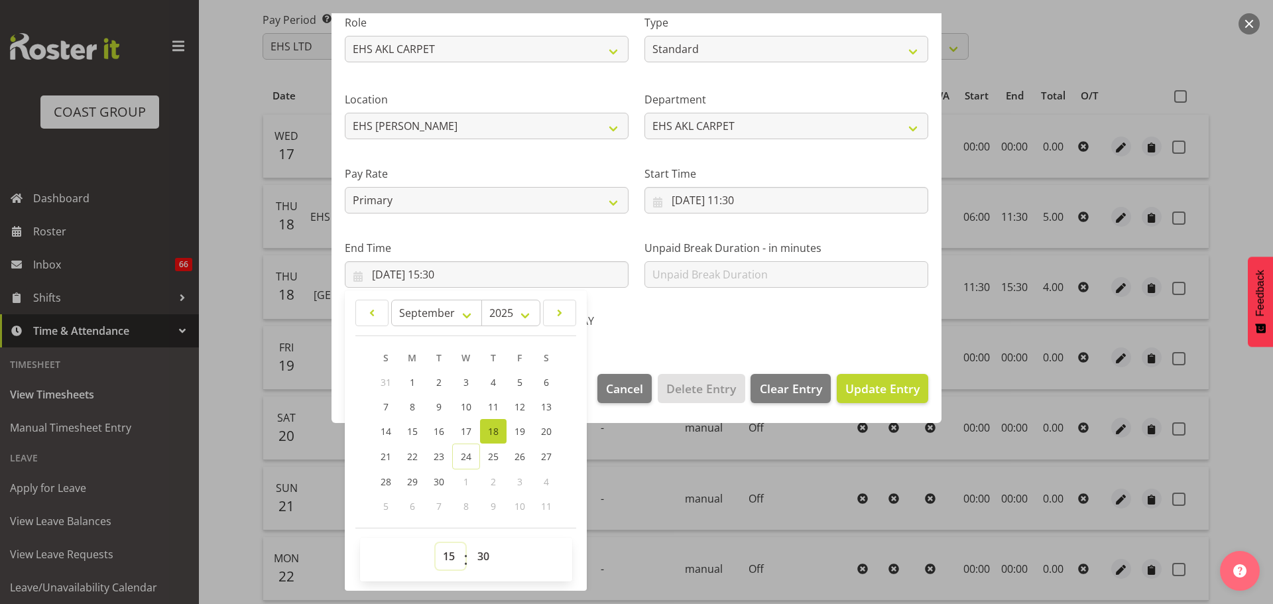
click at [451, 562] on select "00 01 02 03 04 05 06 07 08 09 10 11 12 13 14 15 16 17 18 19 20 21 22 23" at bounding box center [450, 556] width 30 height 27
click at [435, 543] on select "00 01 02 03 04 05 06 07 08 09 10 11 12 13 14 15 16 17 18 19 20 21 22 23" at bounding box center [450, 556] width 30 height 27
click at [888, 394] on span "Update Entry" at bounding box center [882, 388] width 74 height 16
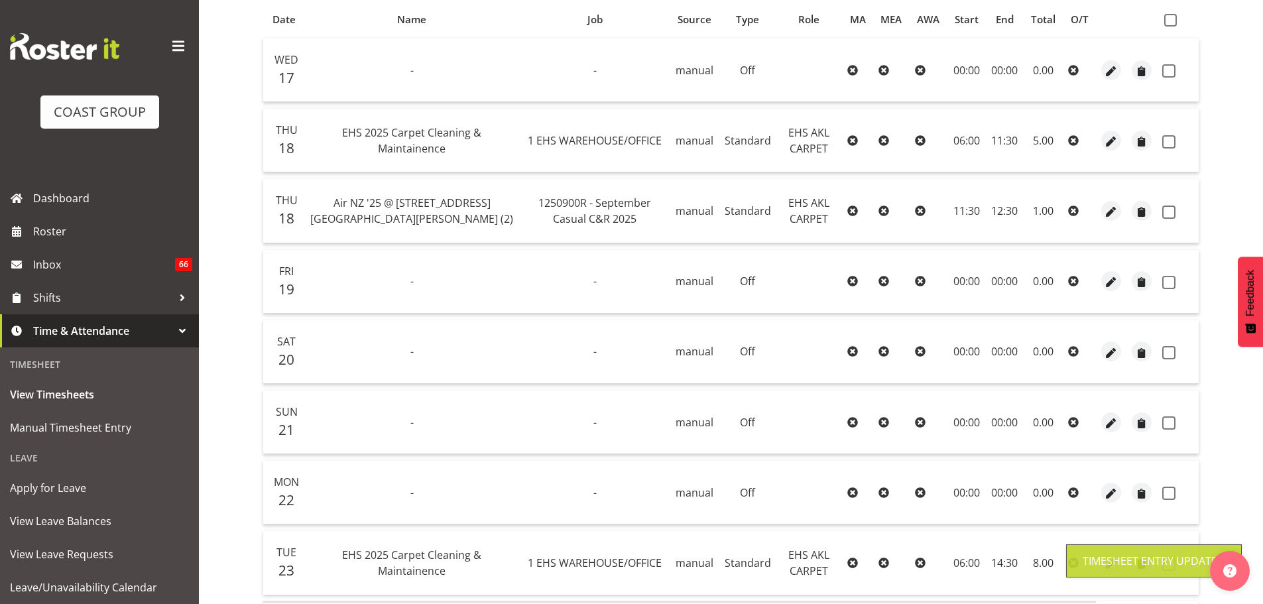
scroll to position [375, 0]
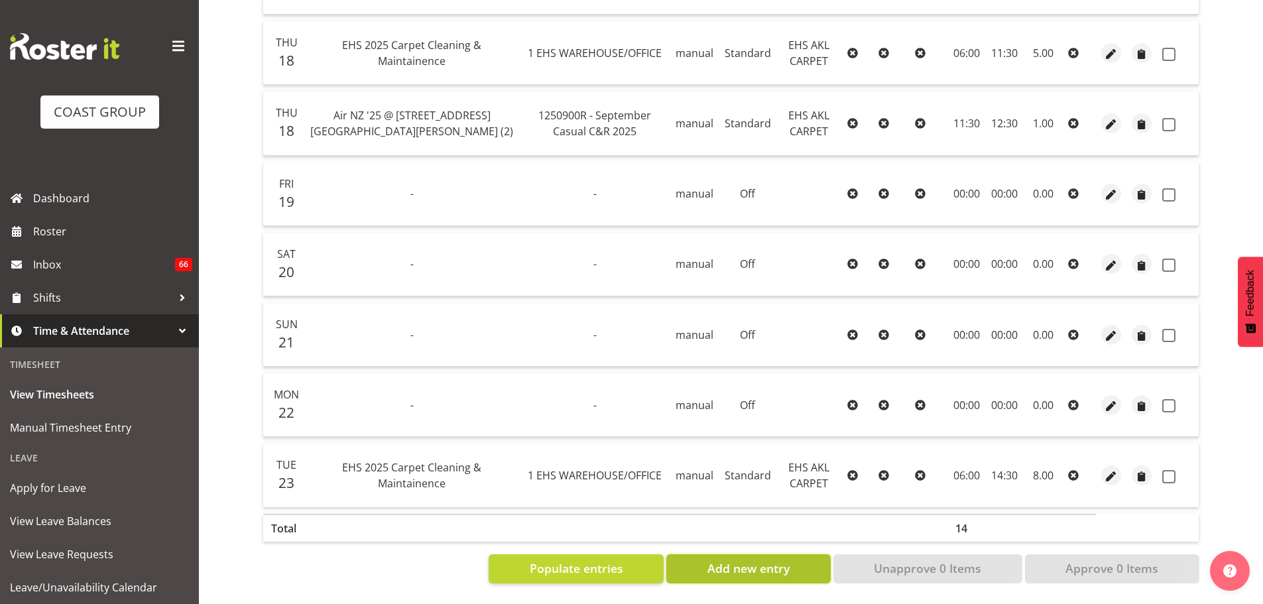
click at [792, 558] on button "Add new entry" at bounding box center [748, 568] width 164 height 29
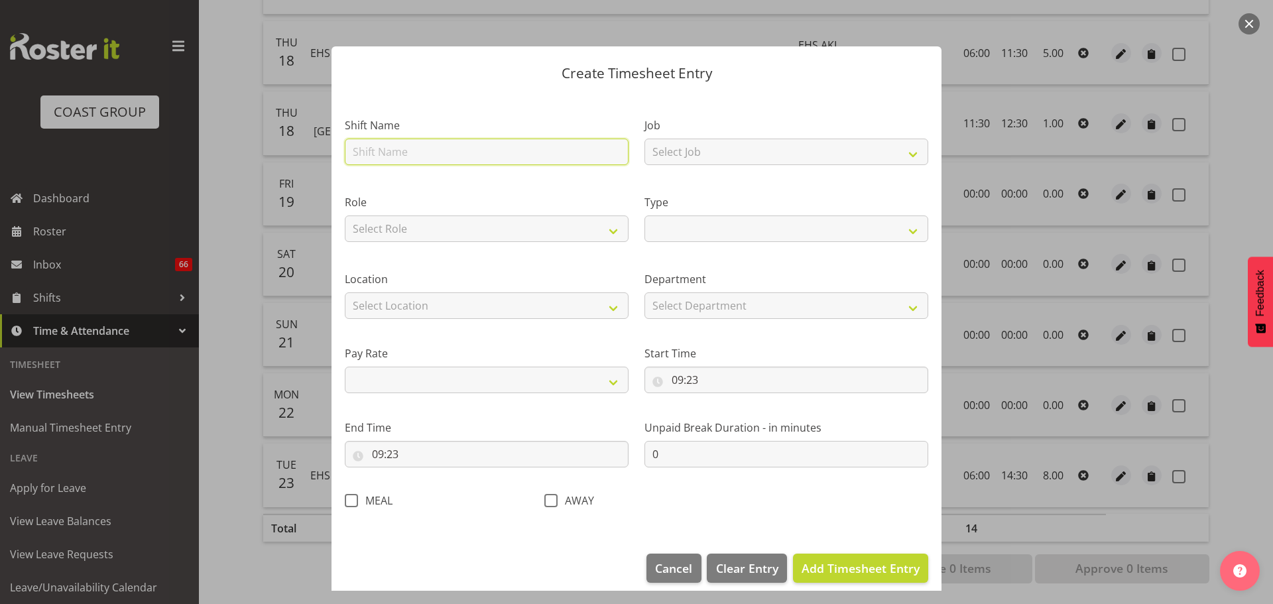
click at [518, 149] on input "text" at bounding box center [487, 152] width 284 height 27
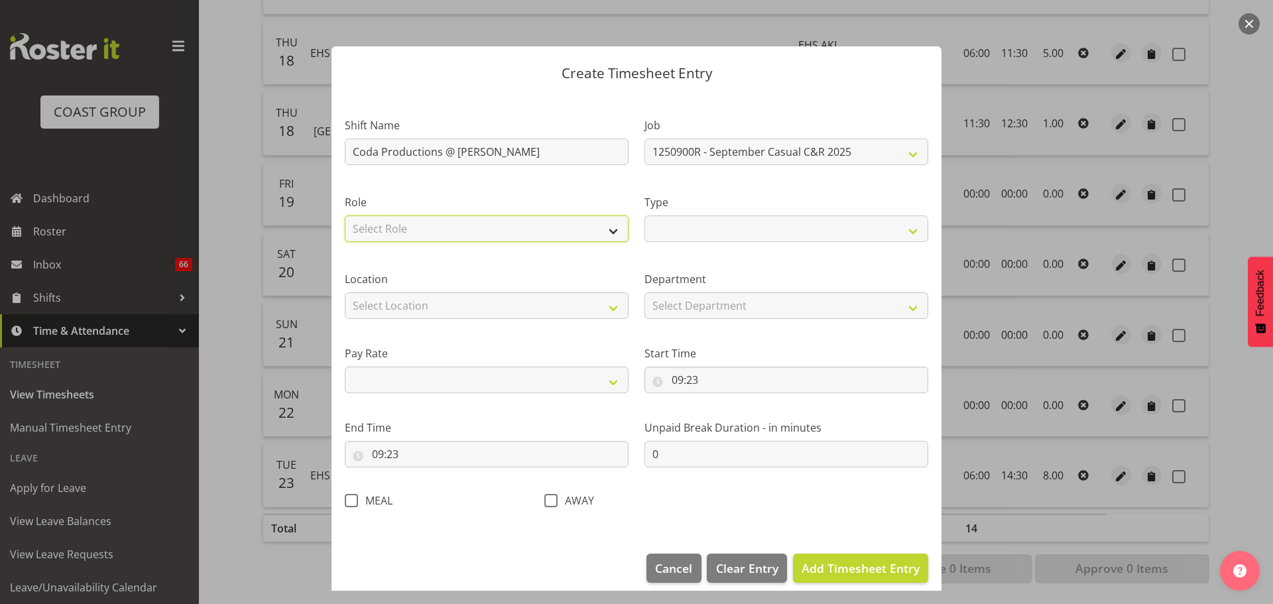
click at [527, 238] on select "Select Role EHS AKL CARPET" at bounding box center [487, 228] width 284 height 27
click at [345, 215] on select "Select Role EHS AKL CARPET" at bounding box center [487, 228] width 284 height 27
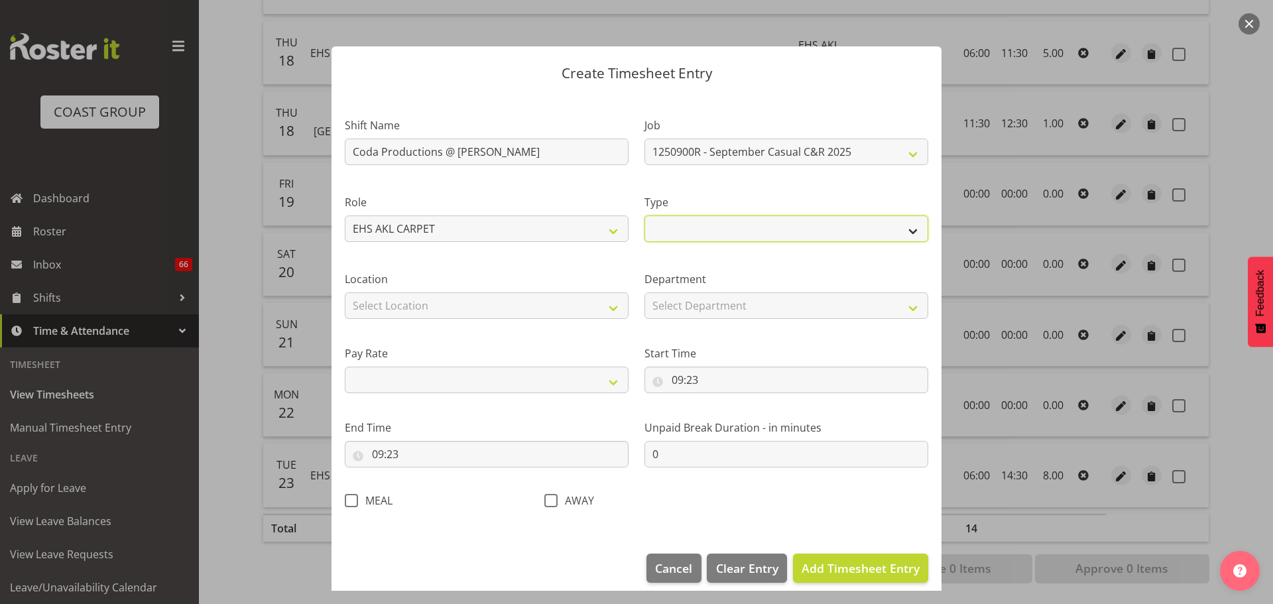
click at [667, 228] on select "Off Standard Public Holiday Public Holiday (Worked) Day In Lieu Annual Leave Si…" at bounding box center [786, 228] width 284 height 27
click at [644, 215] on select "Off Standard Public Holiday Public Holiday (Worked) Day In Lieu Annual Leave Si…" at bounding box center [786, 228] width 284 height 27
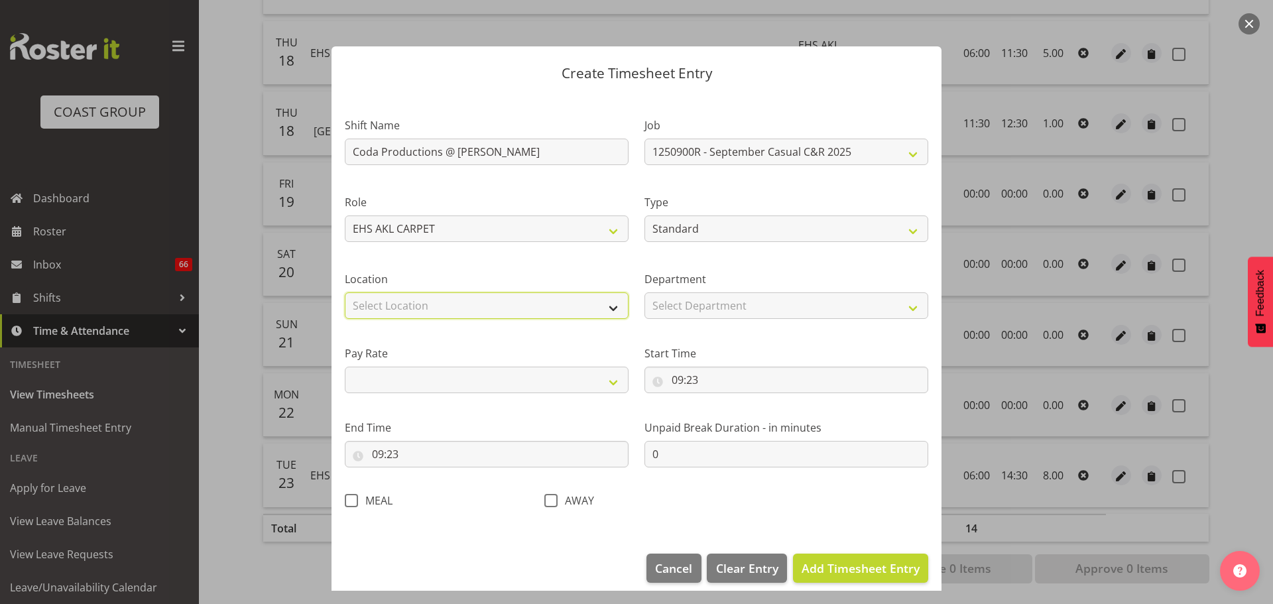
click at [565, 296] on select "Select Location [GEOGRAPHIC_DATA] EVENTS [PERSON_NAME][GEOGRAPHIC_DATA] [GEOGRA…" at bounding box center [487, 305] width 284 height 27
click at [345, 292] on select "Select Location [GEOGRAPHIC_DATA] EVENTS [PERSON_NAME][GEOGRAPHIC_DATA] [GEOGRA…" at bounding box center [487, 305] width 284 height 27
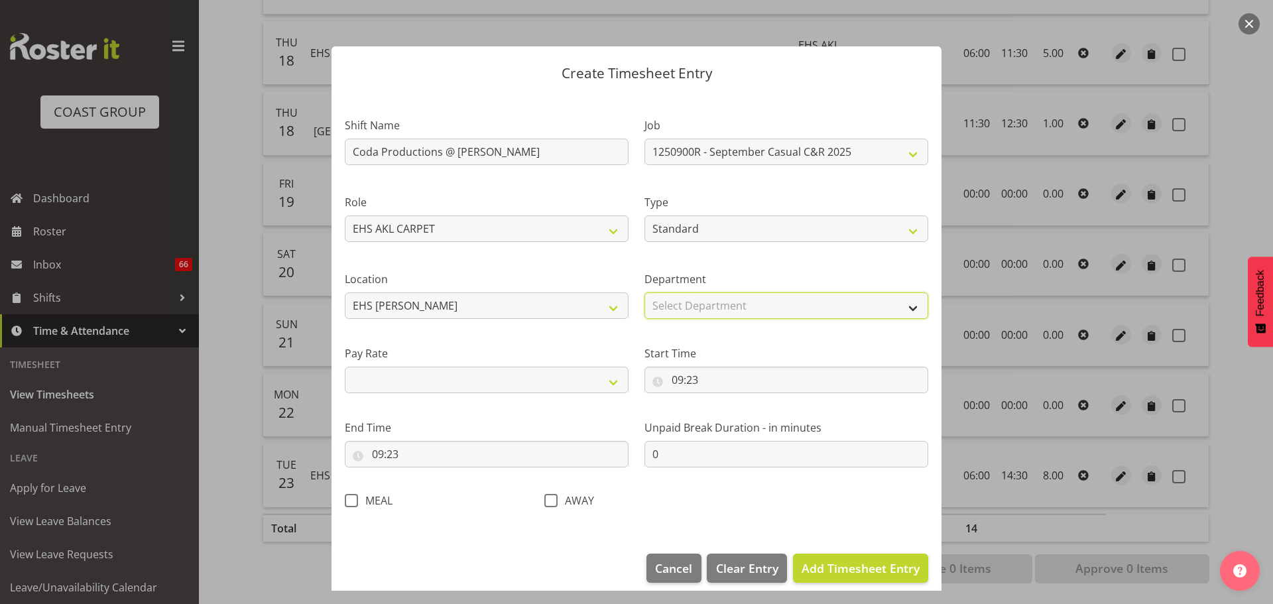
click at [695, 304] on select "Select Department EHS AKL CARPET" at bounding box center [786, 305] width 284 height 27
click at [644, 292] on select "Select Department EHS AKL CARPET" at bounding box center [786, 305] width 284 height 27
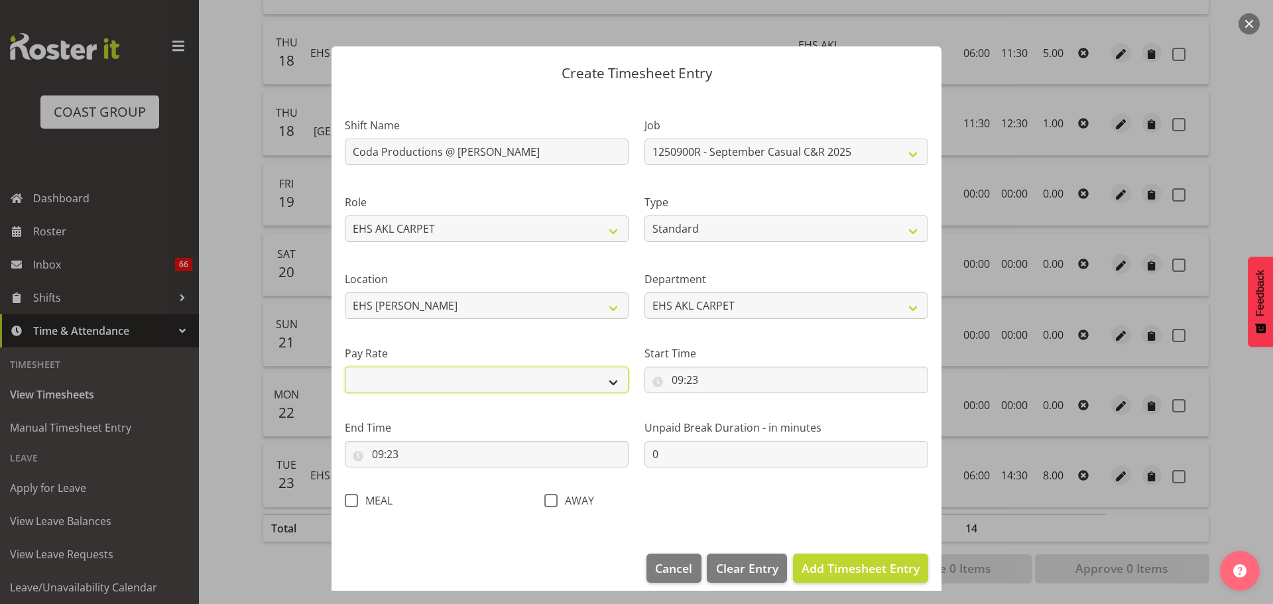
click at [498, 367] on select "Primary Secondary Tertiary Fourth Fifth" at bounding box center [487, 380] width 284 height 27
click at [345, 367] on select "Primary Secondary Tertiary Fourth Fifth" at bounding box center [487, 380] width 284 height 27
click at [686, 375] on input "09:23" at bounding box center [786, 380] width 284 height 27
click at [720, 412] on select "00 01 02 03 04 05 06 07 08 09 10 11 12 13 14 15 16 17 18 19 20 21 22 23" at bounding box center [735, 414] width 30 height 27
click at [720, 401] on select "00 01 02 03 04 05 06 07 08 09 10 11 12 13 14 15 16 17 18 19 20 21 22 23" at bounding box center [735, 414] width 30 height 27
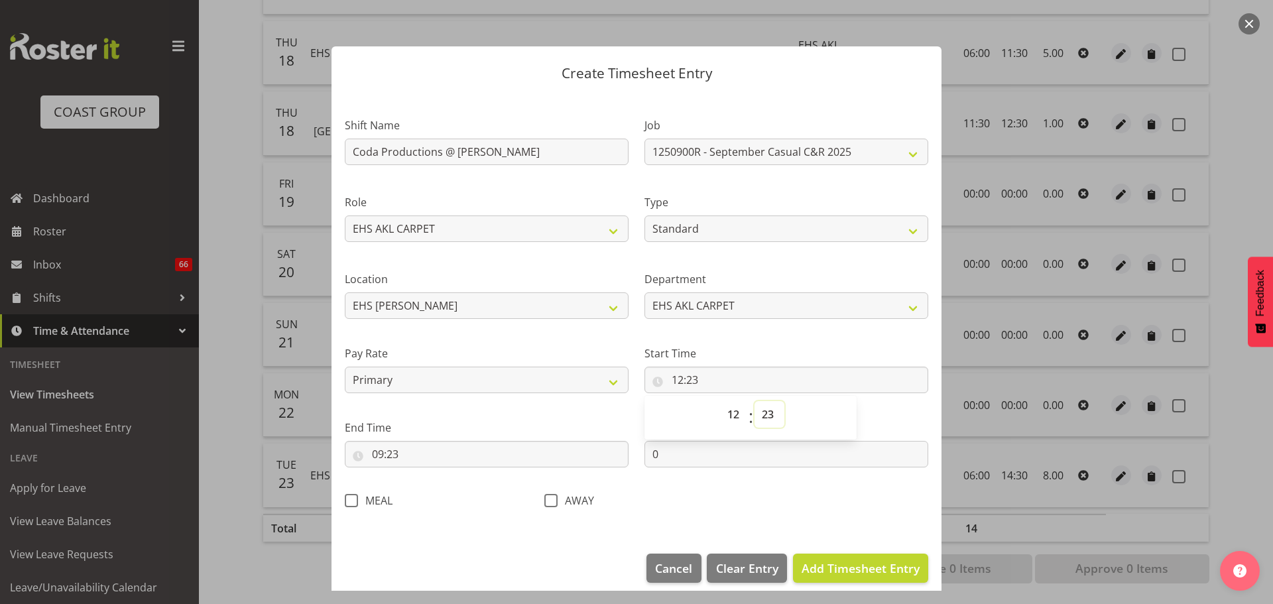
click at [759, 415] on select "00 01 02 03 04 05 06 07 08 09 10 11 12 13 14 15 16 17 18 19 20 21 22 23 24 25 2…" at bounding box center [769, 414] width 30 height 27
click at [371, 446] on input "09:23" at bounding box center [487, 454] width 284 height 27
click at [422, 484] on select "00 01 02 03 04 05 06 07 08 09 10 11 12 13 14 15 16 17 18 19 20 21 22 23" at bounding box center [435, 488] width 30 height 27
click at [420, 475] on select "00 01 02 03 04 05 06 07 08 09 10 11 12 13 14 15 16 17 18 19 20 21 22 23" at bounding box center [435, 488] width 30 height 27
click at [469, 487] on select "00 01 02 03 04 05 06 07 08 09 10 11 12 13 14 15 16 17 18 19 20 21 22 23 24 25 2…" at bounding box center [470, 488] width 30 height 27
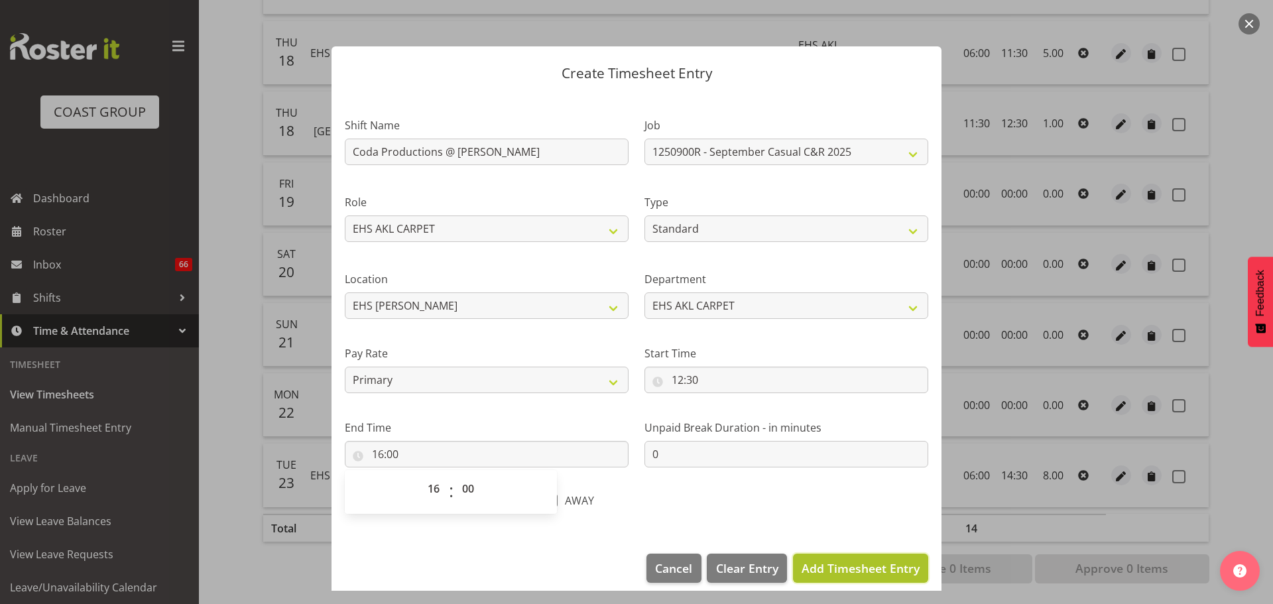
click at [885, 566] on span "Add Timesheet Entry" at bounding box center [860, 568] width 118 height 16
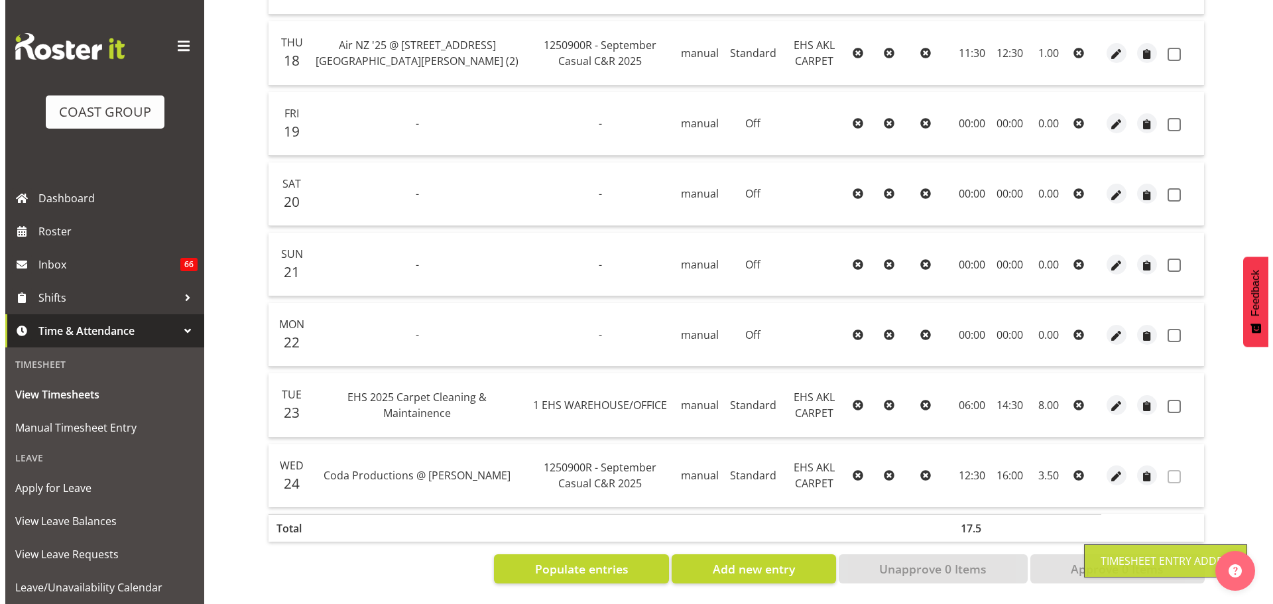
scroll to position [445, 0]
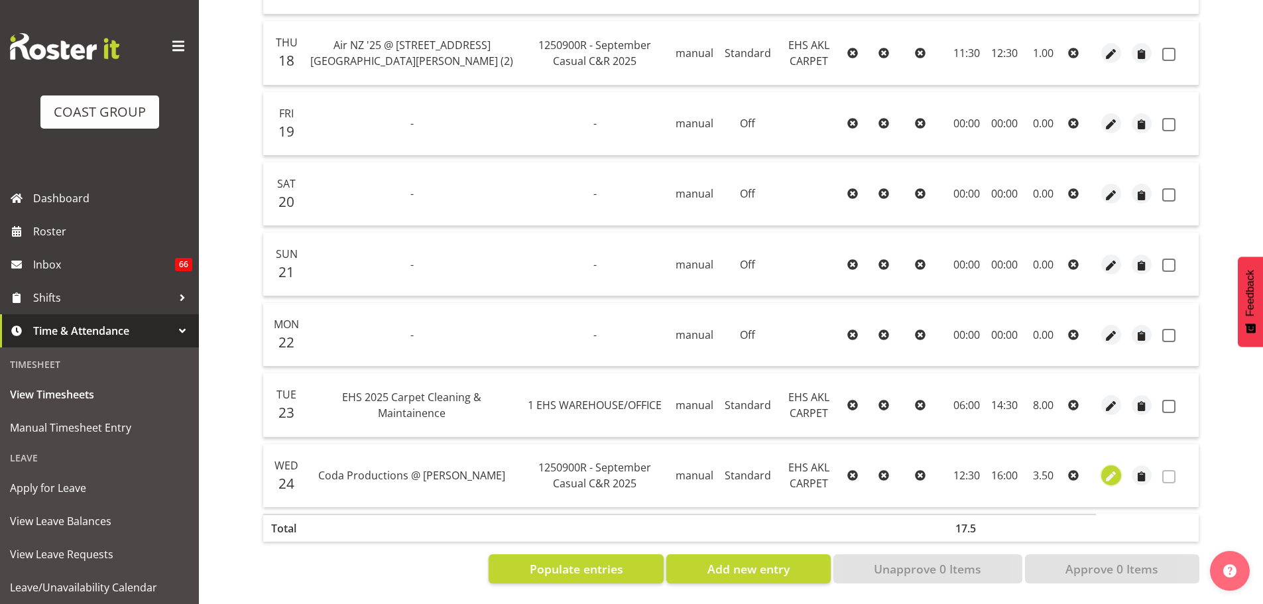
click at [1116, 469] on span "button" at bounding box center [1111, 476] width 15 height 15
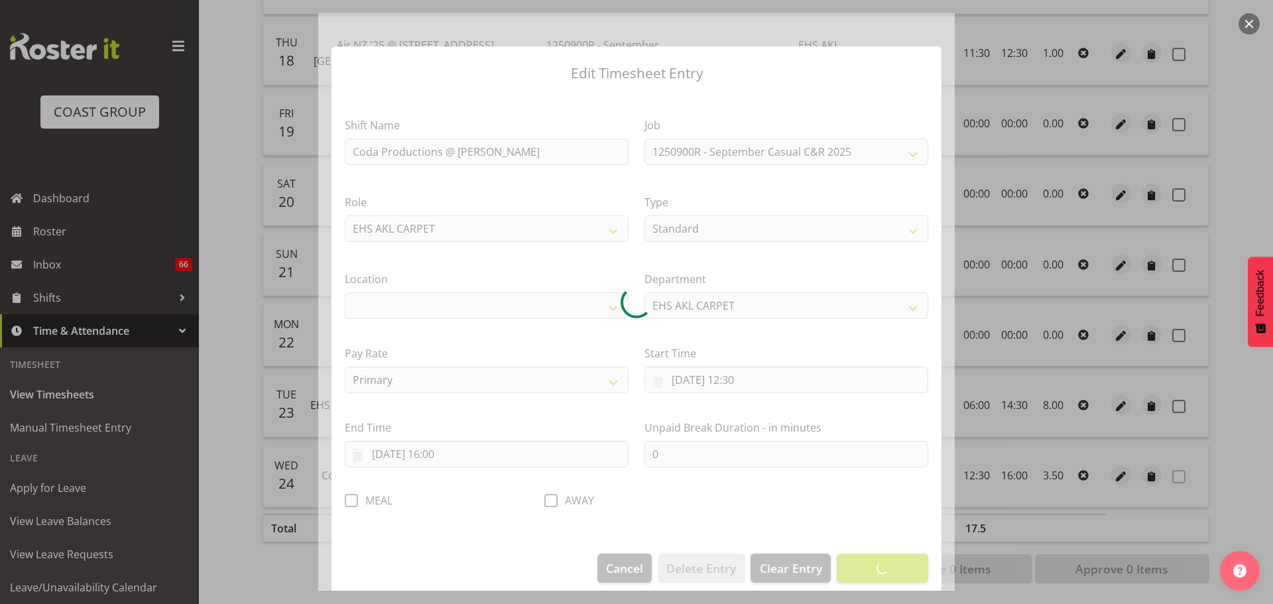
click at [692, 384] on div at bounding box center [636, 301] width 636 height 577
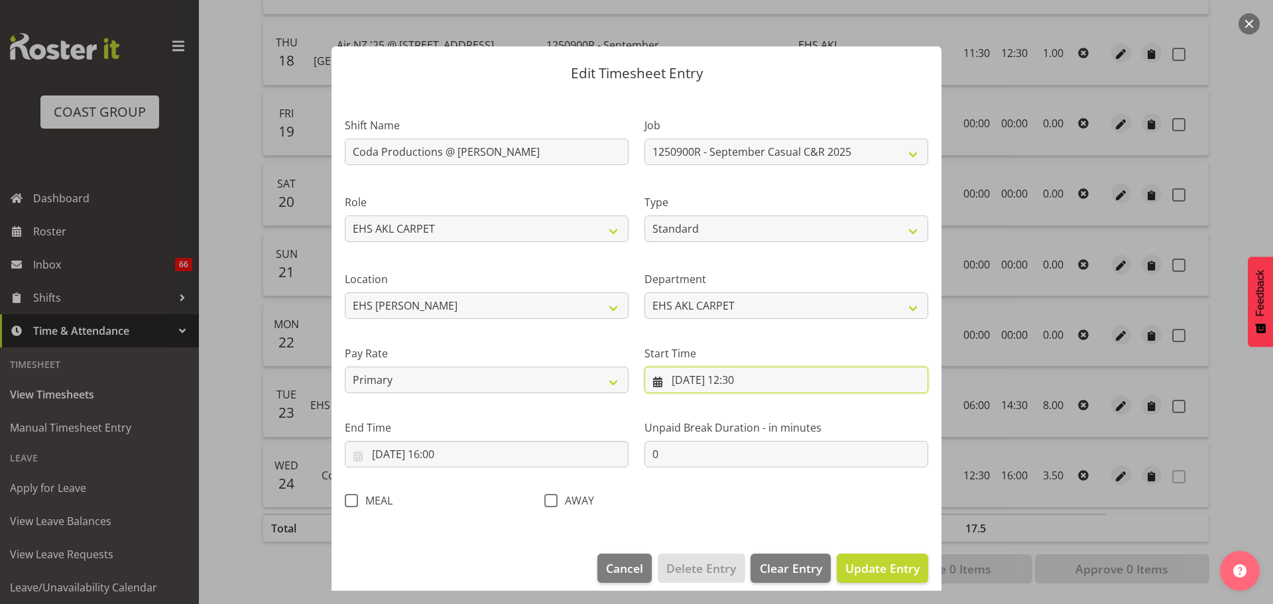
click at [693, 379] on input "[DATE] 12:30" at bounding box center [786, 380] width 284 height 27
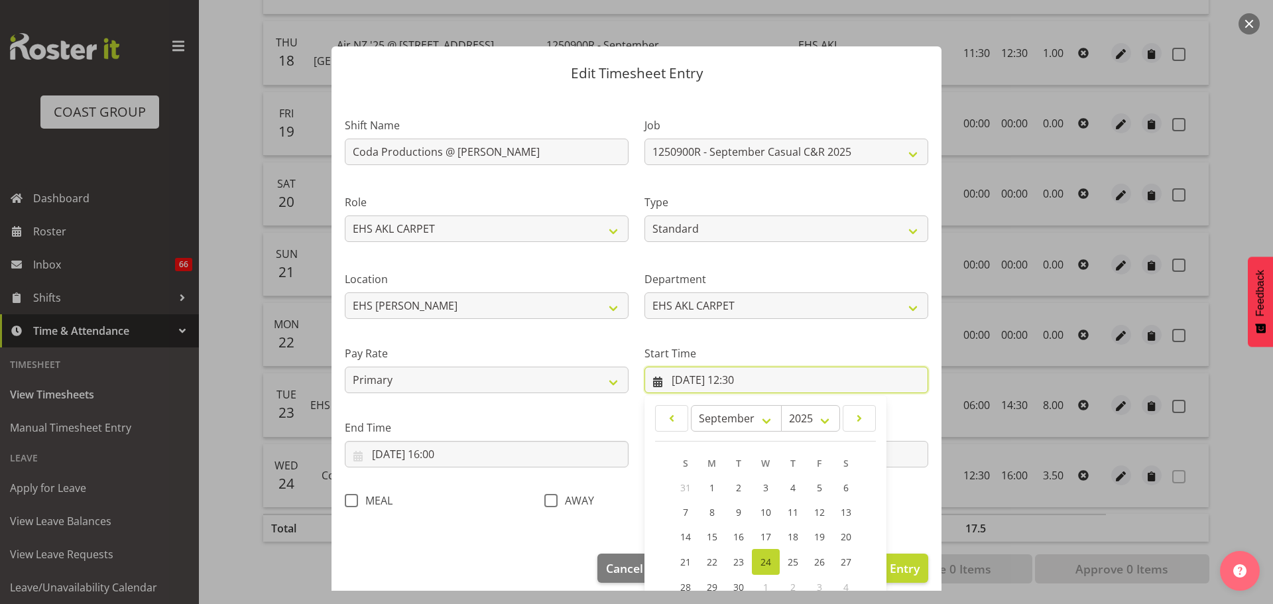
scroll to position [105, 0]
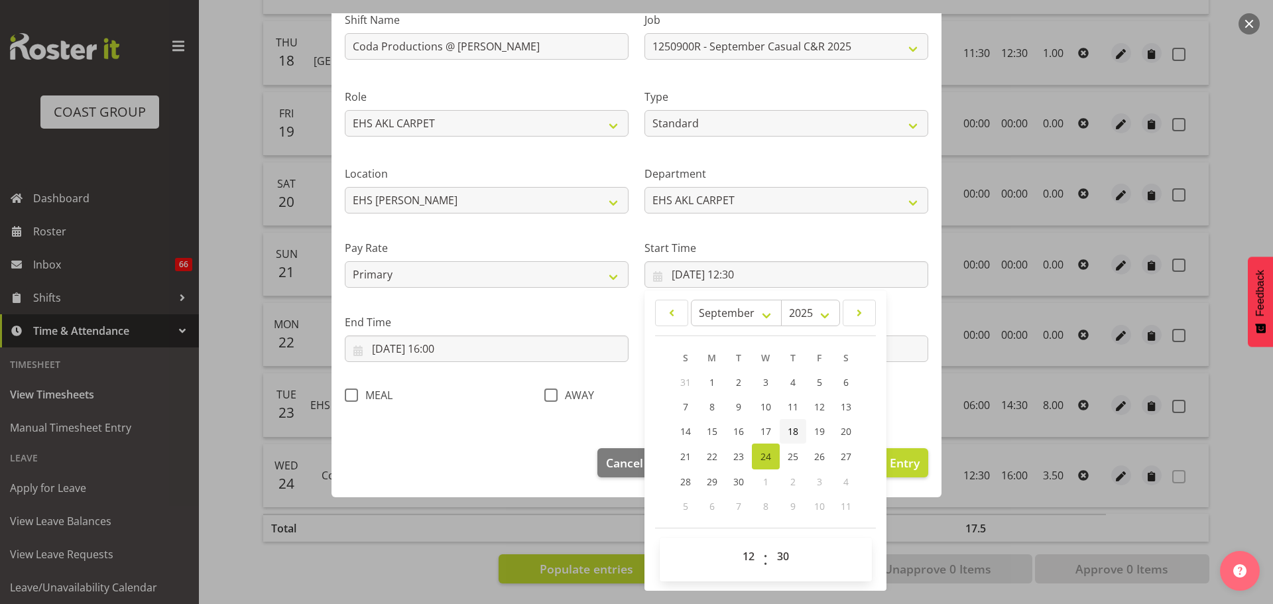
click at [790, 432] on span "18" at bounding box center [792, 431] width 11 height 13
click at [387, 349] on input "[DATE] 16:00" at bounding box center [487, 348] width 284 height 27
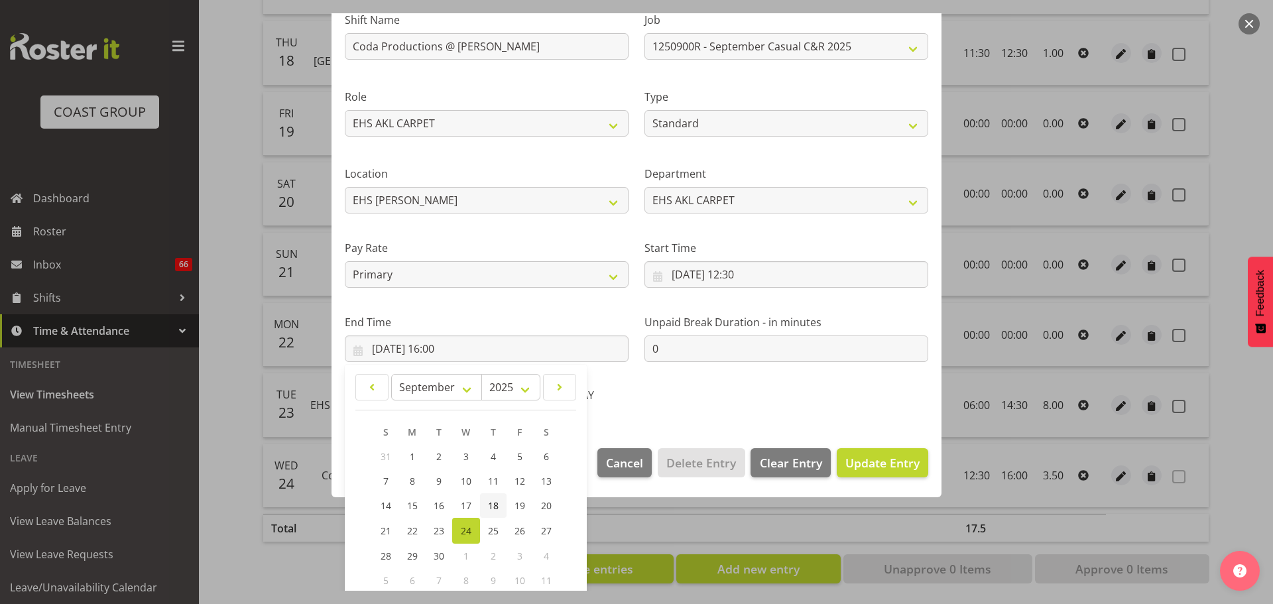
click at [496, 497] on link "18" at bounding box center [493, 505] width 27 height 25
click at [883, 460] on span "Update Entry" at bounding box center [882, 463] width 74 height 16
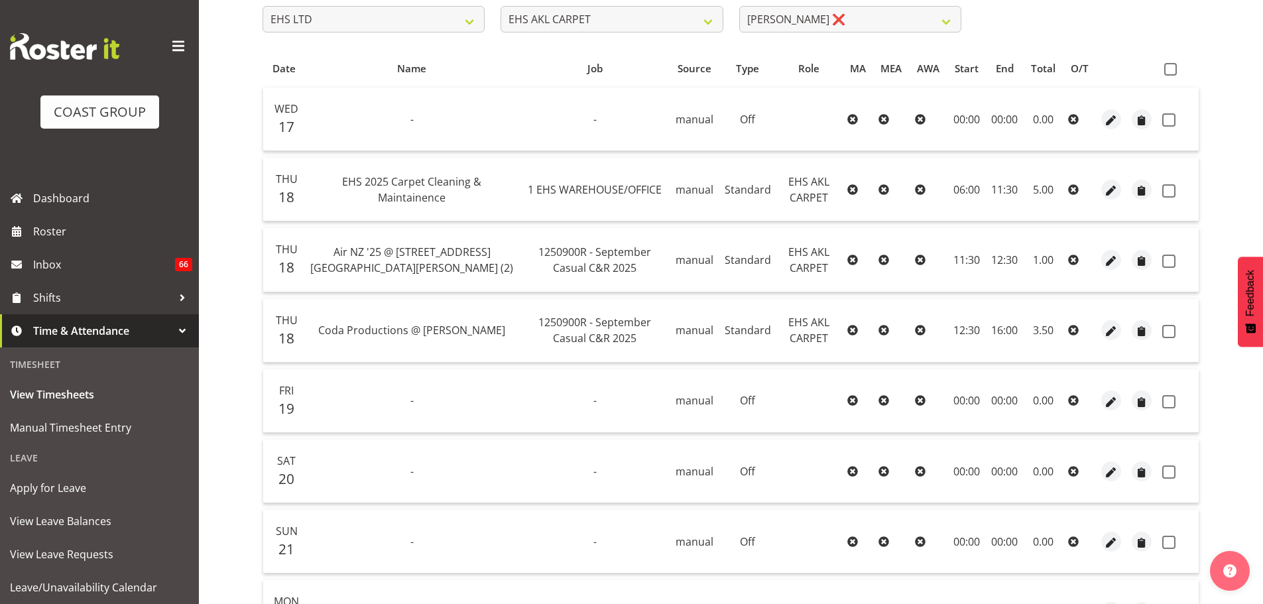
scroll to position [48, 0]
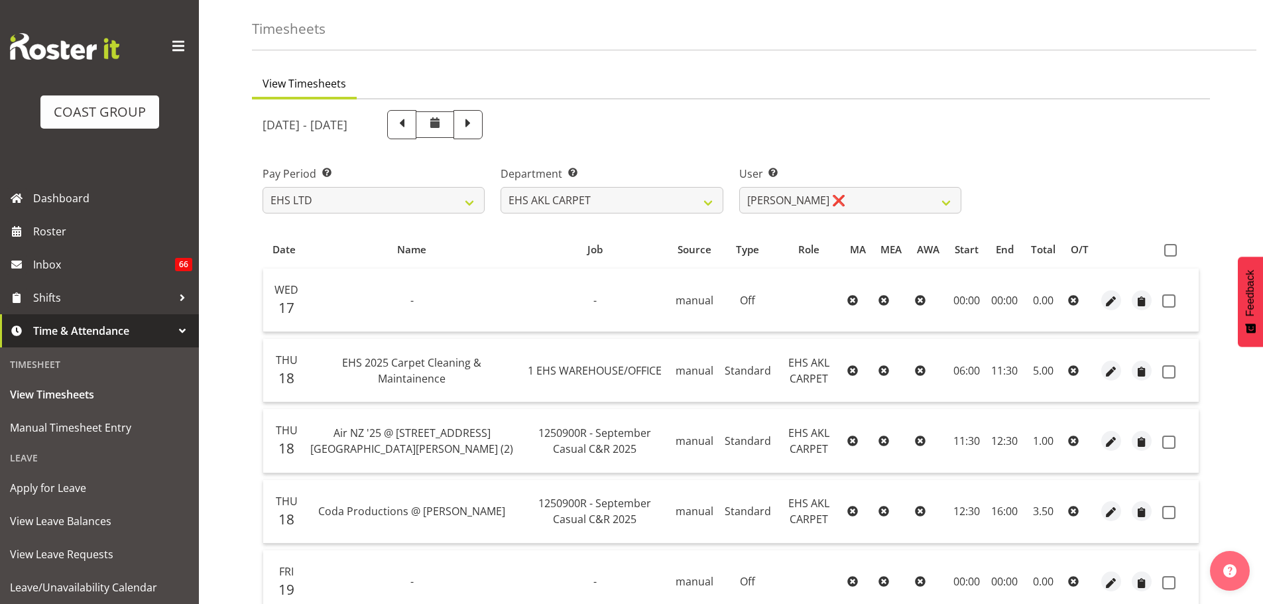
click at [1161, 247] on th at bounding box center [1178, 249] width 42 height 25
click at [1165, 248] on span at bounding box center [1170, 250] width 13 height 13
click at [1165, 248] on input "checkbox" at bounding box center [1168, 250] width 9 height 9
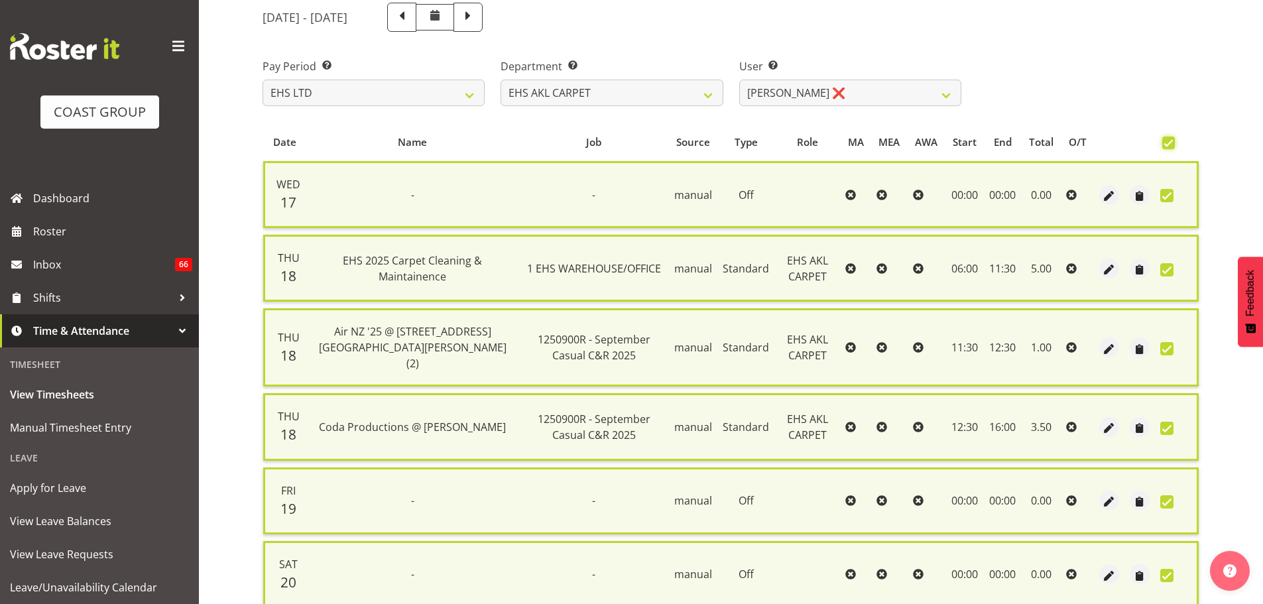
scroll to position [445, 0]
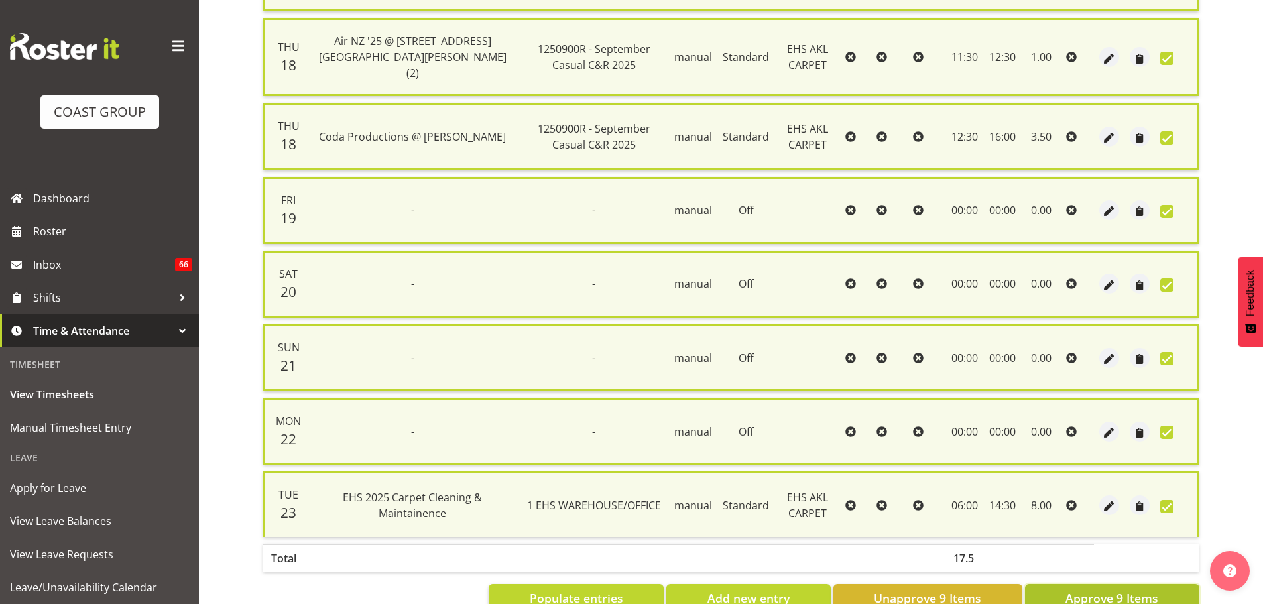
click at [1091, 589] on span "Approve 9 Items" at bounding box center [1111, 597] width 93 height 17
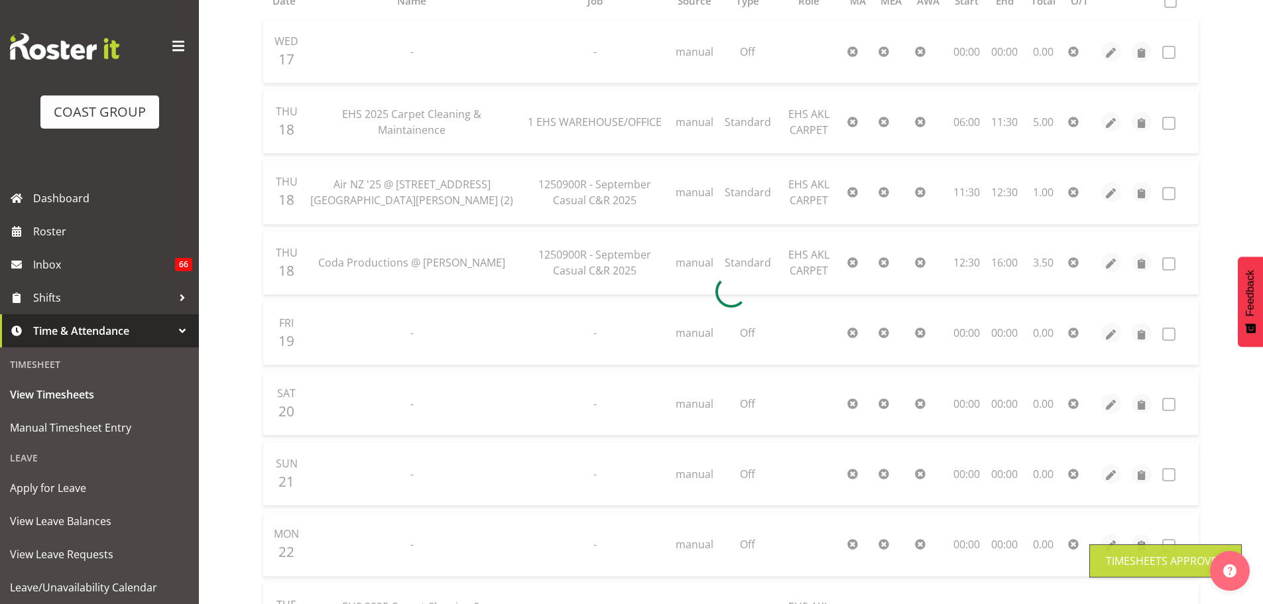
scroll to position [111, 0]
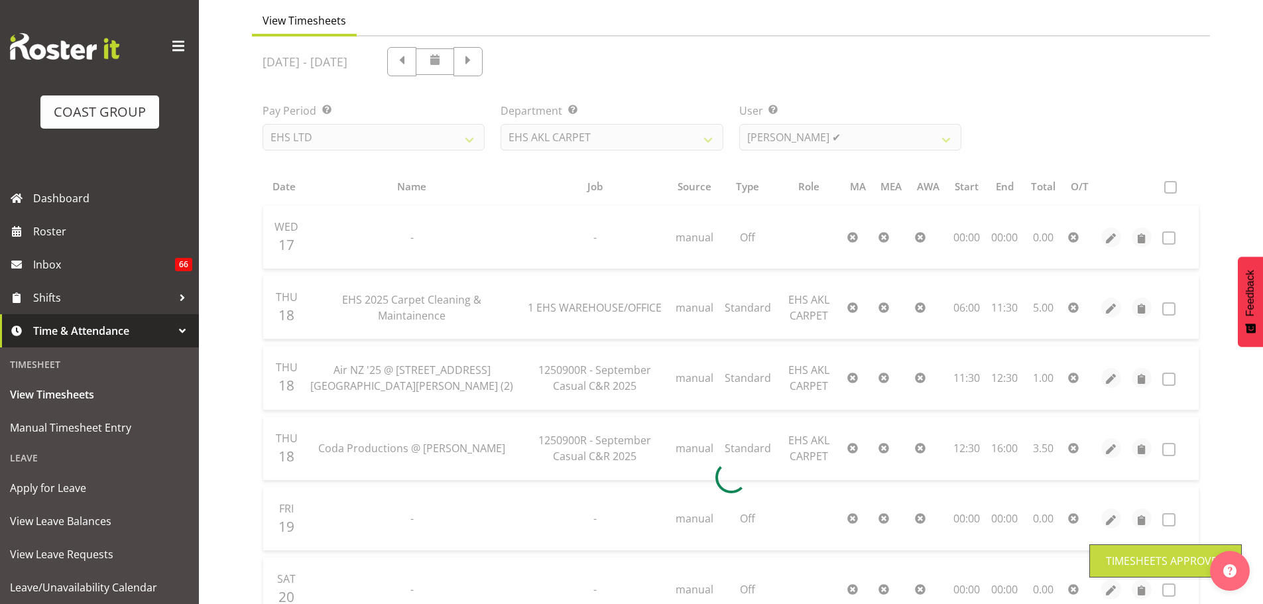
click at [790, 129] on div at bounding box center [731, 477] width 958 height 882
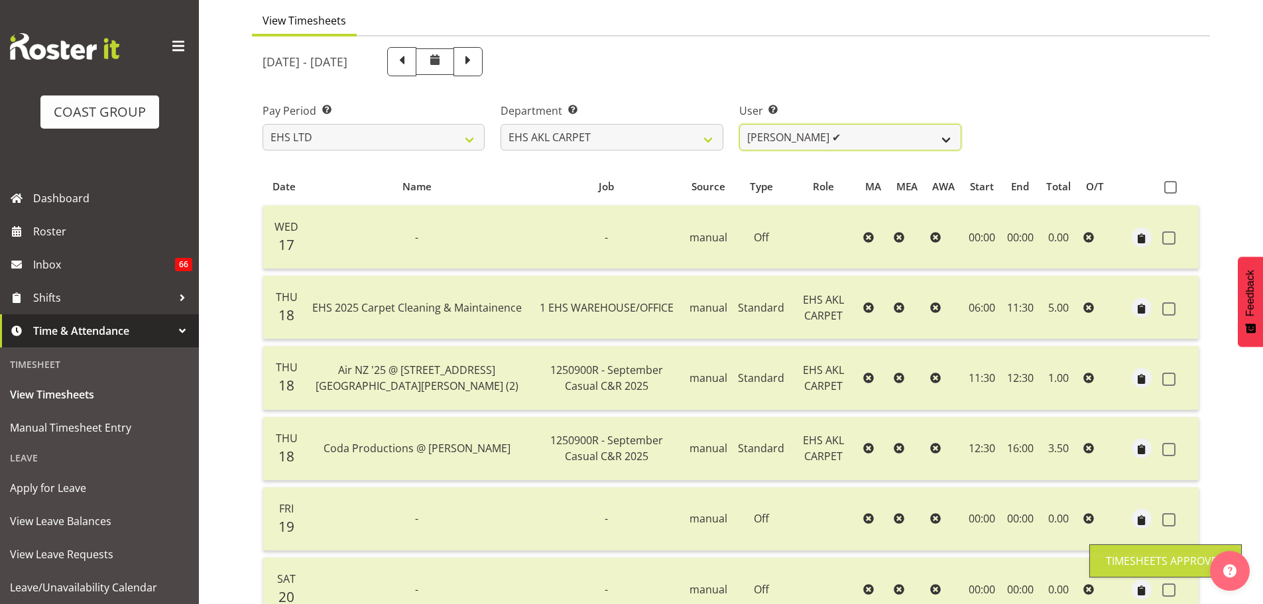
click at [793, 138] on select "[PERSON_NAME] ✔ [PERSON_NAME] ✔ [PERSON_NAME] ✔ [PERSON_NAME] ✔ [PERSON_NAME] […" at bounding box center [850, 137] width 222 height 27
click at [739, 124] on select "[PERSON_NAME] ✔ [PERSON_NAME] ✔ [PERSON_NAME] ✔ [PERSON_NAME] ✔ [PERSON_NAME] […" at bounding box center [850, 137] width 222 height 27
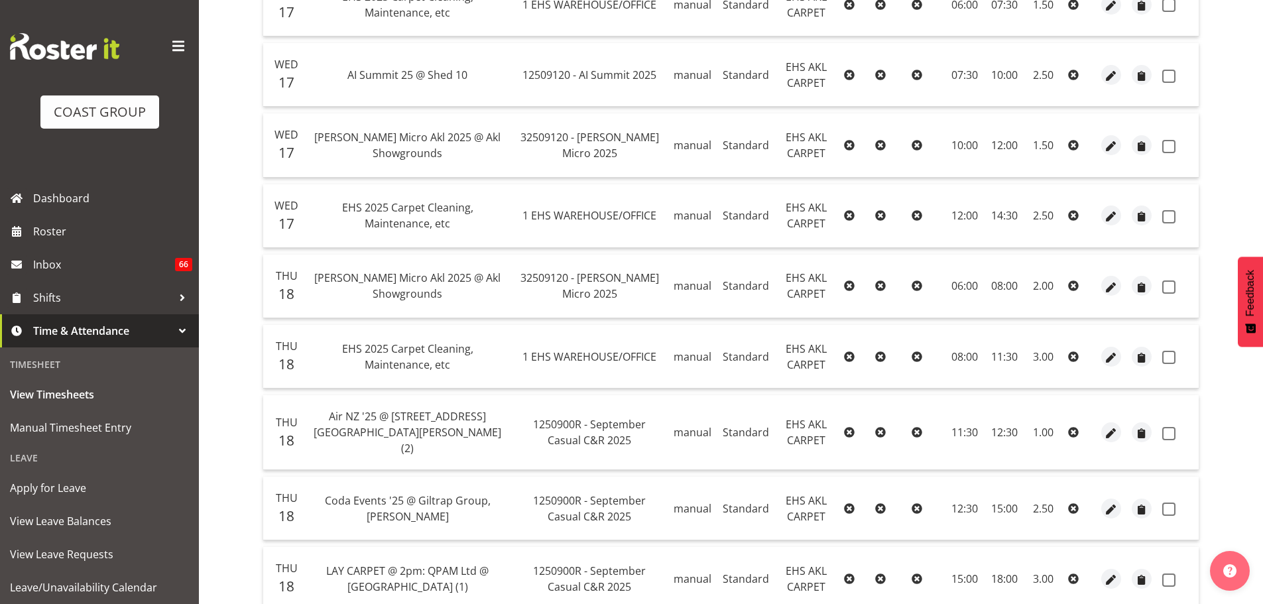
scroll to position [376, 0]
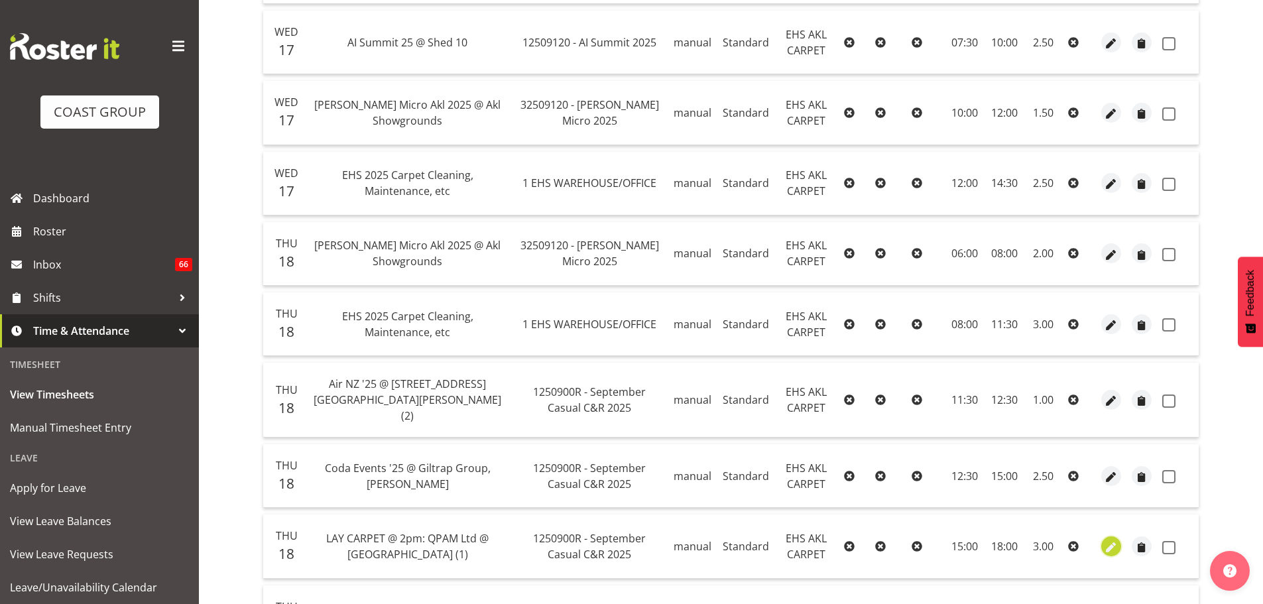
click at [1109, 540] on span "button" at bounding box center [1111, 547] width 15 height 15
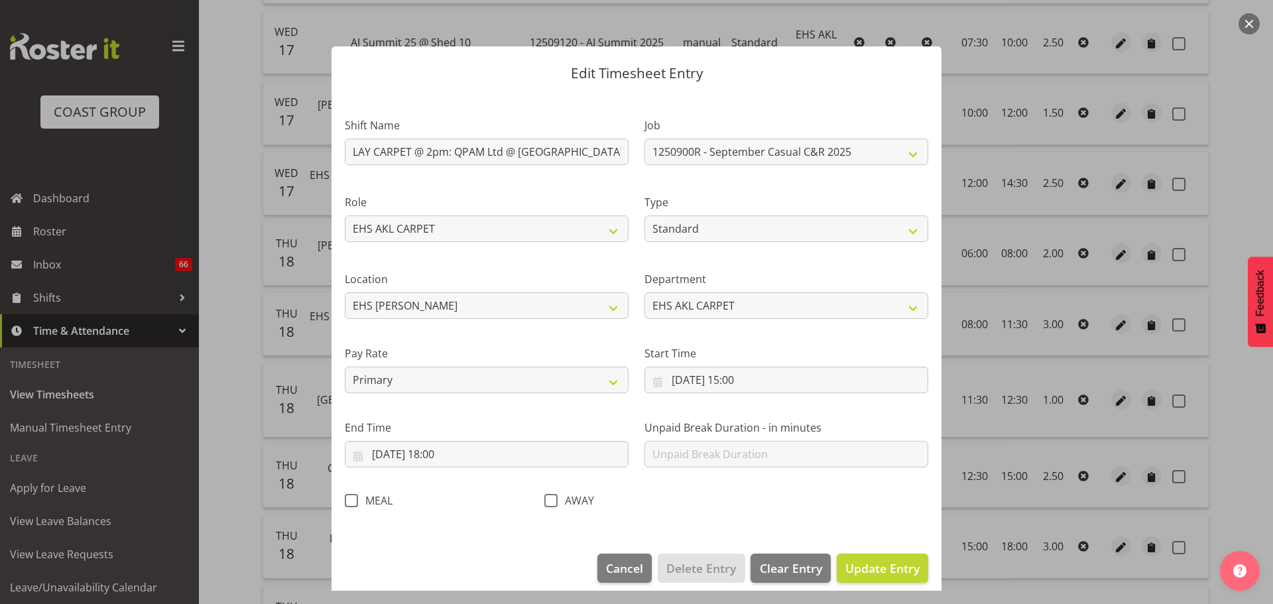
click at [355, 499] on span at bounding box center [351, 500] width 13 height 13
click at [353, 499] on input "MEAL" at bounding box center [349, 500] width 9 height 9
click at [900, 558] on button "Update Entry" at bounding box center [882, 567] width 91 height 29
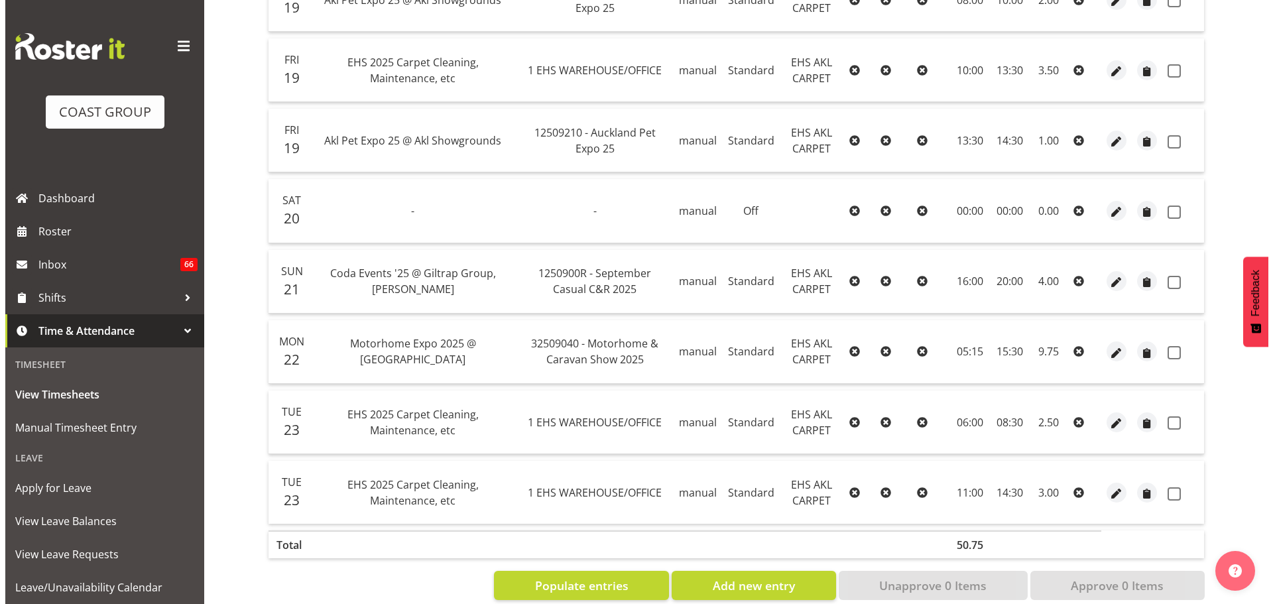
scroll to position [1149, 0]
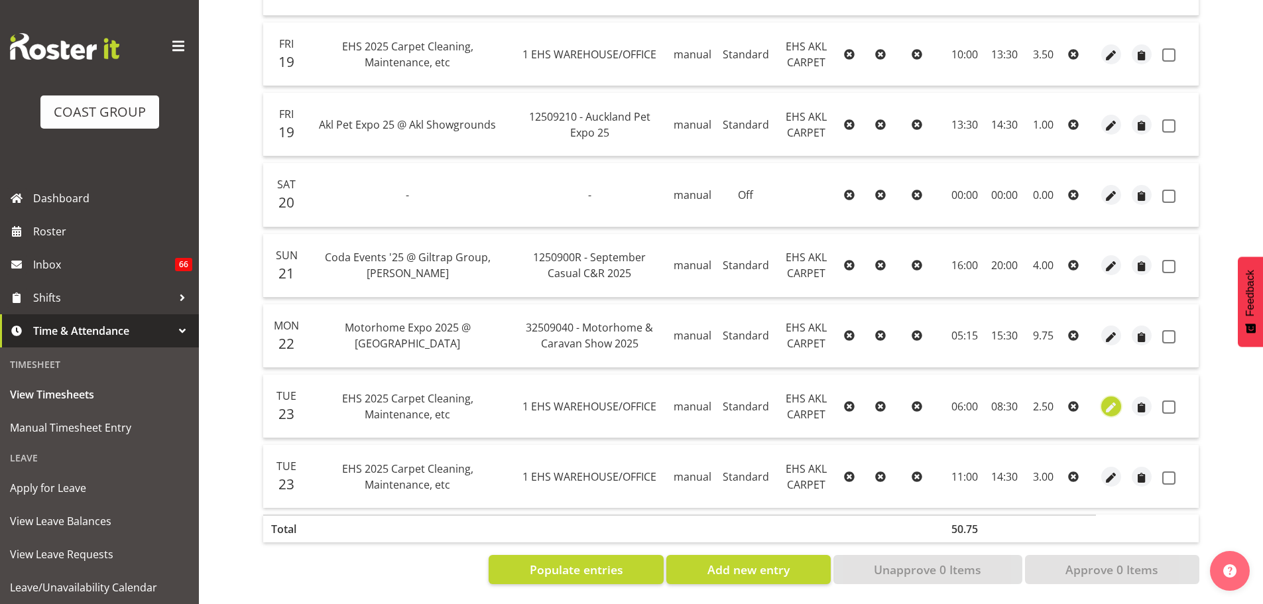
click at [1110, 400] on span "button" at bounding box center [1111, 407] width 15 height 15
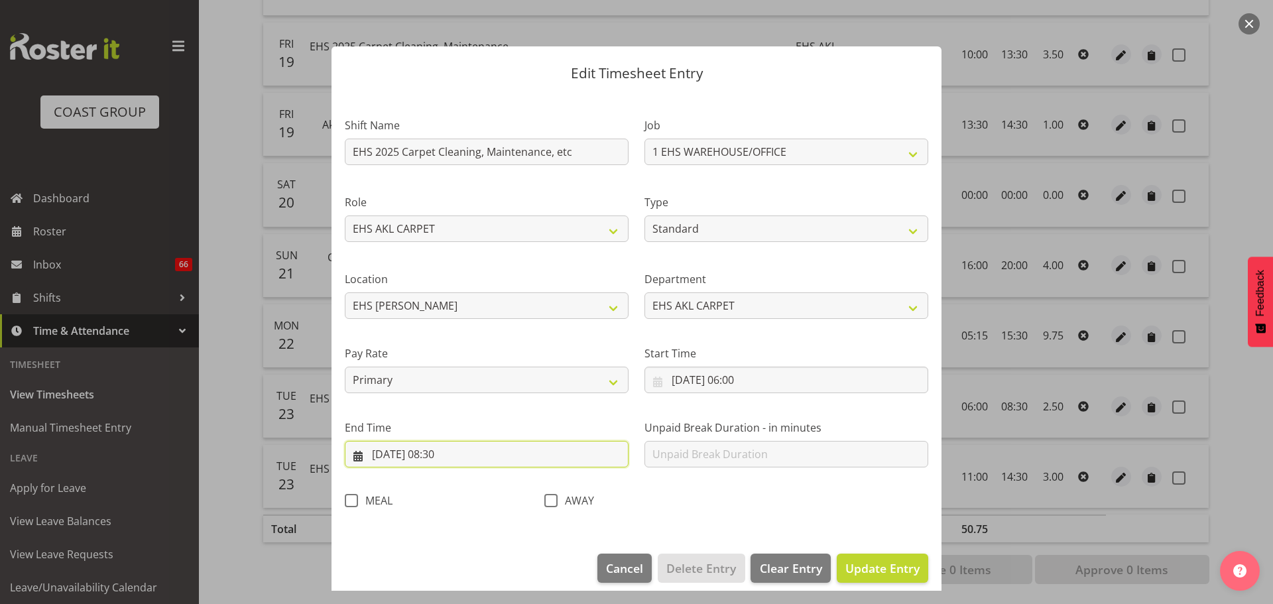
click at [445, 458] on input "[DATE] 08:30" at bounding box center [487, 454] width 284 height 27
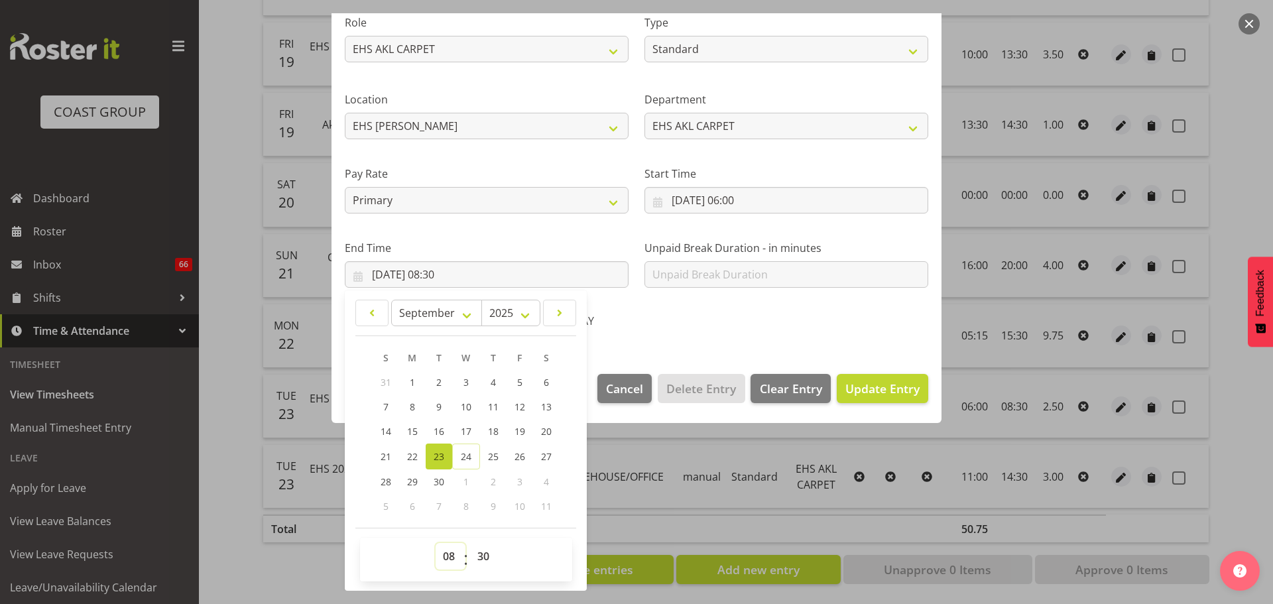
click at [449, 560] on select "00 01 02 03 04 05 06 07 08 09 10 11 12 13 14 15 16 17 18 19 20 21 22 23" at bounding box center [450, 556] width 30 height 27
click at [435, 543] on select "00 01 02 03 04 05 06 07 08 09 10 11 12 13 14 15 16 17 18 19 20 21 22 23" at bounding box center [450, 556] width 30 height 27
click at [477, 563] on select "00 01 02 03 04 05 06 07 08 09 10 11 12 13 14 15 16 17 18 19 20 21 22 23 24 25 2…" at bounding box center [485, 556] width 30 height 27
click at [848, 388] on span "Update Entry" at bounding box center [882, 388] width 74 height 16
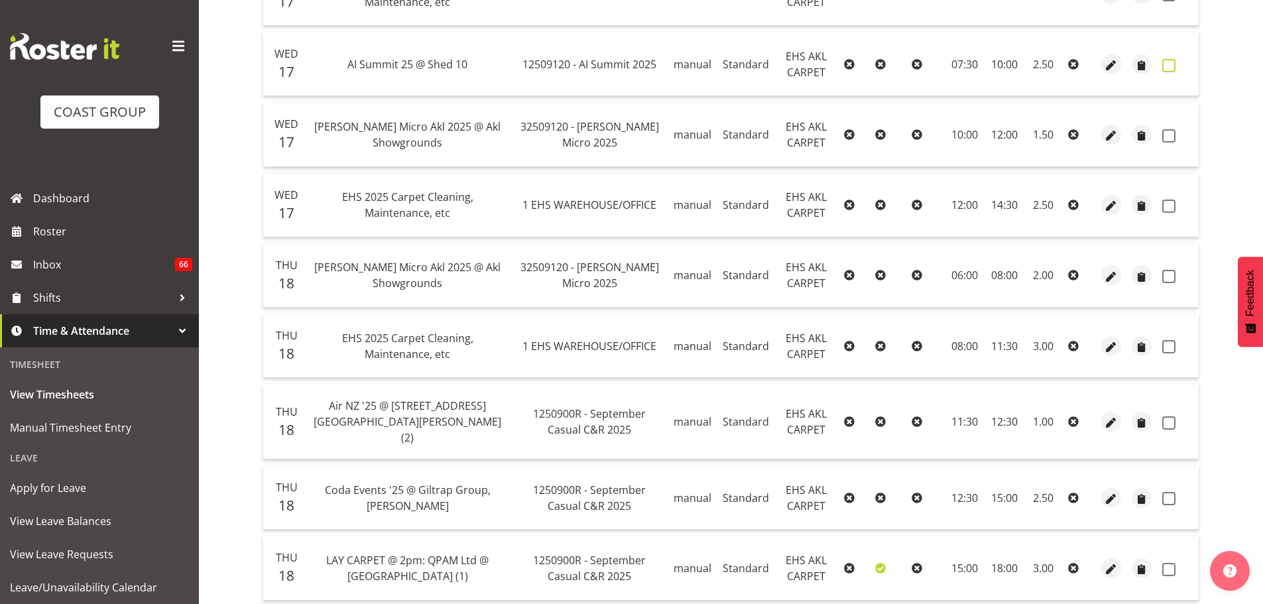
scroll to position [89, 0]
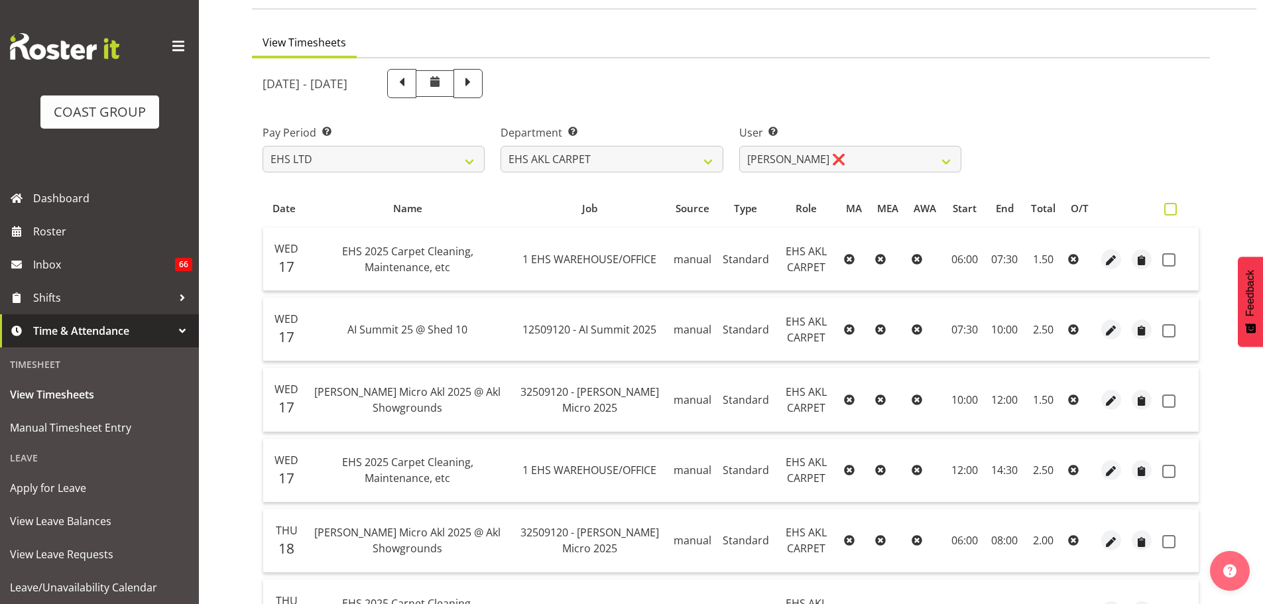
click at [1170, 207] on span at bounding box center [1170, 209] width 13 height 13
click at [1170, 207] on input "checkbox" at bounding box center [1168, 209] width 9 height 9
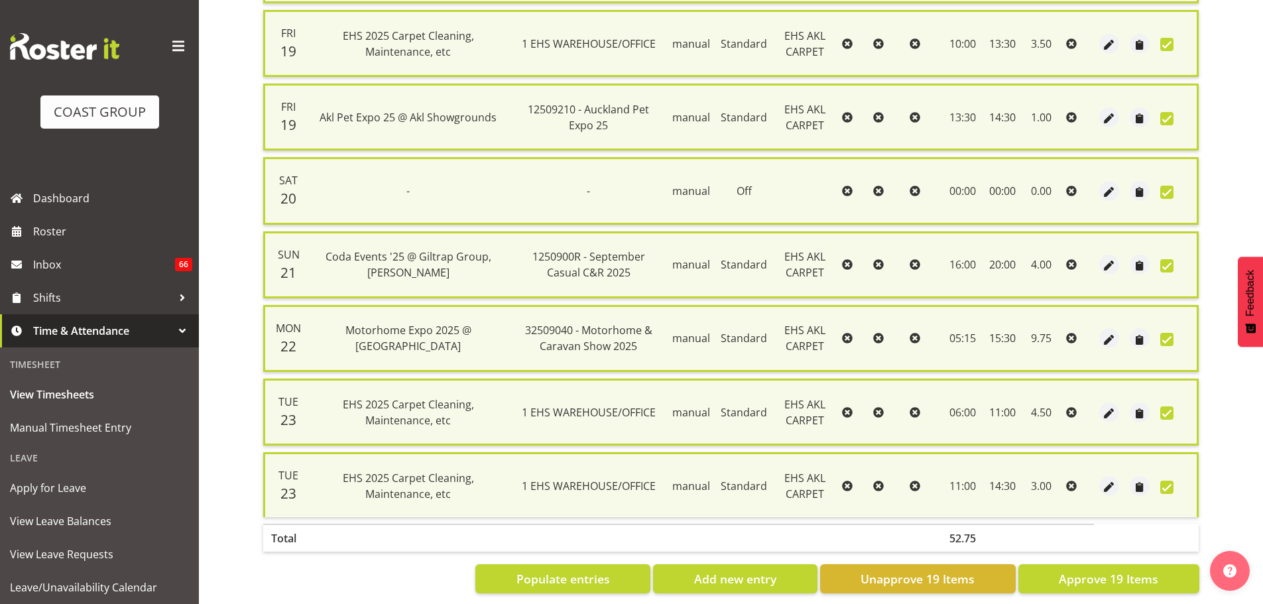
scroll to position [1211, 0]
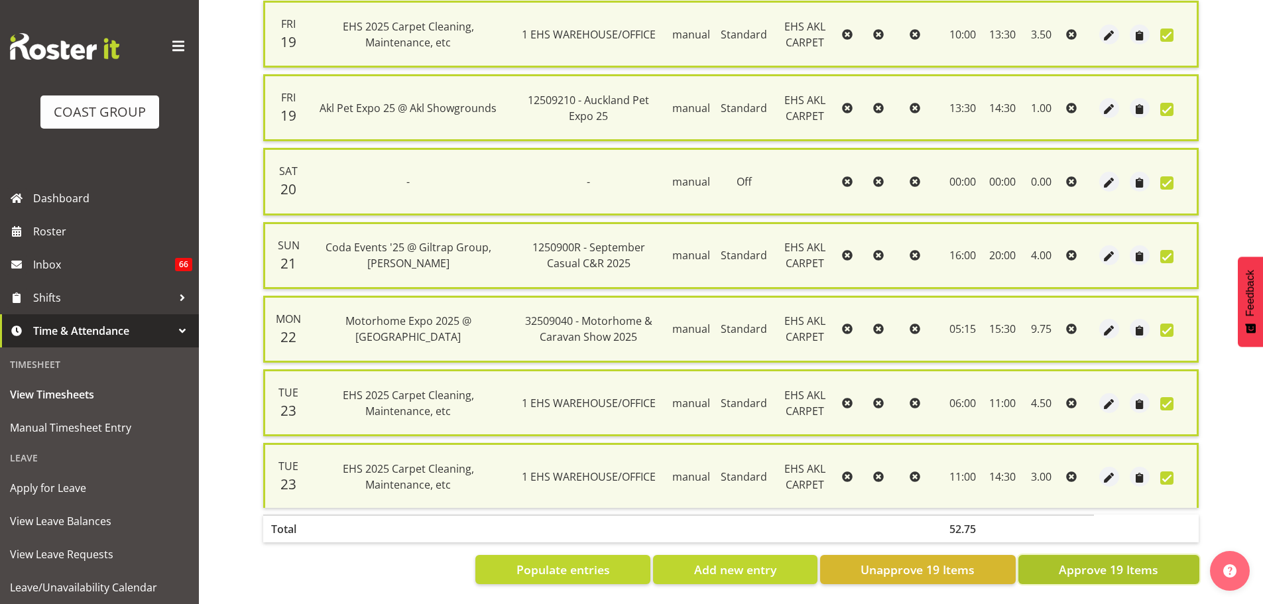
click at [1120, 566] on span "Approve 19 Items" at bounding box center [1108, 569] width 99 height 17
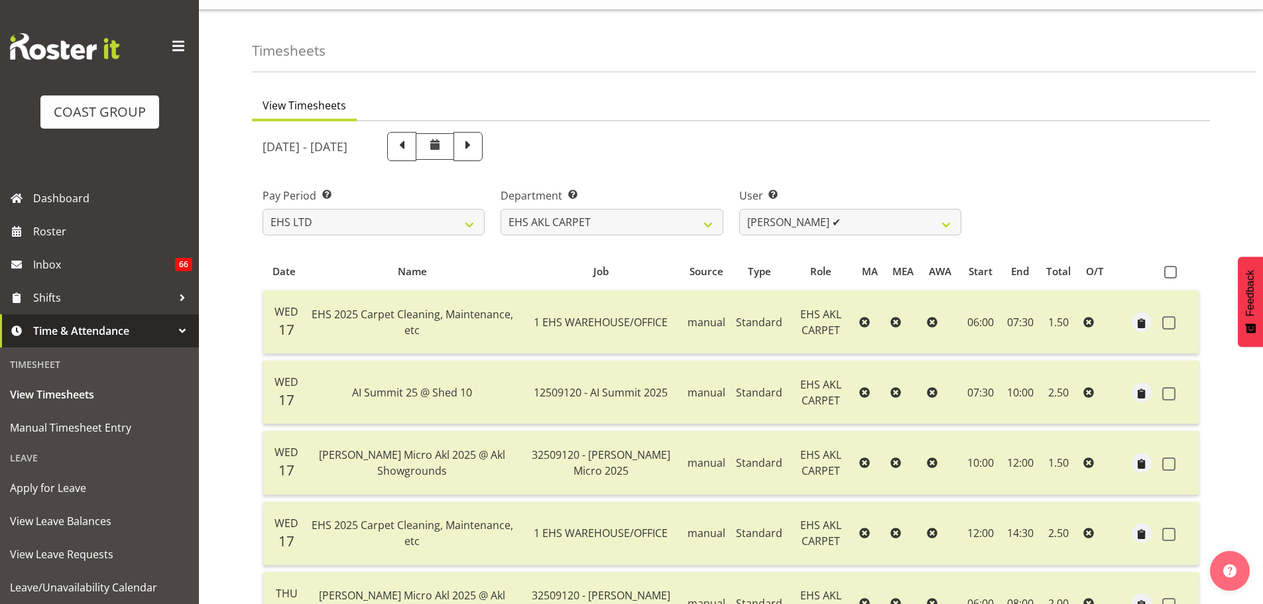
scroll to position [23, 0]
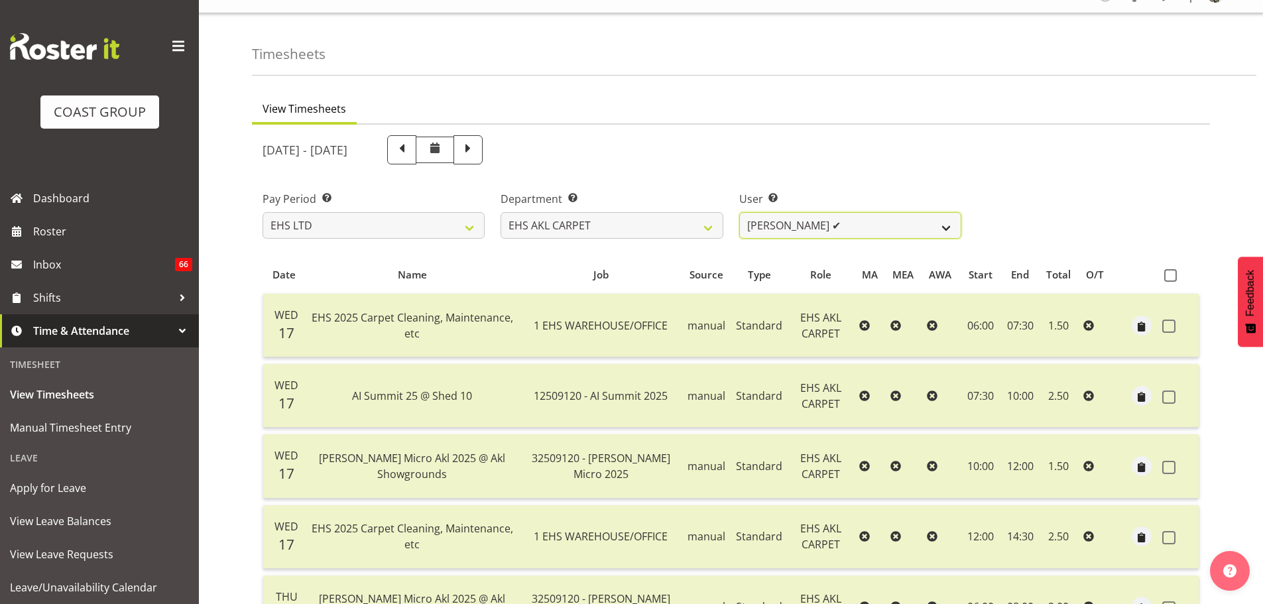
click at [864, 225] on select "[PERSON_NAME] ✔ [PERSON_NAME] ✔ [PERSON_NAME] ✔ [PERSON_NAME] ✔ [PERSON_NAME] […" at bounding box center [850, 225] width 222 height 27
click at [739, 212] on select "[PERSON_NAME] ✔ [PERSON_NAME] ✔ [PERSON_NAME] ✔ [PERSON_NAME] ✔ [PERSON_NAME] […" at bounding box center [850, 225] width 222 height 27
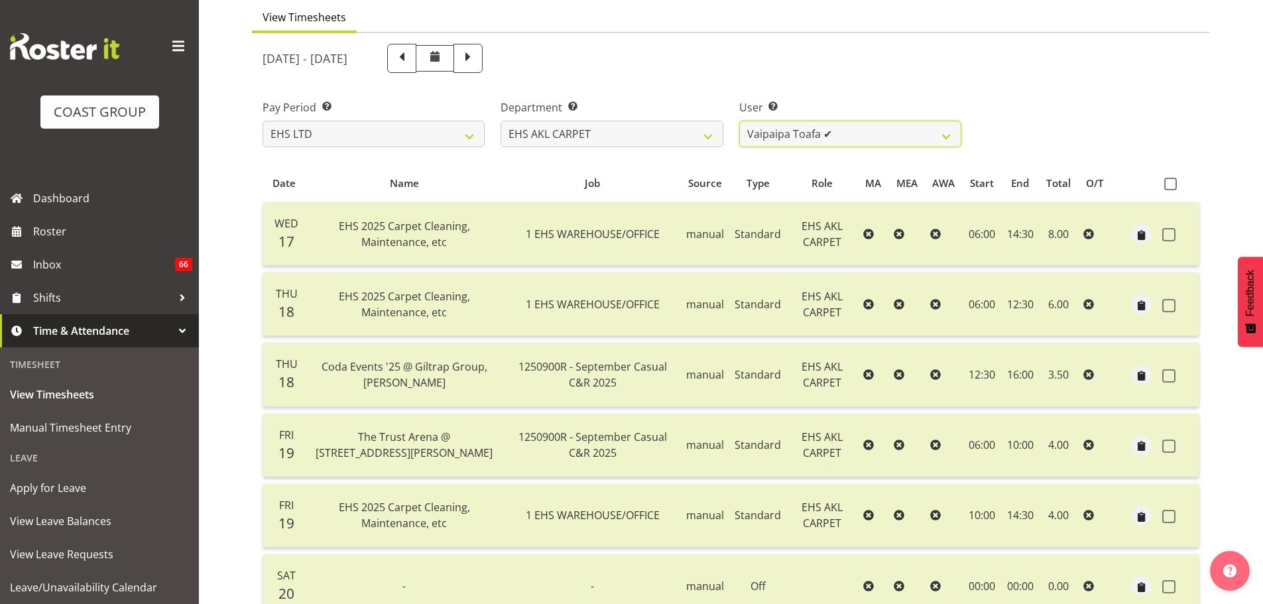
scroll to position [0, 0]
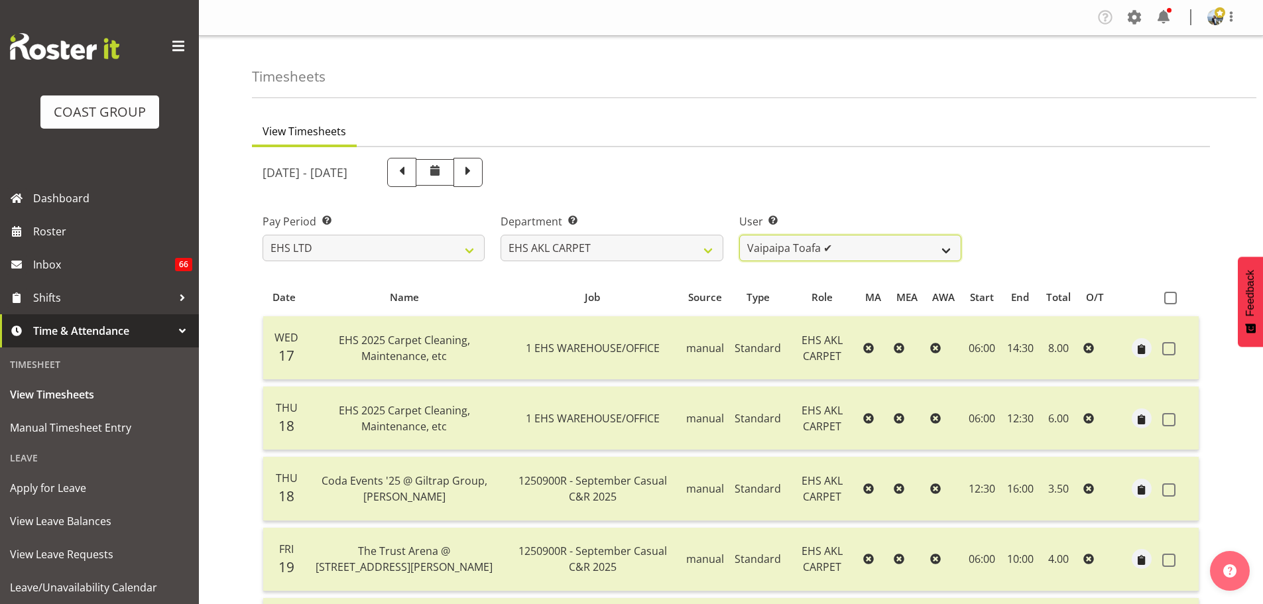
click at [887, 249] on select "[PERSON_NAME] ✔ [PERSON_NAME] ✔ [PERSON_NAME] ✔ [PERSON_NAME] ✔ [PERSON_NAME] […" at bounding box center [850, 248] width 222 height 27
click at [739, 235] on select "[PERSON_NAME] ✔ [PERSON_NAME] ✔ [PERSON_NAME] ✔ [PERSON_NAME] ✔ [PERSON_NAME] […" at bounding box center [850, 248] width 222 height 27
click at [849, 244] on select "[PERSON_NAME] ✔ [PERSON_NAME] ✔ [PERSON_NAME] ✔ [PERSON_NAME] ✔ [PERSON_NAME] […" at bounding box center [850, 248] width 222 height 27
click at [739, 235] on select "[PERSON_NAME] ✔ [PERSON_NAME] ✔ [PERSON_NAME] ✔ [PERSON_NAME] ✔ [PERSON_NAME] […" at bounding box center [850, 248] width 222 height 27
click at [921, 256] on select "[PERSON_NAME] ✔ [PERSON_NAME] ✔ [PERSON_NAME] ✔ [PERSON_NAME] ✔ [PERSON_NAME] […" at bounding box center [850, 248] width 222 height 27
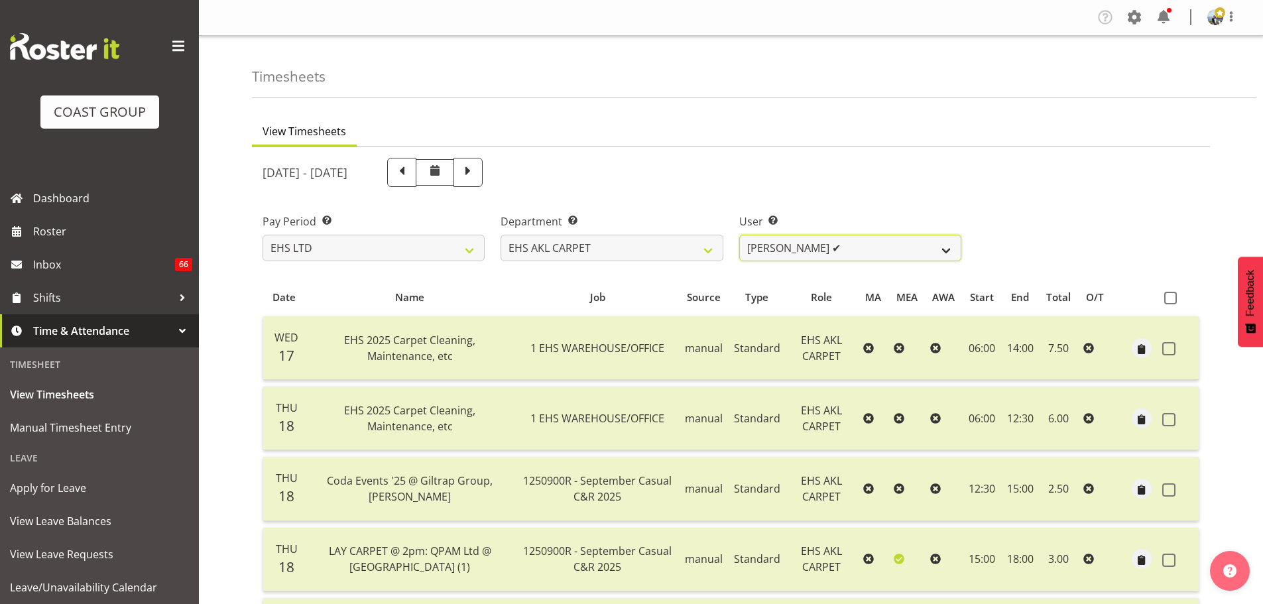
click at [739, 235] on select "[PERSON_NAME] ✔ [PERSON_NAME] ✔ [PERSON_NAME] ✔ [PERSON_NAME] ✔ [PERSON_NAME] […" at bounding box center [850, 248] width 222 height 27
click at [936, 250] on select "[PERSON_NAME] ✔ [PERSON_NAME] ✔ [PERSON_NAME] ✔ [PERSON_NAME] ✔ [PERSON_NAME] […" at bounding box center [850, 248] width 222 height 27
click at [926, 249] on select "[PERSON_NAME] ✔ [PERSON_NAME] ✔ [PERSON_NAME] ✔ [PERSON_NAME] ✔ [PERSON_NAME] […" at bounding box center [850, 248] width 222 height 27
click at [739, 235] on select "[PERSON_NAME] ✔ [PERSON_NAME] ✔ [PERSON_NAME] ✔ [PERSON_NAME] ✔ [PERSON_NAME] […" at bounding box center [850, 248] width 222 height 27
click at [899, 241] on select "[PERSON_NAME] ✔ [PERSON_NAME] ✔ [PERSON_NAME] ✔ [PERSON_NAME] ✔ [PERSON_NAME] […" at bounding box center [850, 248] width 222 height 27
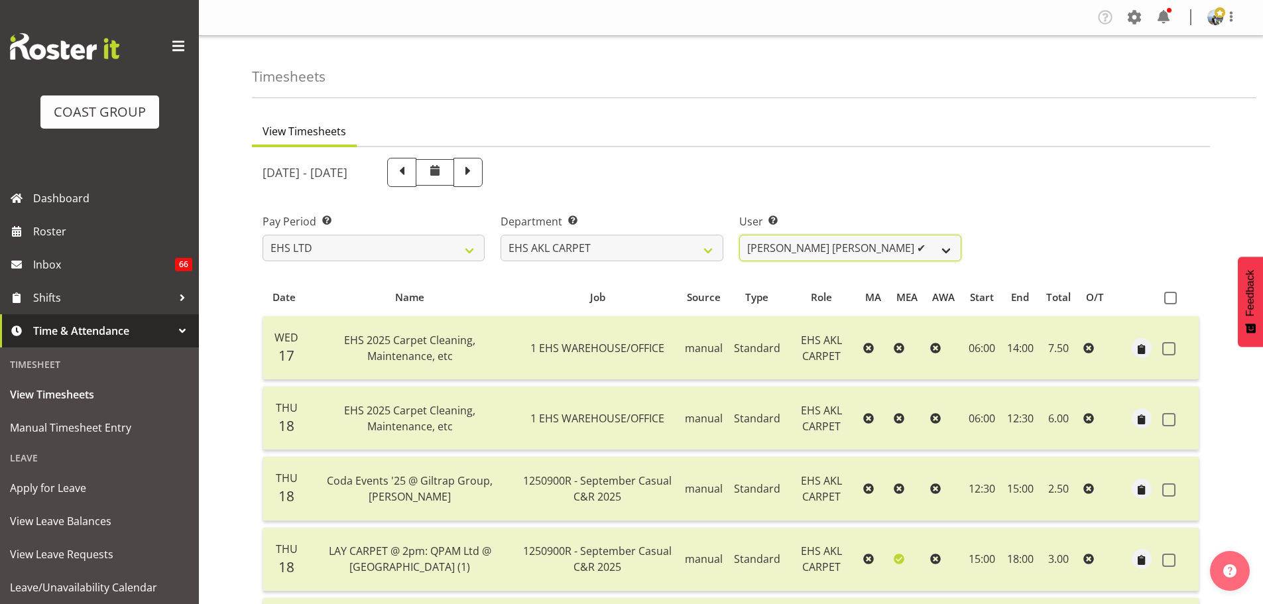
click at [739, 235] on select "[PERSON_NAME] ✔ [PERSON_NAME] ✔ [PERSON_NAME] ✔ [PERSON_NAME] ✔ [PERSON_NAME] […" at bounding box center [850, 248] width 222 height 27
click at [925, 254] on select "[PERSON_NAME] ✔ [PERSON_NAME] ✔ [PERSON_NAME] ✔ [PERSON_NAME] ✔ [PERSON_NAME] […" at bounding box center [850, 248] width 222 height 27
click at [739, 235] on select "[PERSON_NAME] ✔ [PERSON_NAME] ✔ [PERSON_NAME] ✔ [PERSON_NAME] ✔ [PERSON_NAME] […" at bounding box center [850, 248] width 222 height 27
